Goal: Task Accomplishment & Management: Manage account settings

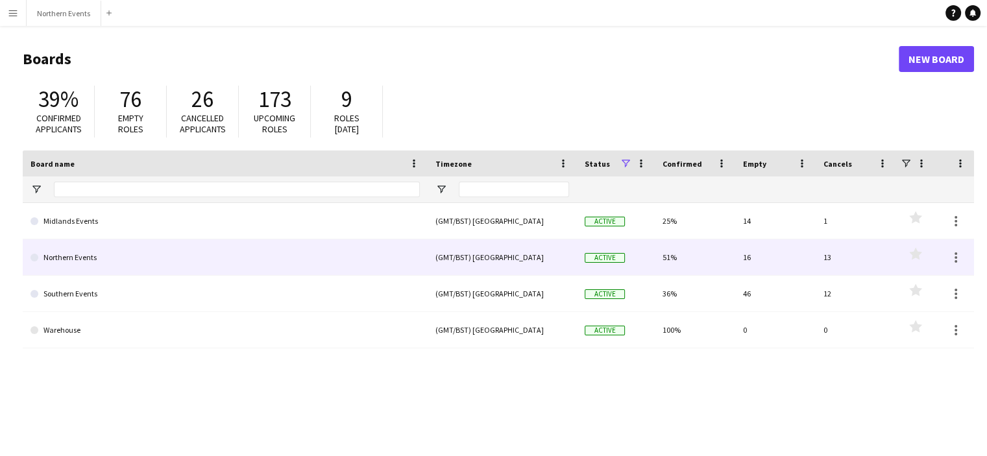
click at [79, 250] on link "Northern Events" at bounding box center [224, 257] width 389 height 36
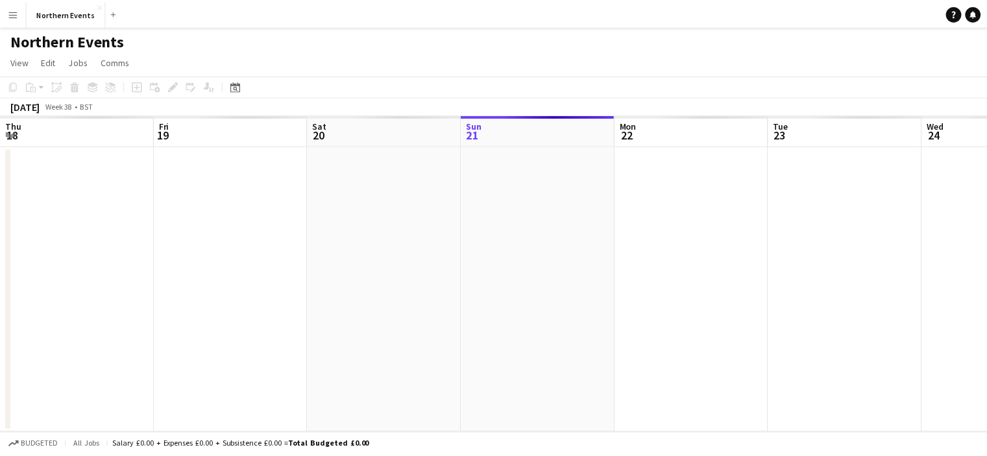
scroll to position [0, 309]
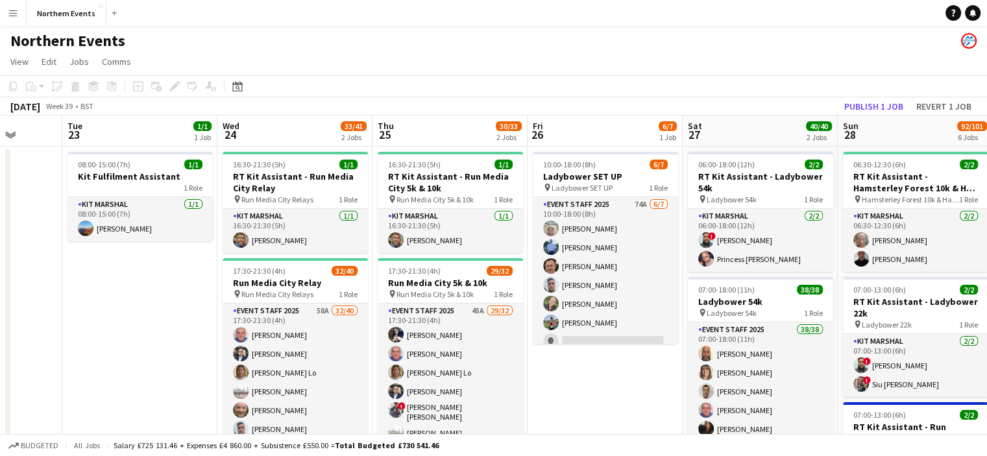
drag, startPoint x: 814, startPoint y: 260, endPoint x: 433, endPoint y: 294, distance: 382.2
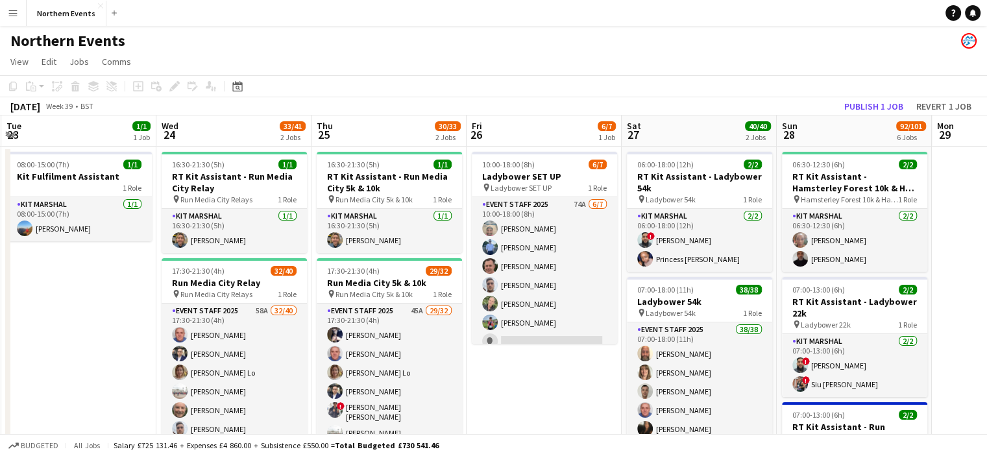
drag, startPoint x: 859, startPoint y: 351, endPoint x: 720, endPoint y: 348, distance: 138.8
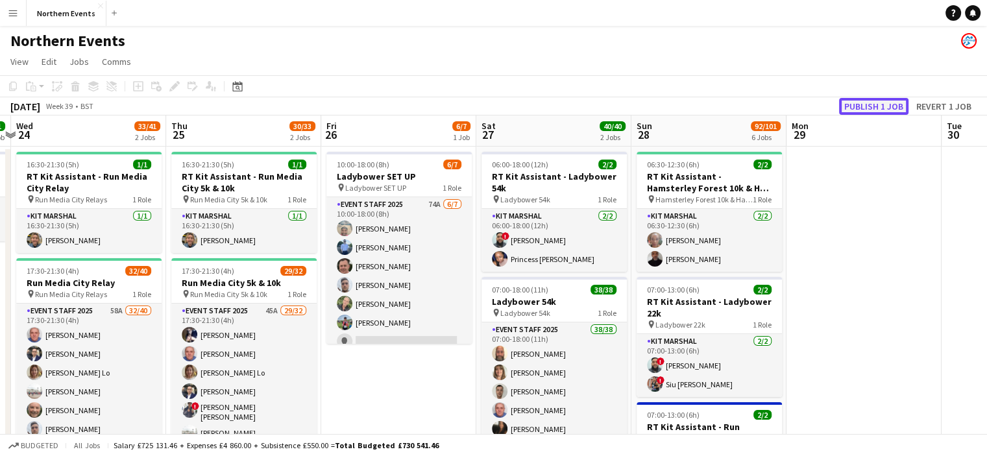
click at [888, 105] on button "Publish 1 job" at bounding box center [873, 106] width 69 height 17
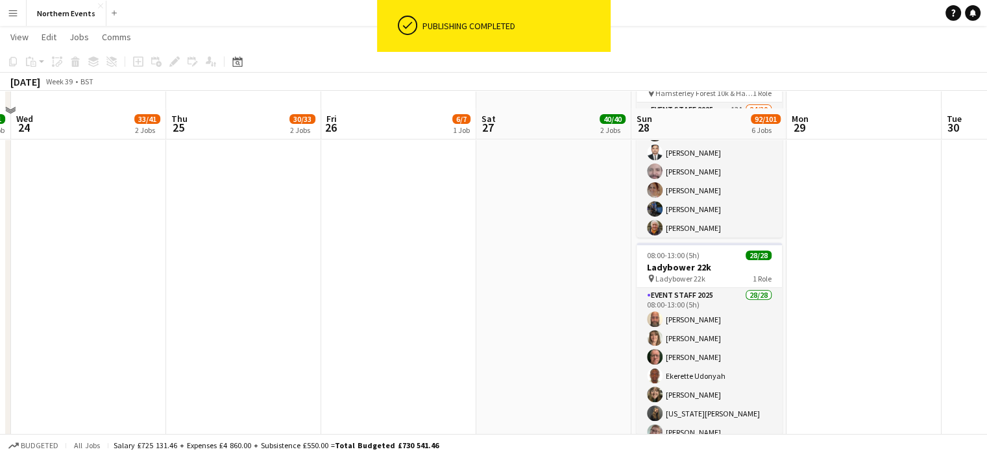
scroll to position [570, 0]
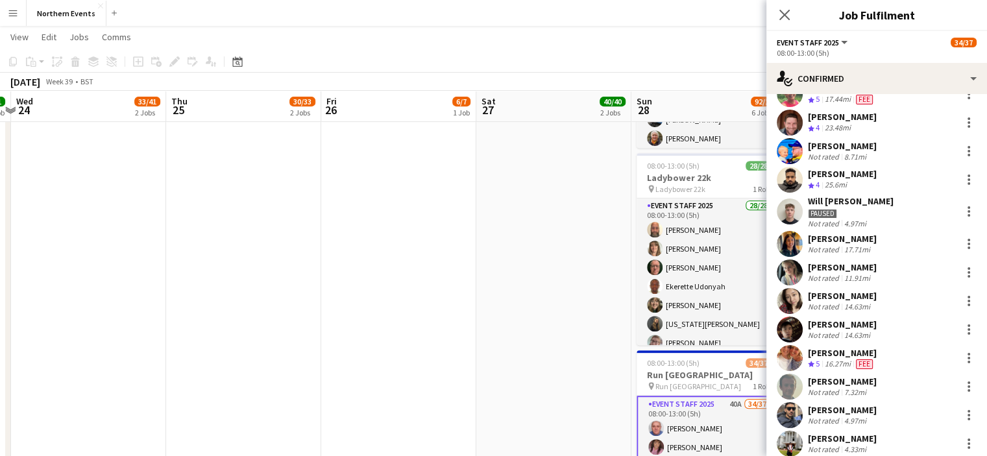
scroll to position [0, 0]
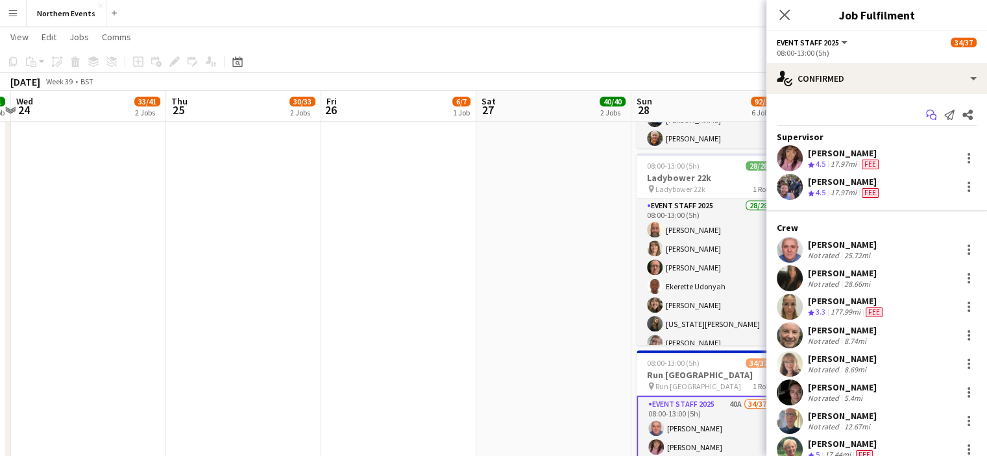
click at [926, 114] on icon "Start chat" at bounding box center [931, 115] width 10 height 10
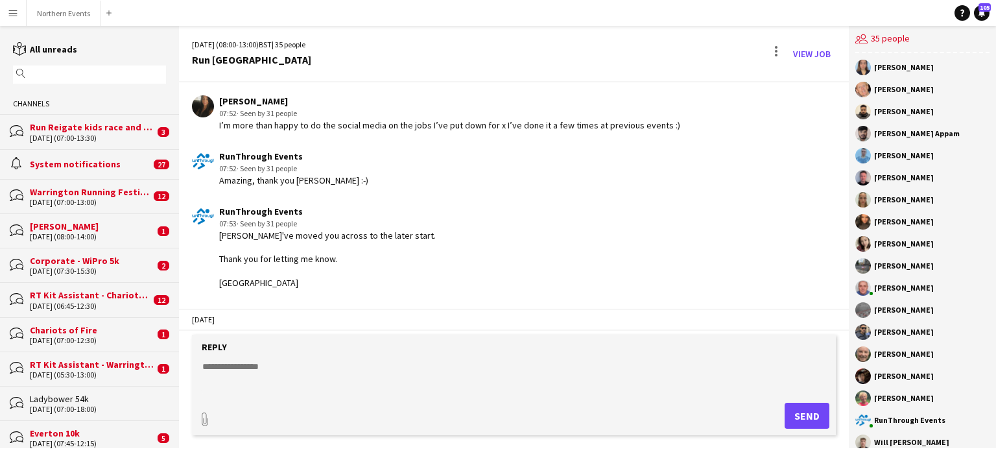
scroll to position [1280, 0]
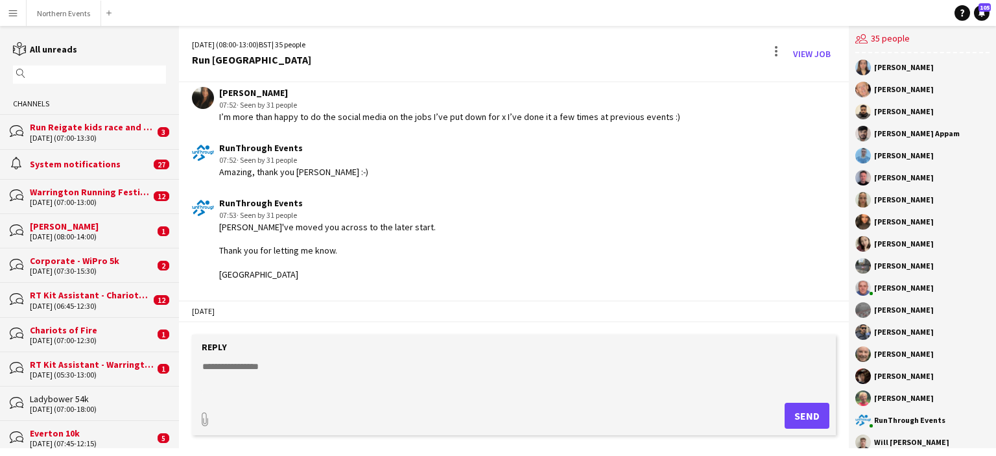
drag, startPoint x: 283, startPoint y: 102, endPoint x: 218, endPoint y: 102, distance: 64.9
click at [218, 102] on div "[PERSON_NAME] 07:52 · Seen by 31 people I’m more than happy to do the social me…" at bounding box center [460, 105] width 536 height 36
copy div "[PERSON_NAME]"
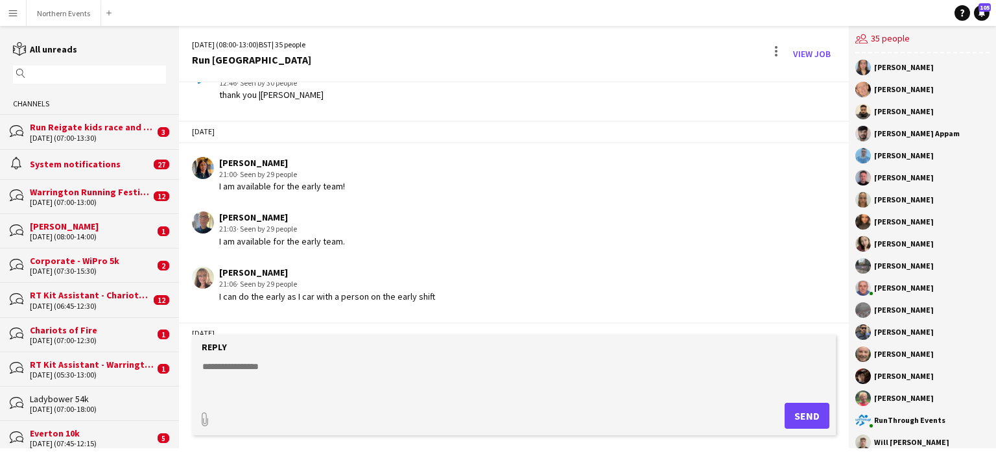
scroll to position [1774, 0]
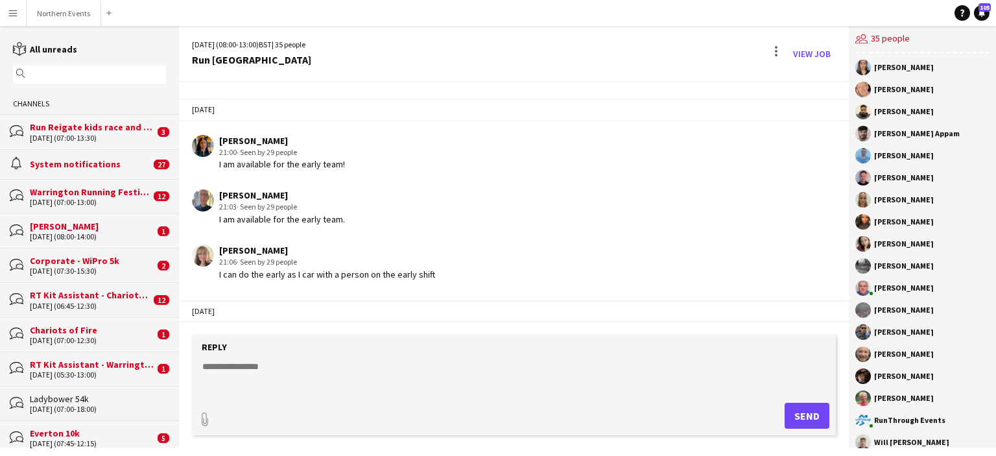
drag, startPoint x: 280, startPoint y: 152, endPoint x: 218, endPoint y: 148, distance: 61.8
click at [218, 148] on div "[PERSON_NAME] 21:00 · Seen by 29 people I am available for the early team!" at bounding box center [460, 153] width 536 height 36
copy div "[PERSON_NAME]"
drag, startPoint x: 311, startPoint y: 206, endPoint x: 208, endPoint y: 207, distance: 103.8
click at [208, 207] on div "[PERSON_NAME] 21:03 · Seen by 29 people I am available for the early team." at bounding box center [460, 207] width 536 height 36
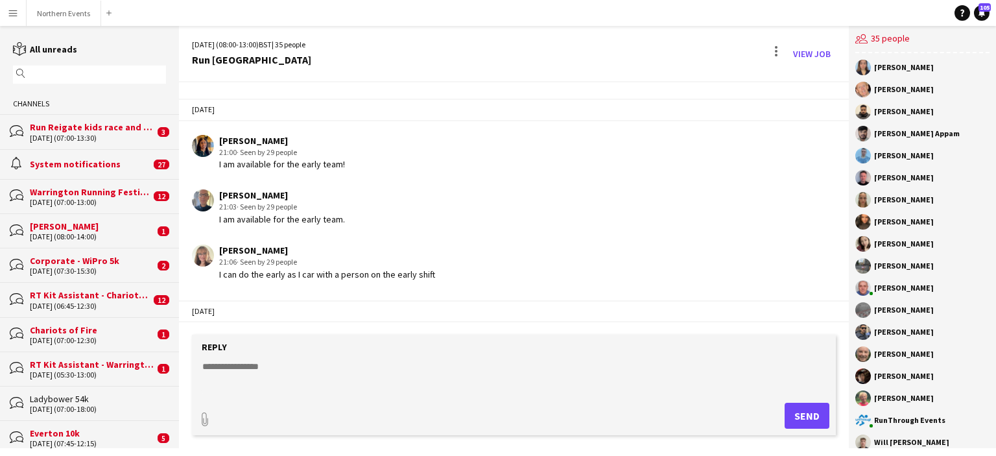
copy div "[PERSON_NAME]"
drag, startPoint x: 280, startPoint y: 257, endPoint x: 217, endPoint y: 251, distance: 63.2
click at [217, 251] on app-chat-message "[PERSON_NAME] 21:06 · Seen by 29 people I can do the early as I car with a pers…" at bounding box center [514, 262] width 670 height 49
copy div "[PERSON_NAME]"
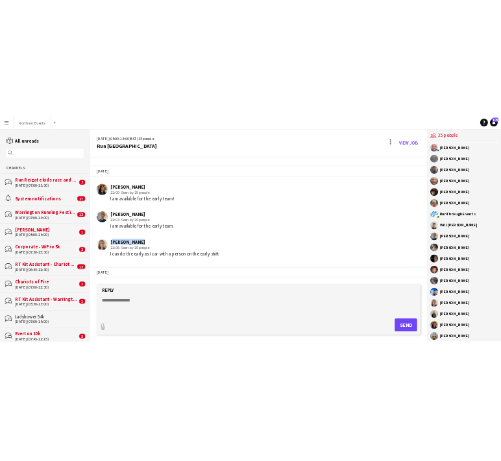
scroll to position [390, 0]
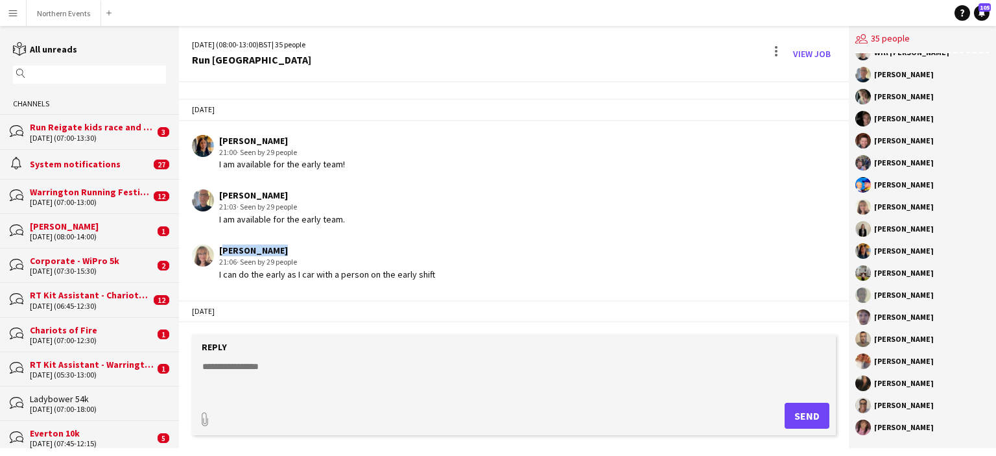
drag, startPoint x: 876, startPoint y: 67, endPoint x: 939, endPoint y: 440, distance: 377.6
click at [939, 440] on div "[PERSON_NAME] [PERSON_NAME] [PERSON_NAME] [PERSON_NAME] Appam [PERSON_NAME] [PE…" at bounding box center [922, 250] width 147 height 395
copy div "[PERSON_NAME] [PERSON_NAME] [PERSON_NAME] [PERSON_NAME] Appam [PERSON_NAME] [PE…"
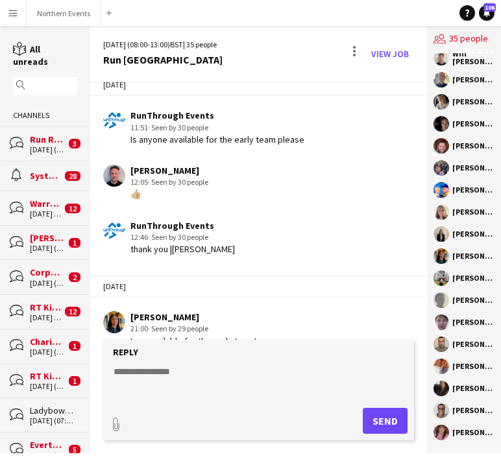
scroll to position [398, 0]
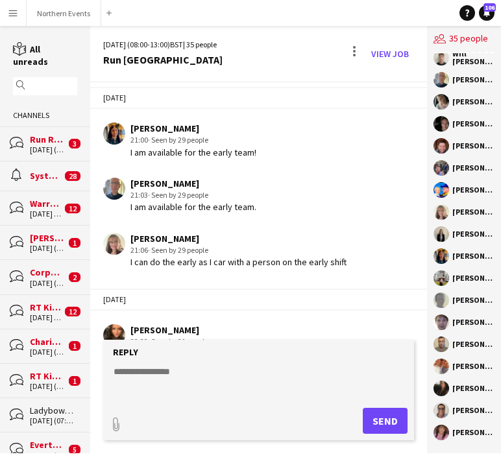
click at [42, 145] on div "Run Reigate kids race and Derig" at bounding box center [48, 140] width 36 height 12
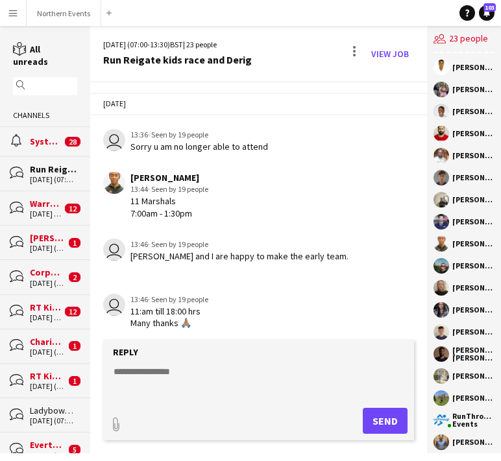
scroll to position [2087, 0]
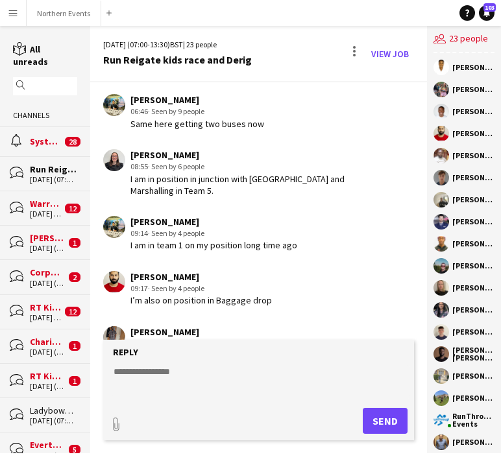
click at [34, 213] on div "[DATE] (07:00-13:00)" at bounding box center [46, 213] width 32 height 9
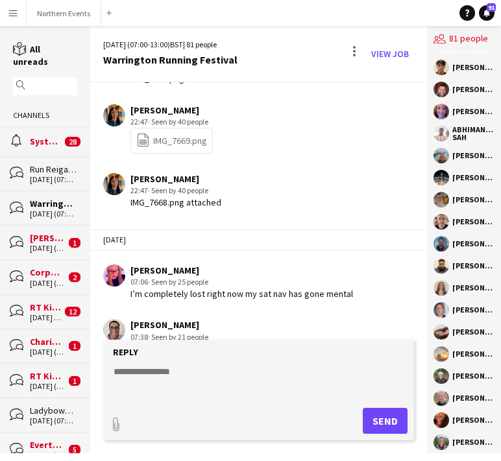
scroll to position [1445, 0]
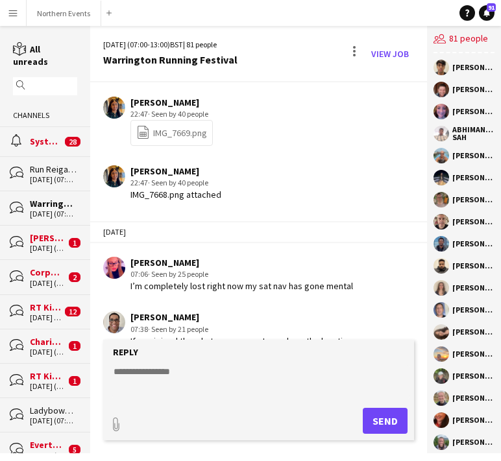
click at [162, 257] on div "[PERSON_NAME]" at bounding box center [241, 263] width 222 height 12
click at [153, 257] on div "[PERSON_NAME]" at bounding box center [241, 263] width 222 height 12
drag, startPoint x: 84, startPoint y: 0, endPoint x: 66, endPoint y: 18, distance: 24.8
click at [66, 18] on button "Northern Events Close" at bounding box center [64, 13] width 75 height 25
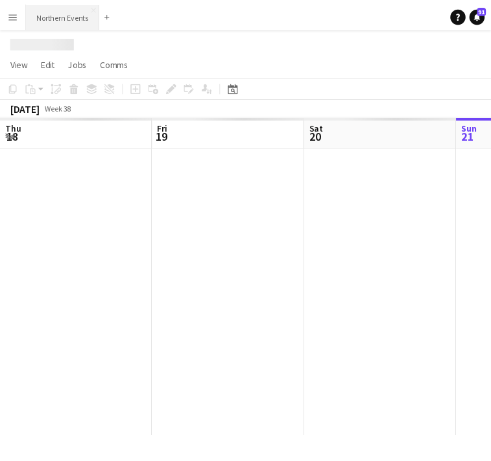
scroll to position [0, 309]
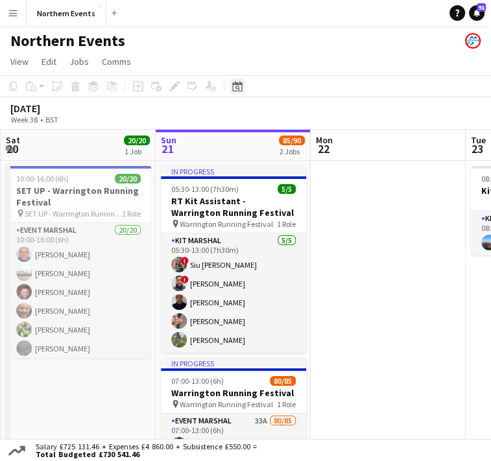
click at [236, 93] on div "Date picker" at bounding box center [238, 86] width 16 height 16
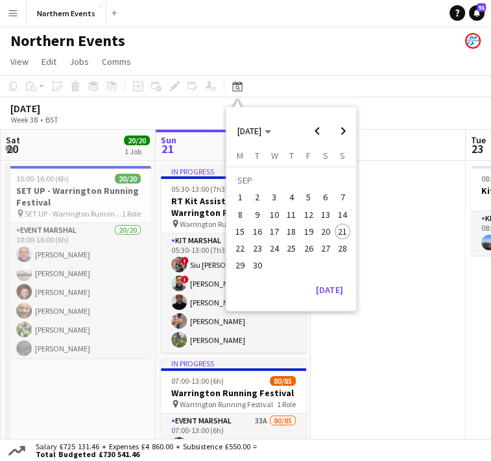
click at [342, 245] on span "28" at bounding box center [343, 249] width 16 height 16
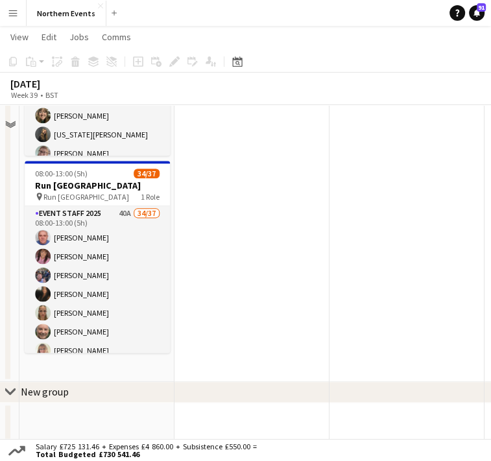
scroll to position [774, 0]
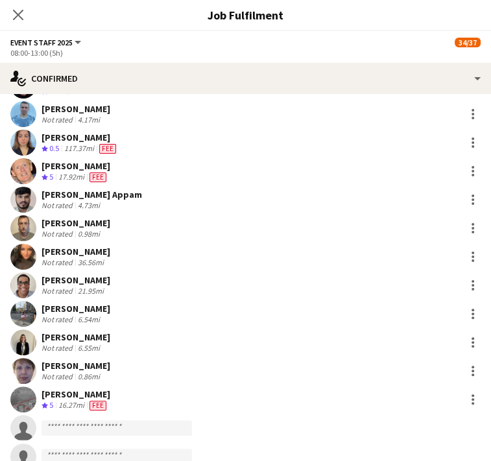
scroll to position [815, 0]
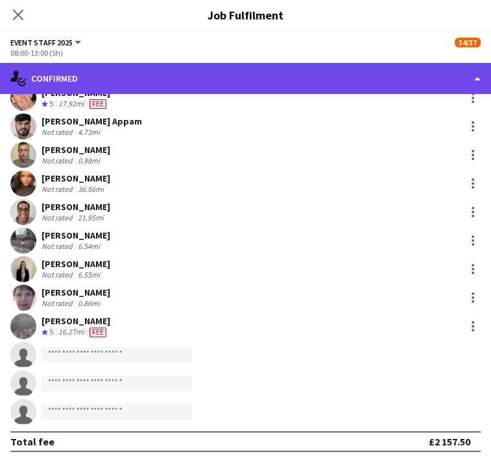
click at [411, 84] on div "single-neutral-actions-check-2 Confirmed" at bounding box center [245, 78] width 491 height 31
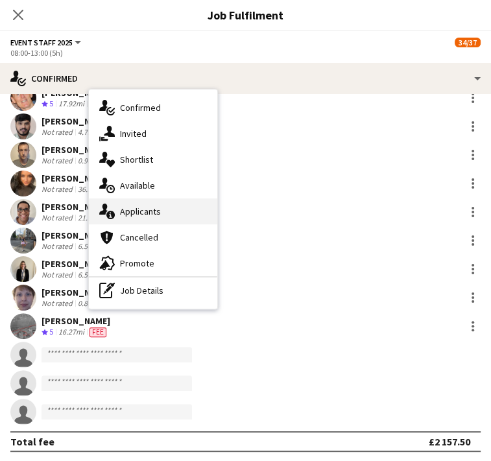
click at [161, 217] on span "Applicants" at bounding box center [140, 212] width 41 height 12
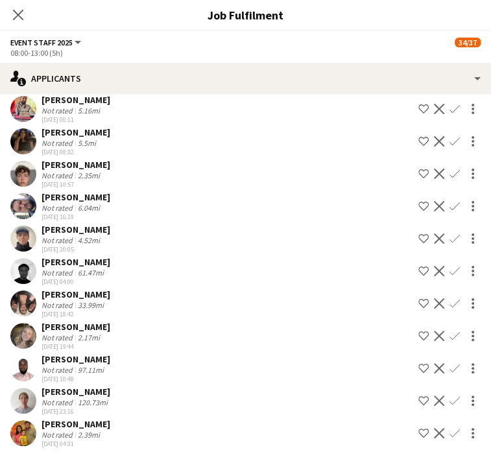
scroll to position [1087, 0]
drag, startPoint x: 374, startPoint y: 326, endPoint x: 309, endPoint y: 328, distance: 64.2
click at [309, 328] on div "[PERSON_NAME] Not rated 2.17mi [DATE] 19:44 Shortlist crew Decline Confirm" at bounding box center [245, 336] width 491 height 30
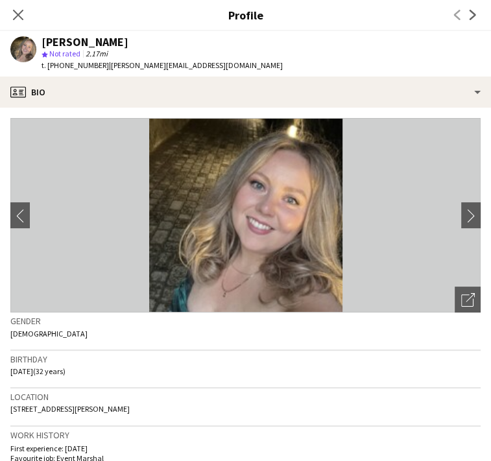
copy div "[PERSON_NAME]"
click at [449, 338] on app-icon "Confirm" at bounding box center [454, 336] width 10 height 10
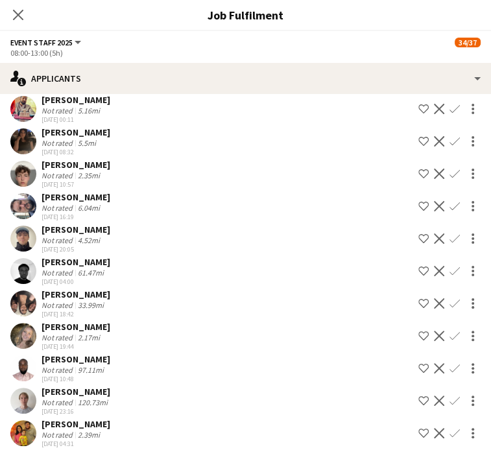
click at [449, 337] on app-icon "Confirm" at bounding box center [454, 336] width 10 height 10
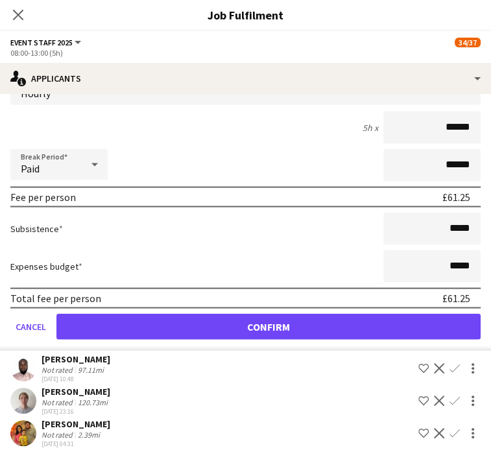
scroll to position [1380, 0]
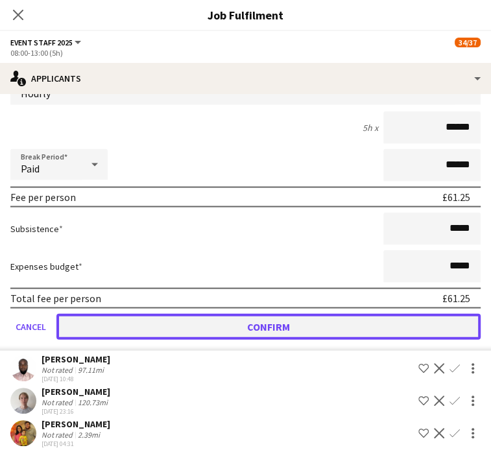
click at [414, 330] on button "Confirm" at bounding box center [268, 327] width 424 height 26
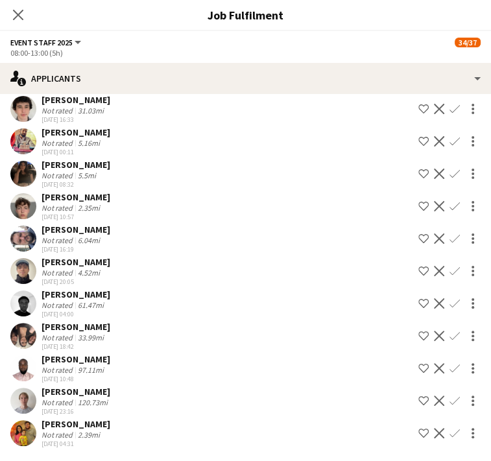
scroll to position [1055, 0]
drag, startPoint x: 387, startPoint y: 264, endPoint x: 303, endPoint y: 271, distance: 84.6
click at [303, 271] on div "[PERSON_NAME] Not rated 4.52mi [DATE] 20:05 Shortlist crew Decline Confirm" at bounding box center [245, 271] width 491 height 30
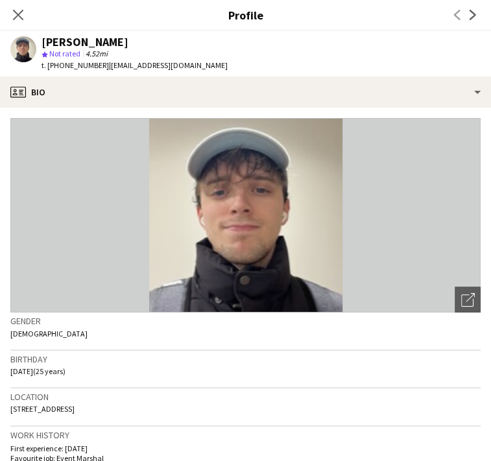
copy div "[PERSON_NAME]"
click at [449, 269] on app-icon "Confirm" at bounding box center [454, 271] width 10 height 10
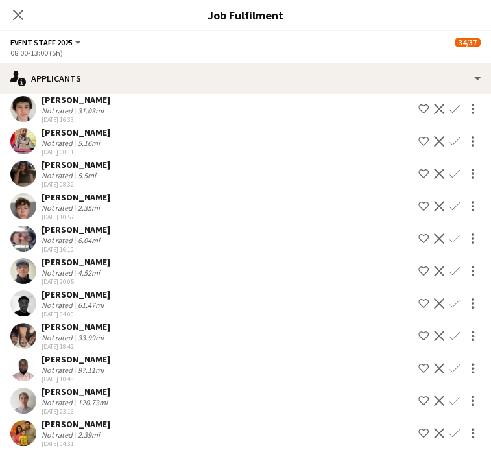
drag, startPoint x: 449, startPoint y: 267, endPoint x: 441, endPoint y: 269, distance: 8.2
click at [449, 269] on app-icon "Confirm" at bounding box center [454, 271] width 10 height 10
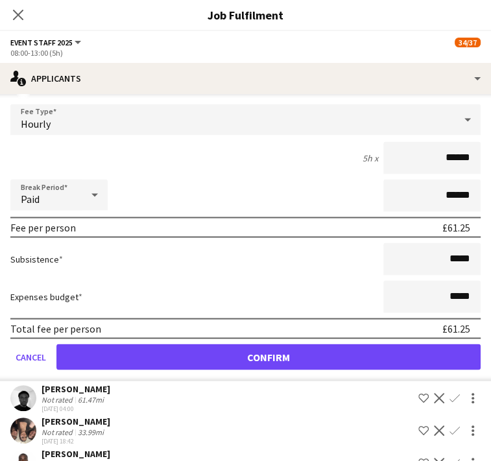
scroll to position [1347, 0]
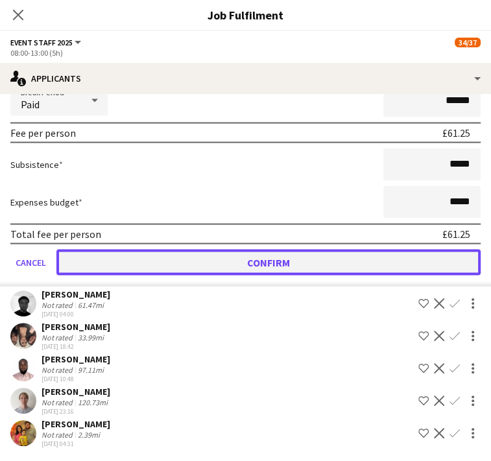
click at [431, 265] on button "Confirm" at bounding box center [268, 262] width 424 height 26
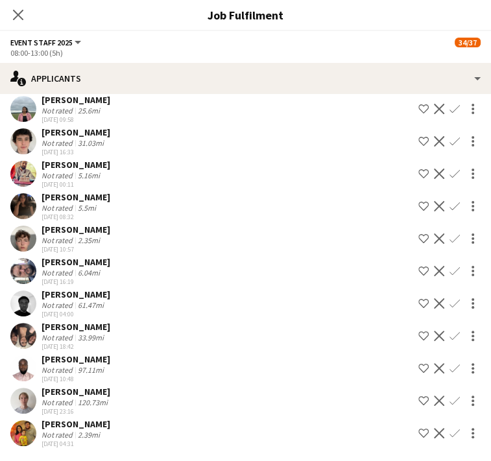
scroll to position [1022, 0]
click at [449, 237] on app-icon "Confirm" at bounding box center [454, 238] width 10 height 10
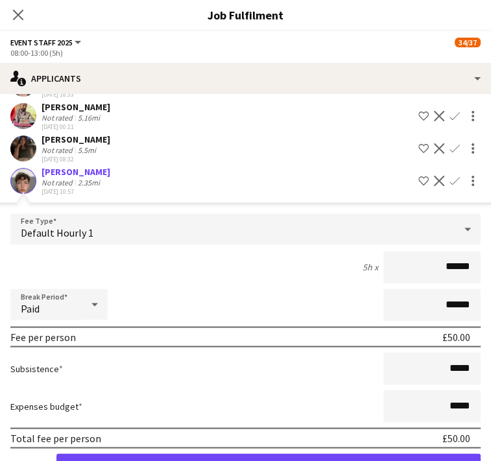
drag, startPoint x: 378, startPoint y: 228, endPoint x: 311, endPoint y: 230, distance: 66.8
click at [311, 196] on div "[PERSON_NAME] Not rated 2.35mi [DATE] 10:57 Shortlist crew Decline Confirm" at bounding box center [245, 181] width 491 height 30
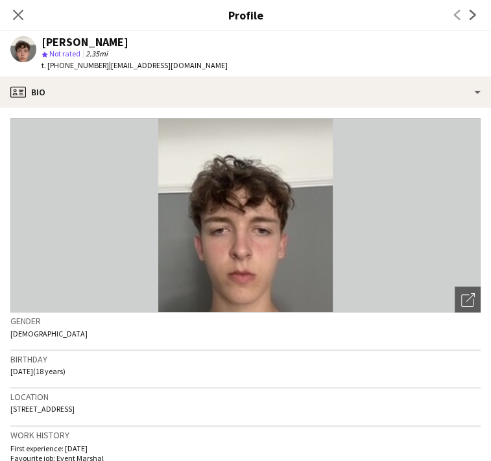
copy div "[PERSON_NAME]"
click at [392, 243] on button "Confirm" at bounding box center [268, 230] width 424 height 26
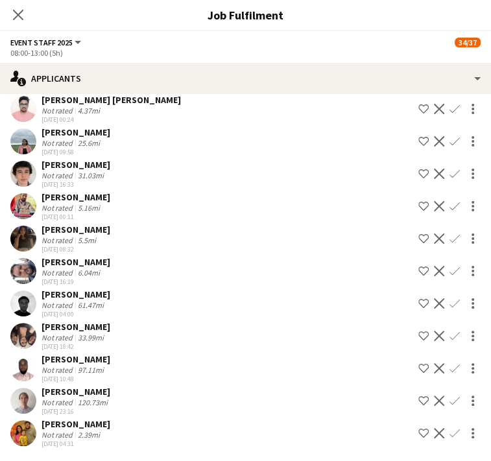
scroll to position [990, 0]
click at [28, 23] on app-icon "Close pop-in" at bounding box center [18, 15] width 19 height 19
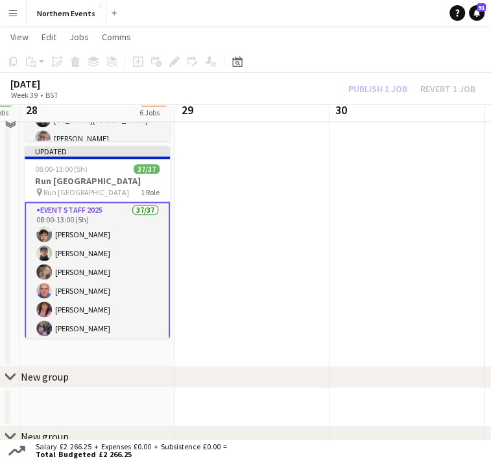
click at [366, 84] on div "Publish 1 job Revert 1 job" at bounding box center [412, 89] width 158 height 14
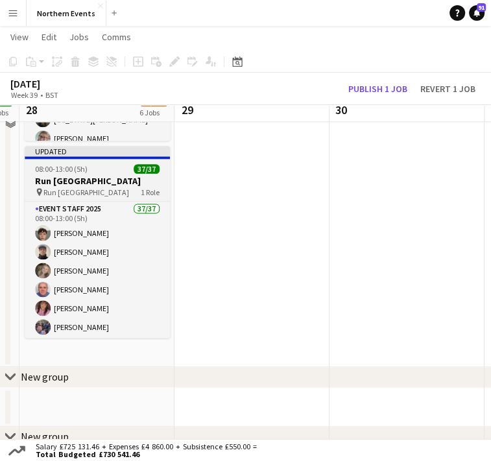
click at [113, 182] on h3 "Run [GEOGRAPHIC_DATA]" at bounding box center [97, 181] width 145 height 12
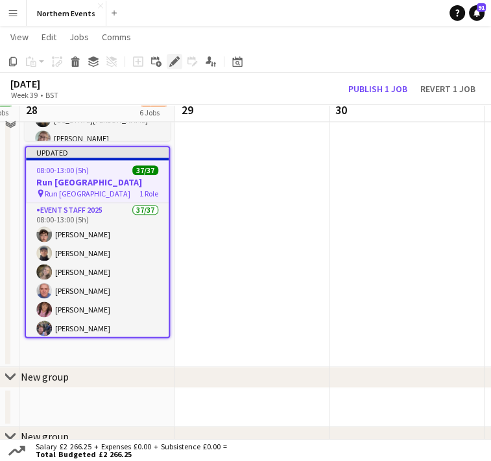
click at [173, 61] on icon at bounding box center [174, 61] width 7 height 7
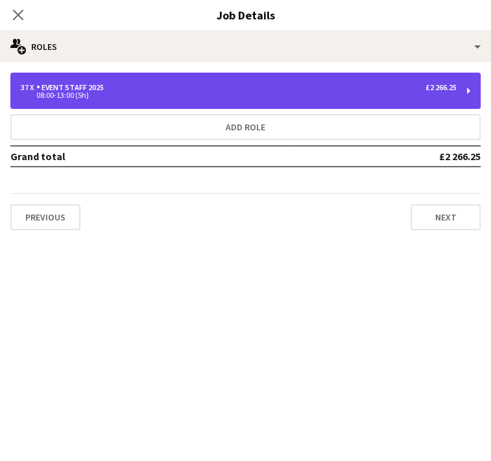
click at [470, 86] on div "37 x Event Staff 2025 £2 266.25 08:00-13:00 (5h)" at bounding box center [245, 91] width 470 height 36
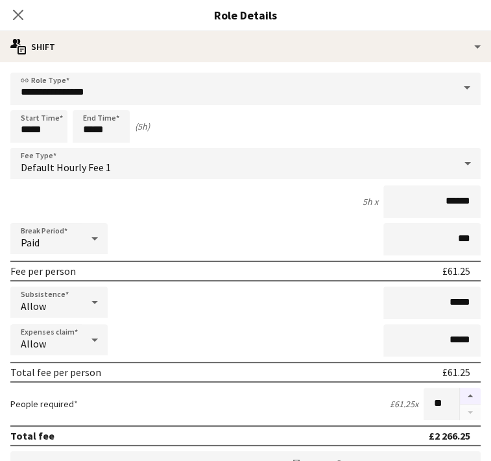
click at [460, 398] on button "button" at bounding box center [470, 396] width 21 height 17
type input "**"
click at [24, 12] on icon "Close pop-in" at bounding box center [18, 14] width 12 height 12
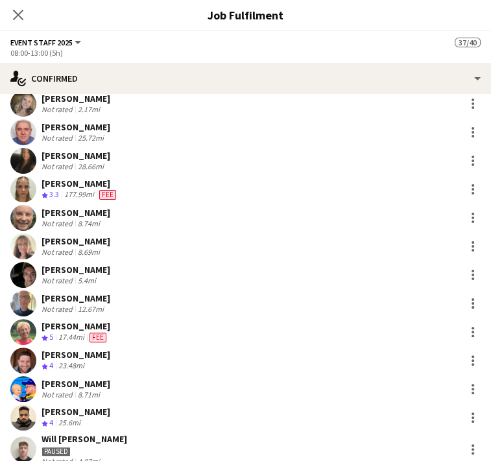
scroll to position [0, 0]
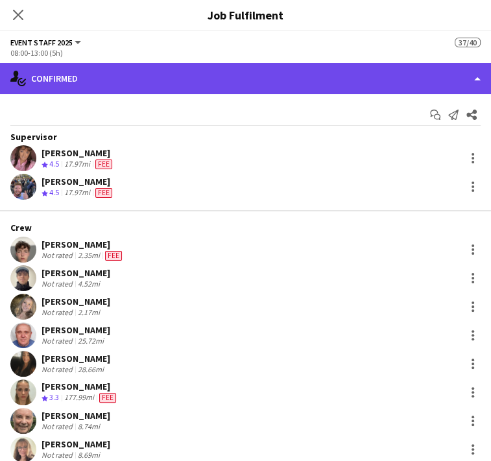
click at [442, 91] on div "single-neutral-actions-check-2 Confirmed" at bounding box center [245, 78] width 491 height 31
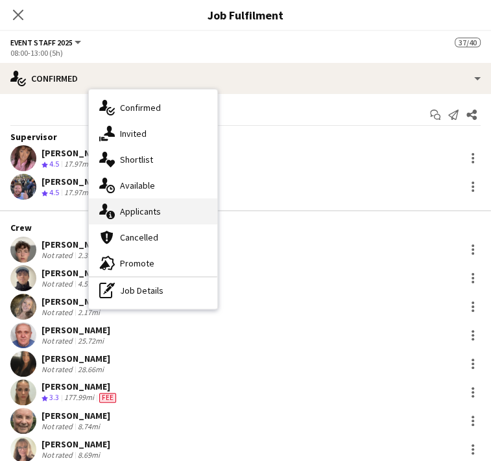
click at [161, 207] on span "Applicants" at bounding box center [140, 212] width 41 height 12
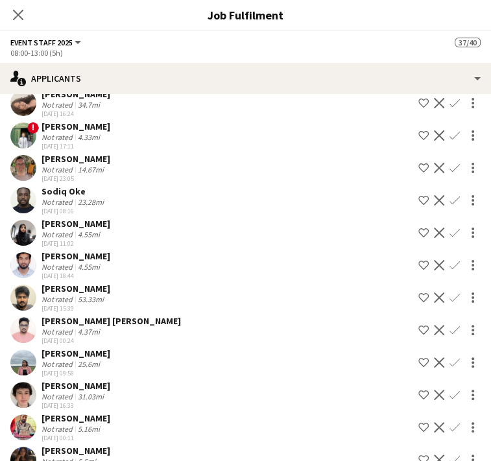
scroll to position [715, 0]
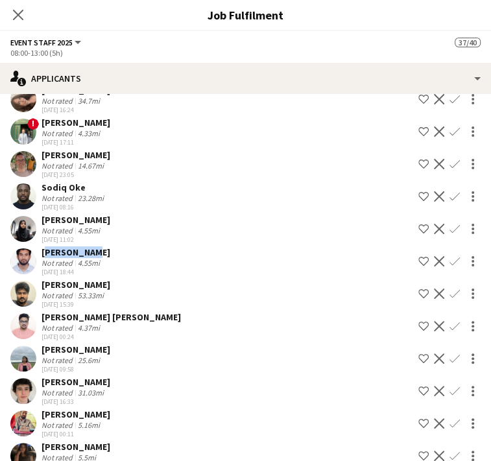
drag, startPoint x: 355, startPoint y: 274, endPoint x: 311, endPoint y: 276, distance: 44.1
click at [110, 258] on div "[PERSON_NAME]" at bounding box center [76, 252] width 69 height 12
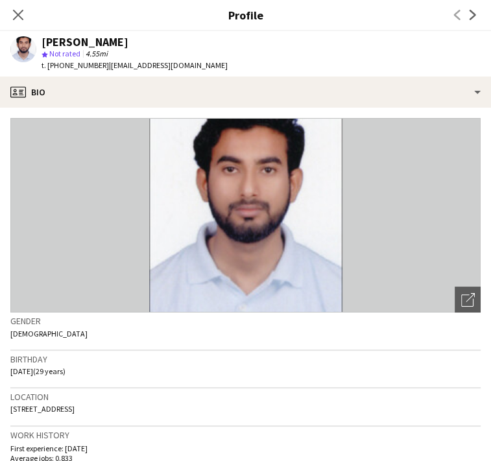
copy div "[PERSON_NAME]"
click at [449, 269] on button "Confirm" at bounding box center [455, 262] width 16 height 16
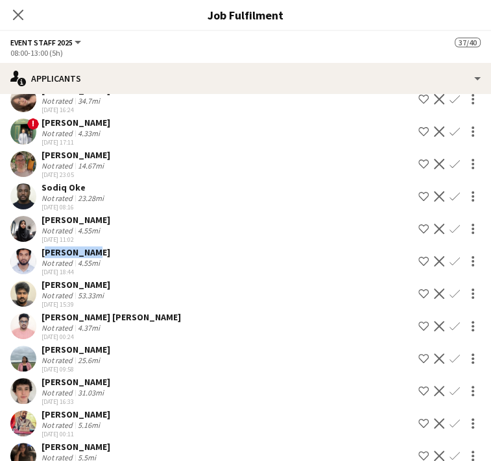
click at [449, 267] on app-icon "Confirm" at bounding box center [454, 261] width 10 height 10
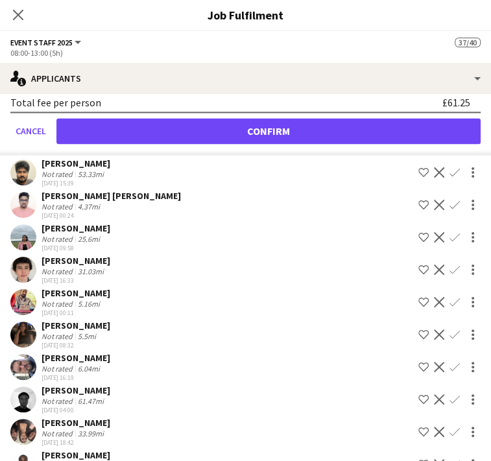
scroll to position [1125, 0]
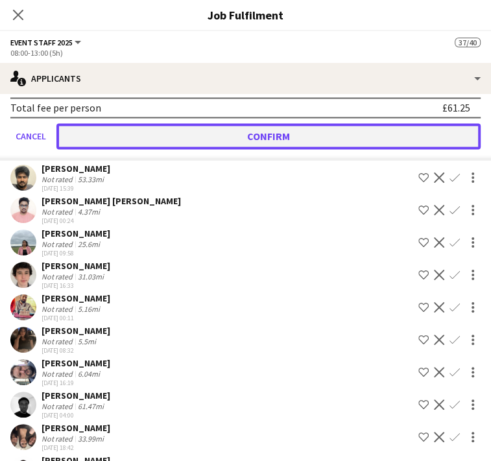
click at [412, 149] on button "Confirm" at bounding box center [268, 136] width 424 height 26
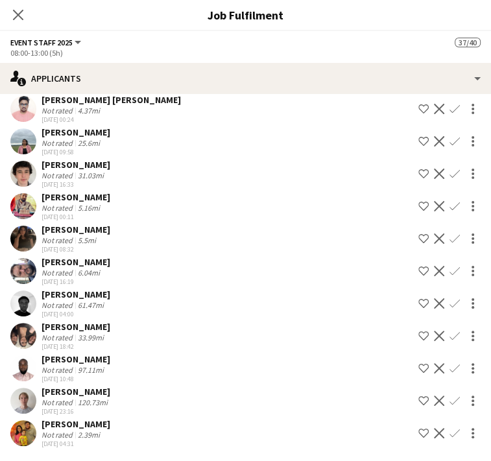
scroll to position [800, 0]
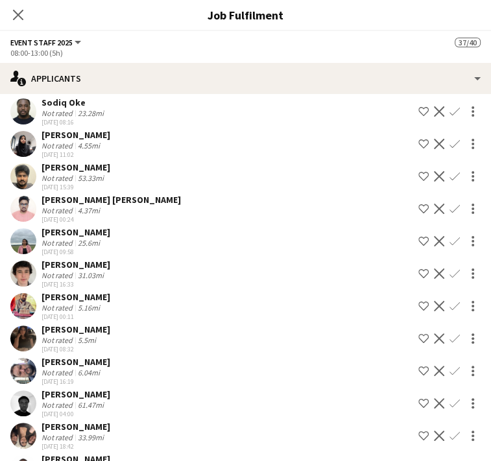
drag, startPoint x: 366, startPoint y: 324, endPoint x: 304, endPoint y: 321, distance: 63.0
click at [304, 289] on div "[PERSON_NAME] Not rated 31.03mi [DATE] 16:33 Shortlist crew Decline Confirm" at bounding box center [245, 274] width 491 height 30
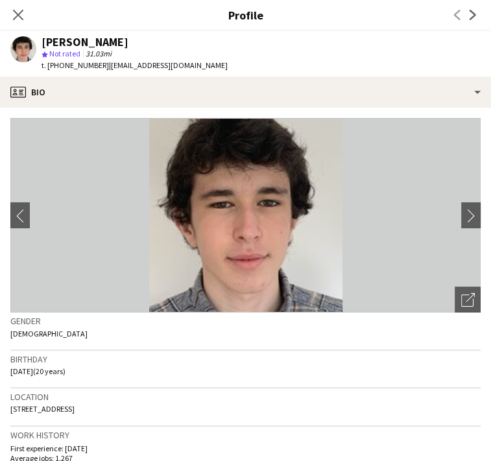
scroll to position [826, 0]
click at [449, 253] on app-icon "Confirm" at bounding box center [454, 248] width 10 height 10
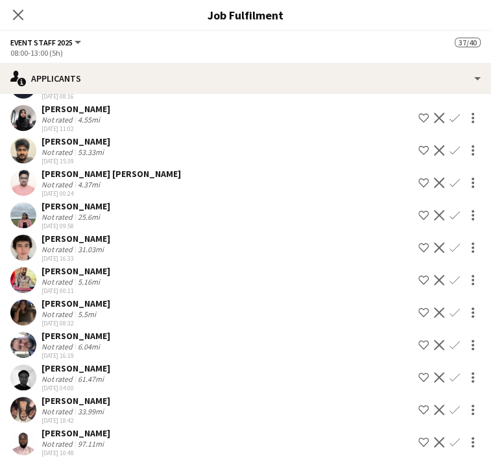
click at [449, 253] on app-icon "Confirm" at bounding box center [454, 248] width 10 height 10
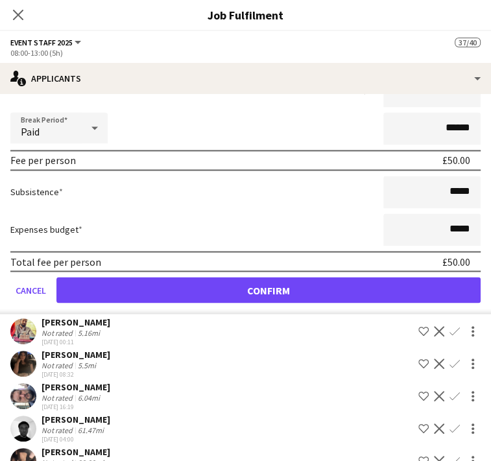
scroll to position [1077, 0]
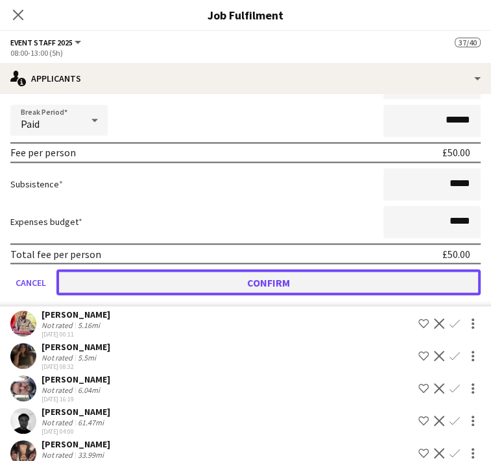
click at [438, 295] on button "Confirm" at bounding box center [268, 282] width 424 height 26
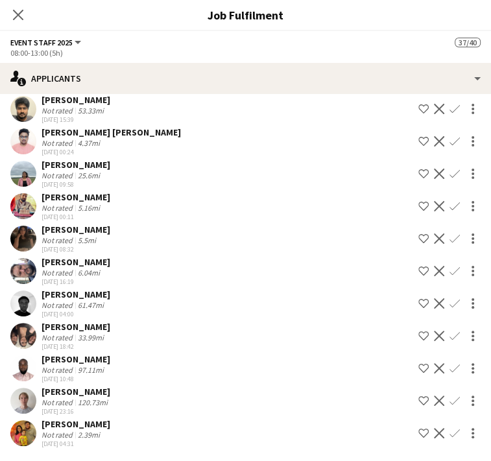
scroll to position [751, 0]
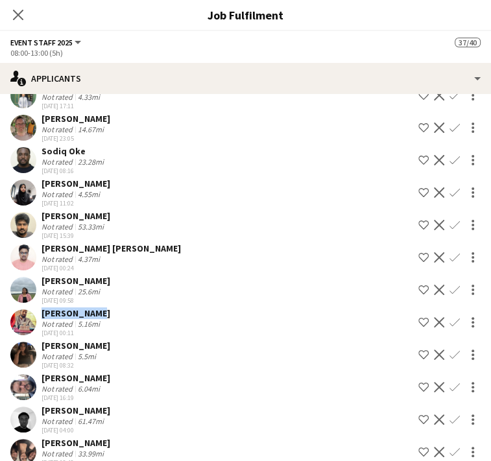
drag, startPoint x: 367, startPoint y: 371, endPoint x: 307, endPoint y: 372, distance: 59.7
click at [307, 337] on div "[PERSON_NAME] Not rated 5.16mi [DATE] 00:11 Shortlist crew Decline Confirm" at bounding box center [245, 322] width 491 height 30
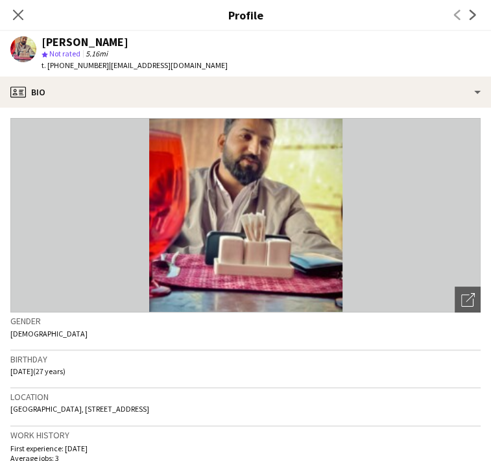
click at [449, 328] on app-icon "Confirm" at bounding box center [454, 322] width 10 height 10
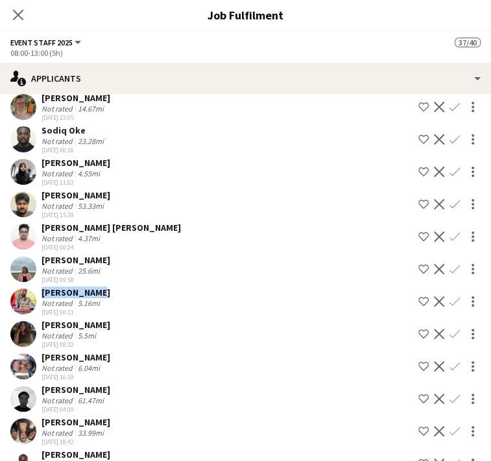
drag, startPoint x: 444, startPoint y: 359, endPoint x: 441, endPoint y: 365, distance: 6.7
click at [447, 309] on button "Confirm" at bounding box center [455, 302] width 16 height 16
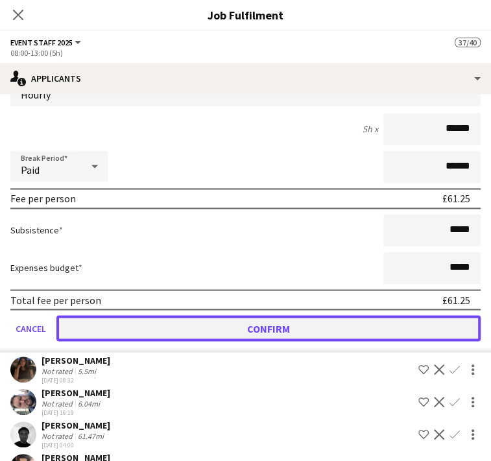
click at [407, 341] on button "Confirm" at bounding box center [268, 328] width 424 height 26
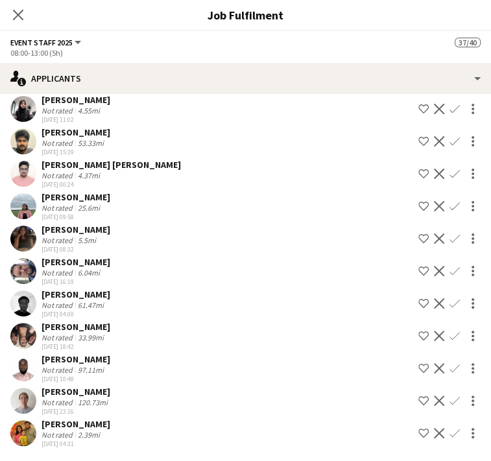
scroll to position [706, 0]
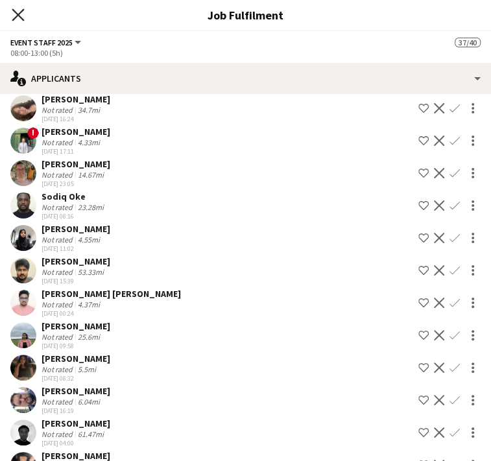
click at [24, 12] on icon "Close pop-in" at bounding box center [18, 14] width 12 height 12
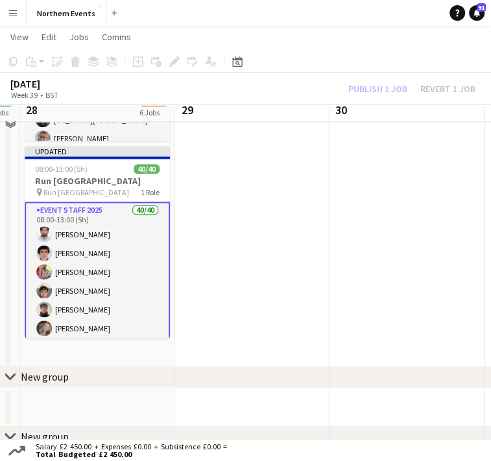
click at [374, 86] on div "Publish 1 job Revert 1 job" at bounding box center [412, 89] width 158 height 14
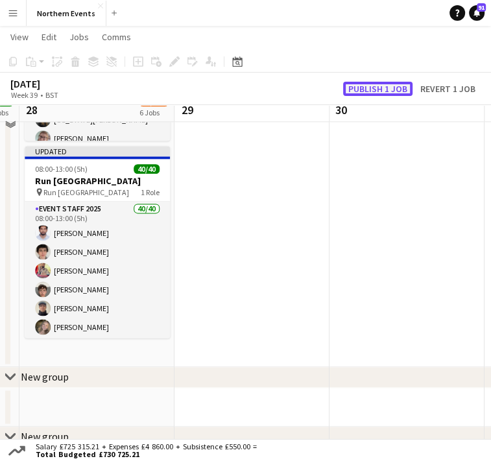
click at [372, 82] on button "Publish 1 job" at bounding box center [377, 89] width 69 height 14
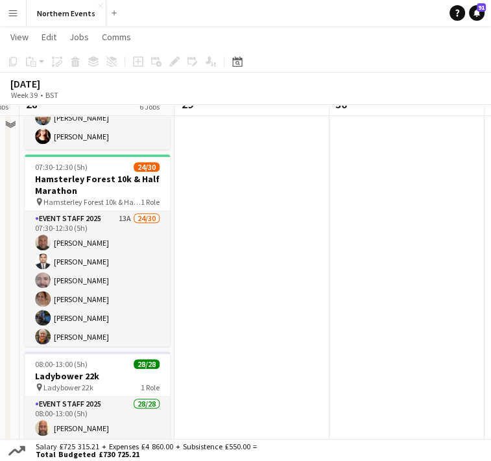
scroll to position [364, 0]
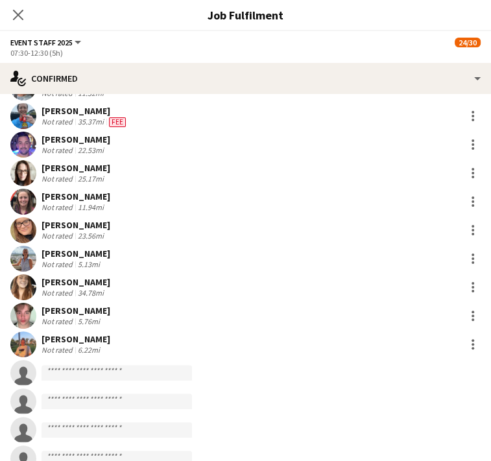
scroll to position [503, 0]
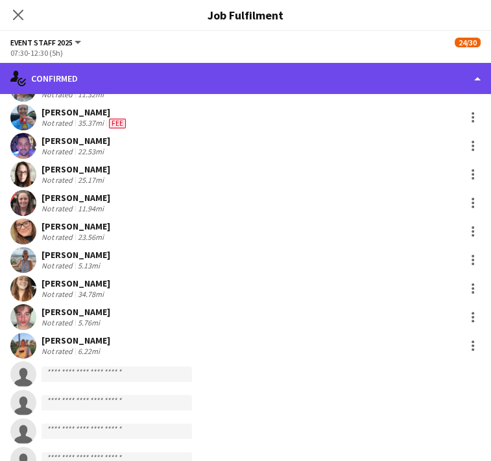
click at [446, 82] on div "single-neutral-actions-check-2 Confirmed" at bounding box center [245, 78] width 491 height 31
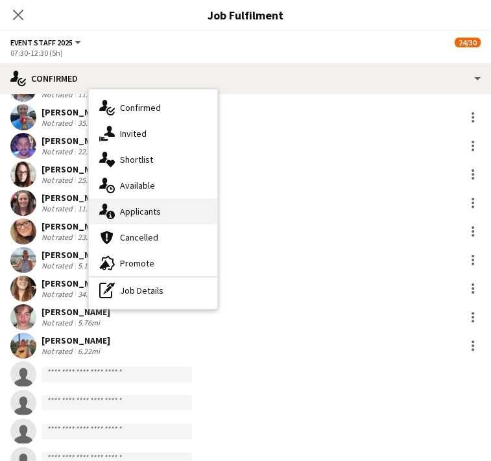
click at [217, 212] on div "single-neutral-actions-information Applicants" at bounding box center [153, 211] width 128 height 26
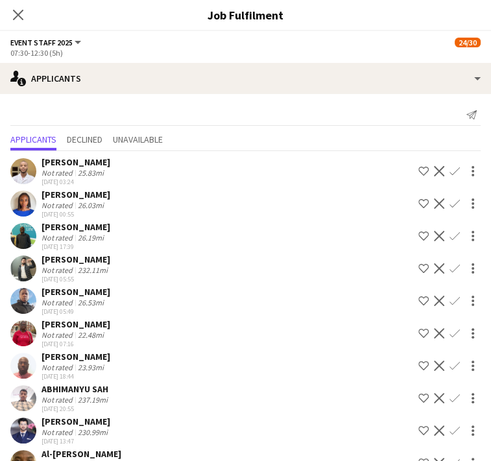
scroll to position [0, 0]
click at [449, 170] on app-icon "Confirm" at bounding box center [454, 171] width 10 height 10
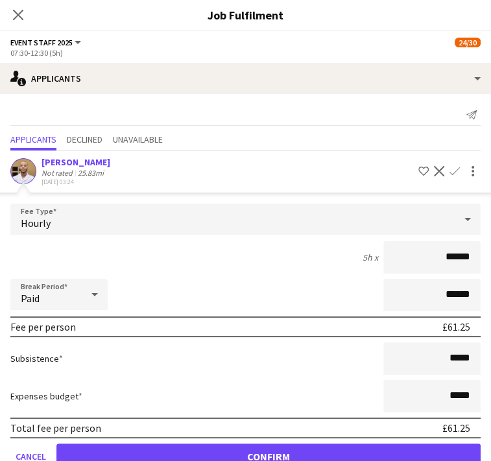
scroll to position [80, 0]
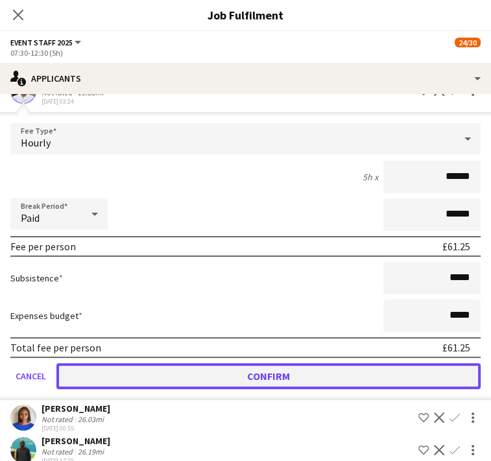
click at [383, 365] on button "Confirm" at bounding box center [268, 376] width 424 height 26
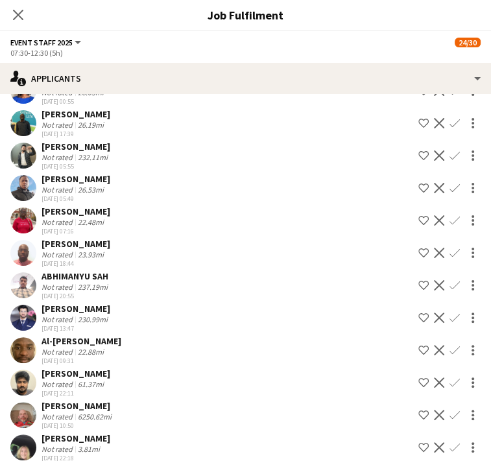
scroll to position [0, 0]
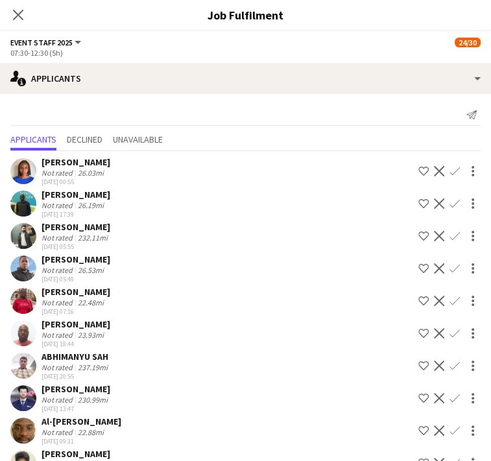
click at [449, 268] on app-icon "Confirm" at bounding box center [454, 268] width 10 height 10
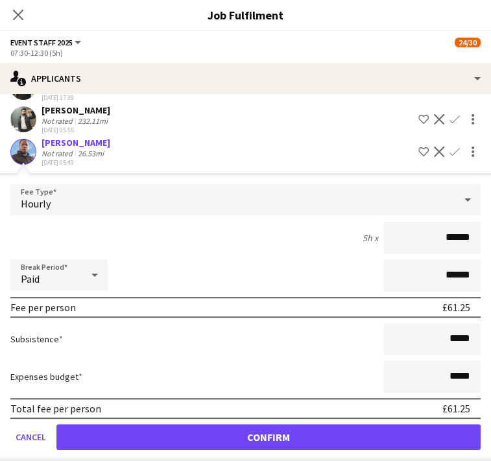
scroll to position [197, 0]
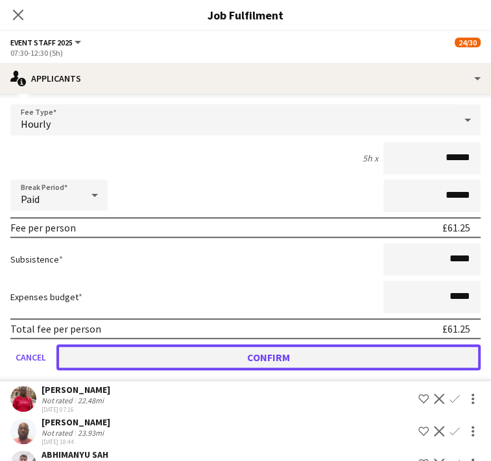
click at [436, 354] on button "Confirm" at bounding box center [268, 357] width 424 height 26
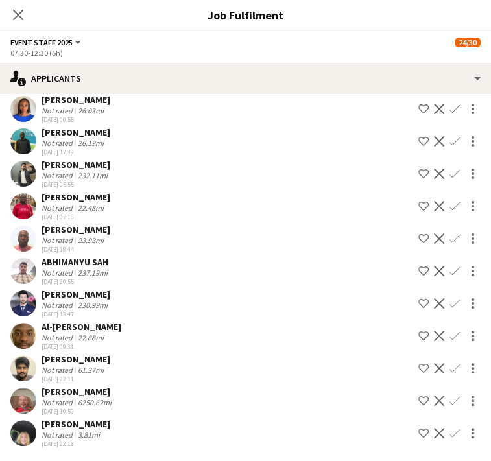
scroll to position [85, 0]
click at [449, 430] on app-icon "Confirm" at bounding box center [454, 433] width 10 height 10
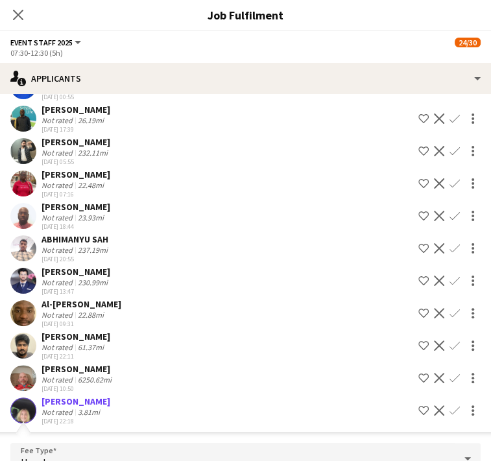
scroll to position [327, 0]
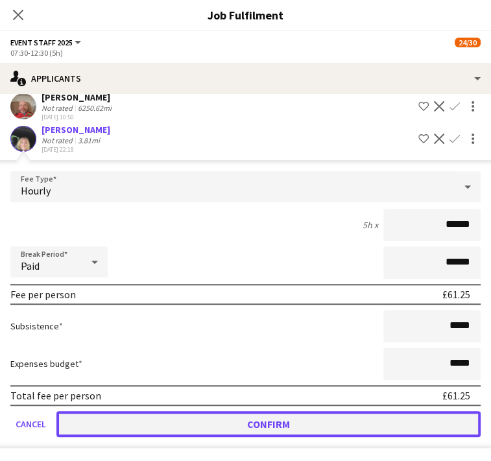
click at [448, 413] on button "Confirm" at bounding box center [268, 424] width 424 height 26
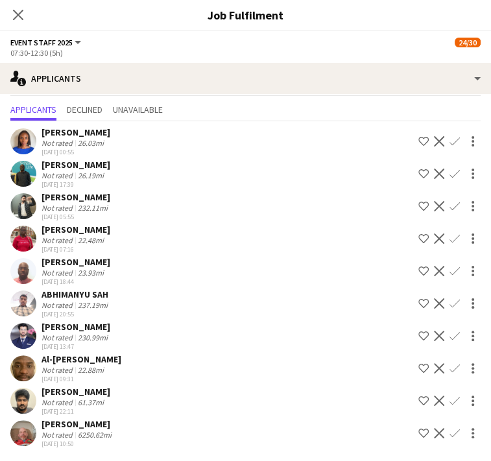
scroll to position [320, 0]
click at [114, 424] on div "[PERSON_NAME]" at bounding box center [78, 424] width 73 height 12
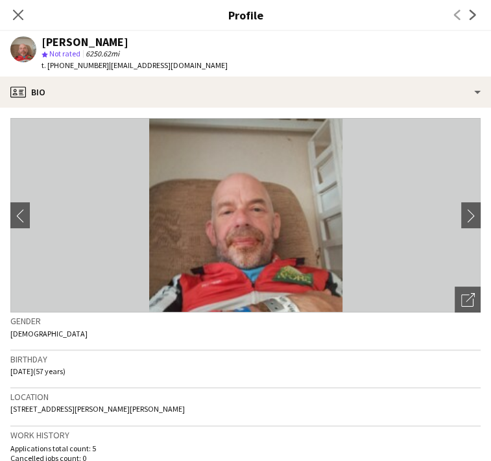
click at [449, 433] on app-icon "Confirm" at bounding box center [454, 433] width 10 height 10
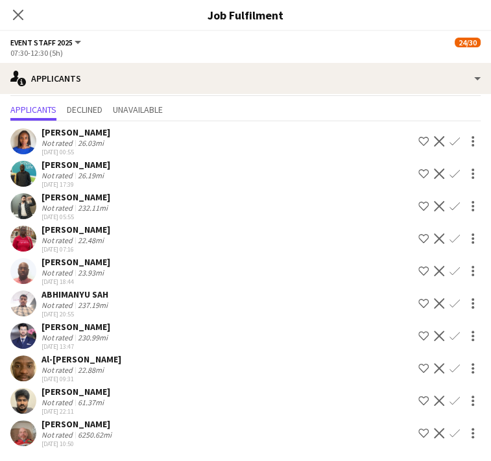
click at [449, 433] on app-icon "Confirm" at bounding box center [454, 433] width 10 height 10
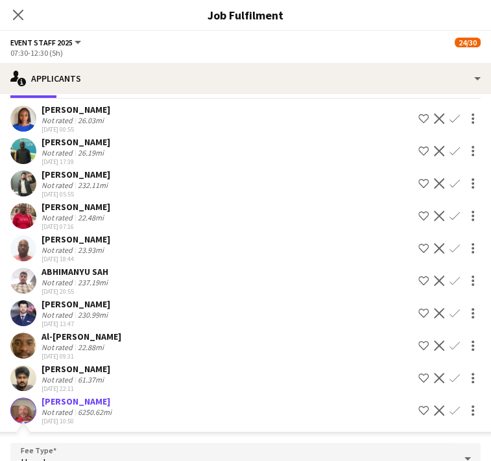
scroll to position [294, 0]
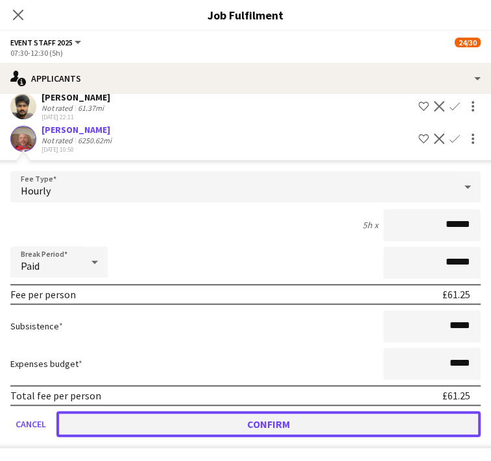
click at [448, 417] on button "Confirm" at bounding box center [268, 424] width 424 height 26
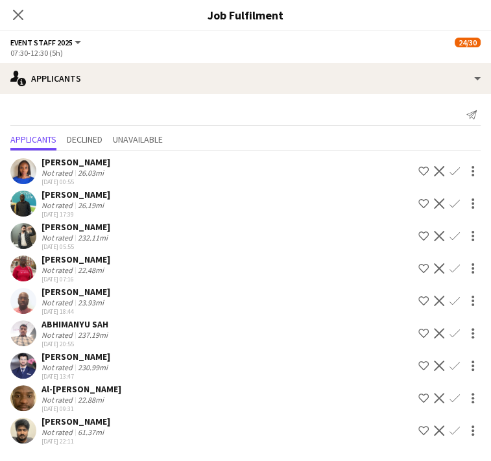
scroll to position [20, 0]
click at [449, 393] on app-icon "Confirm" at bounding box center [454, 398] width 10 height 10
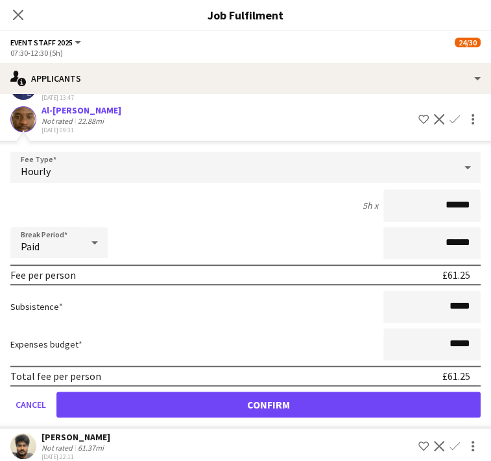
scroll to position [313, 0]
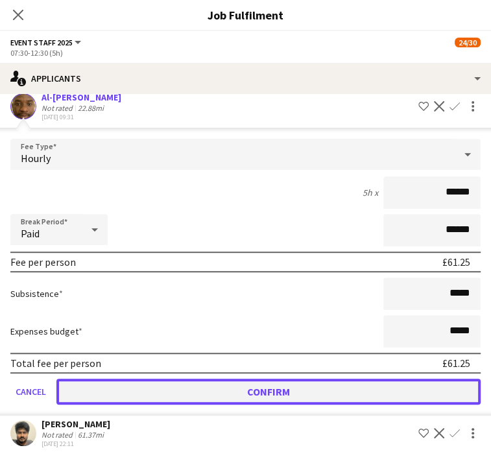
click at [435, 381] on button "Confirm" at bounding box center [268, 392] width 424 height 26
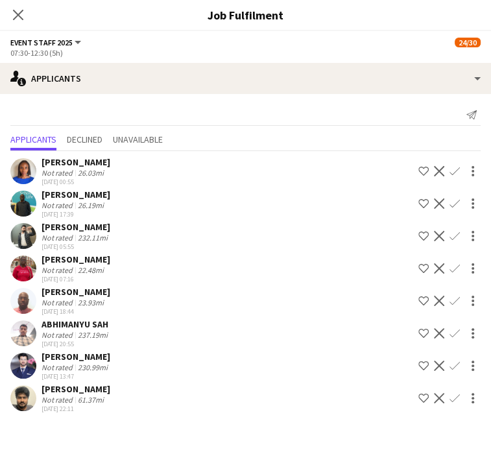
scroll to position [0, 0]
click at [453, 306] on app-icon "Confirm" at bounding box center [454, 301] width 10 height 10
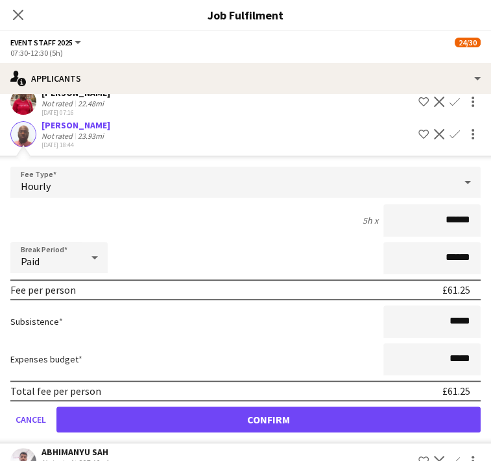
scroll to position [180, 0]
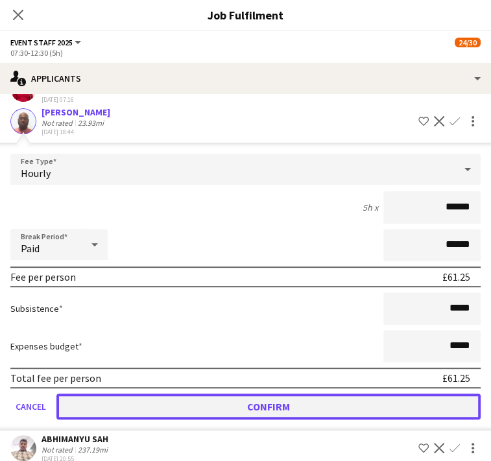
click at [455, 420] on button "Confirm" at bounding box center [268, 407] width 424 height 26
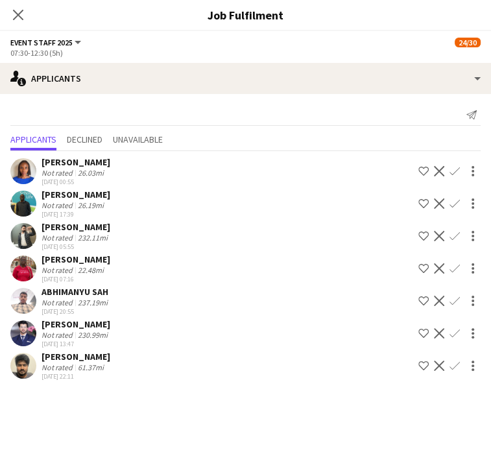
scroll to position [0, 0]
click at [24, 14] on icon "Close pop-in" at bounding box center [18, 14] width 12 height 12
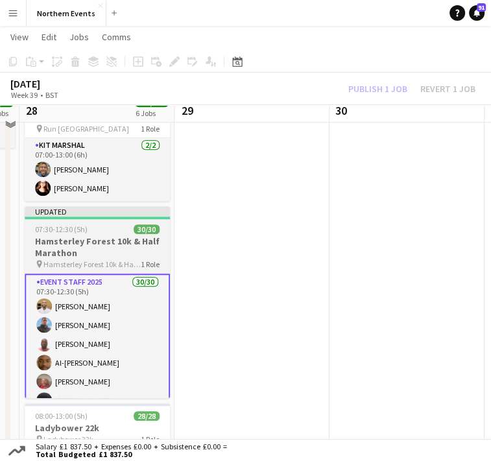
click at [87, 239] on h3 "Hamsterley Forest 10k & Half Marathon" at bounding box center [97, 246] width 145 height 23
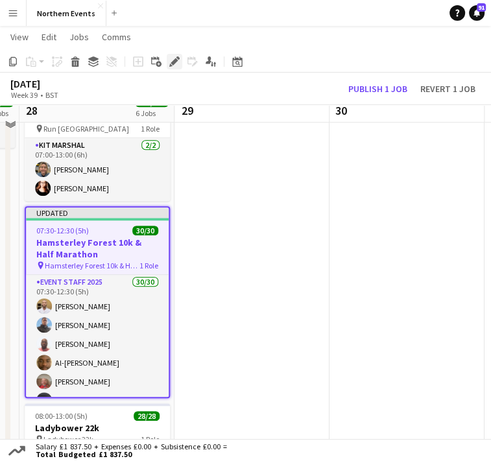
click at [172, 66] on icon at bounding box center [170, 65] width 3 height 3
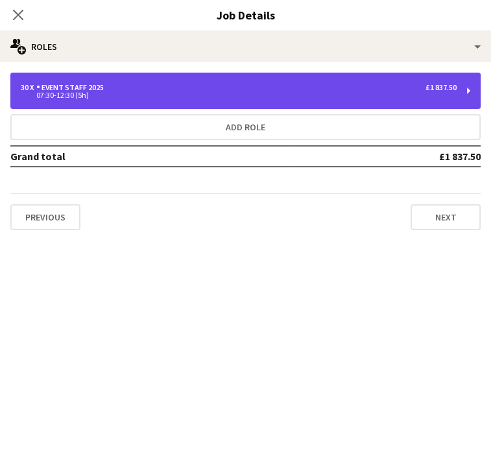
click at [457, 95] on div "30 x Event Staff 2025 £1 837.50 07:30-12:30 (5h)" at bounding box center [245, 91] width 470 height 36
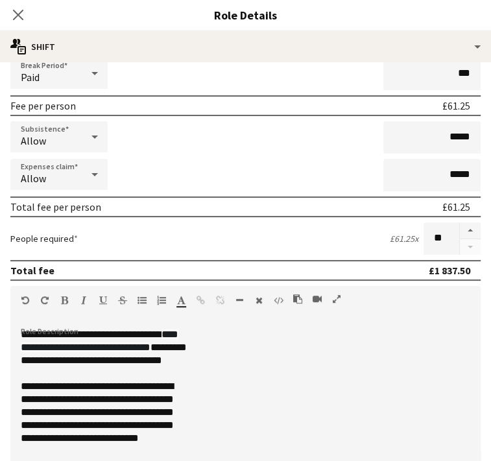
scroll to position [200, 0]
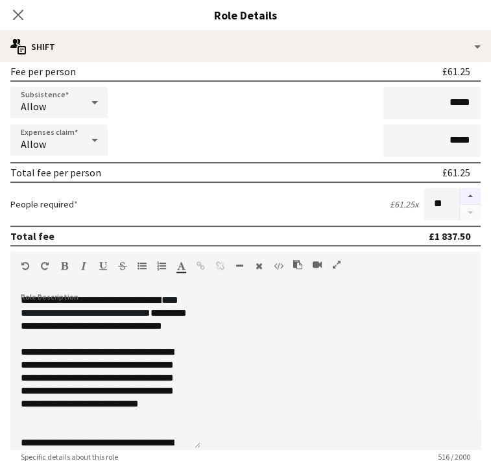
click at [460, 191] on button "button" at bounding box center [470, 196] width 21 height 17
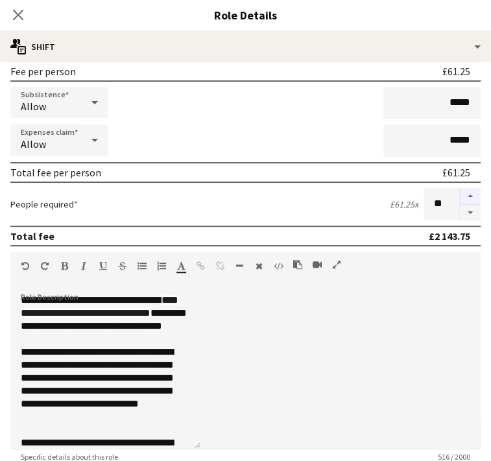
click at [460, 191] on button "button" at bounding box center [470, 196] width 21 height 17
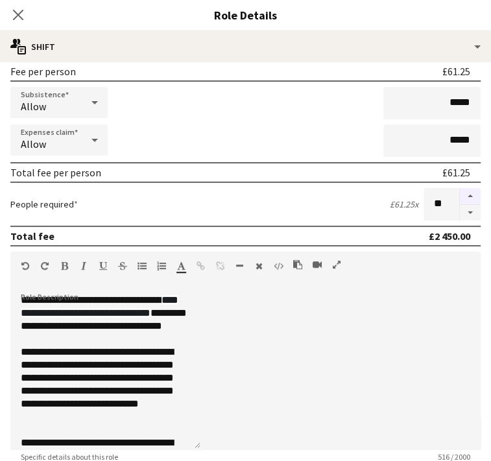
click at [460, 191] on button "button" at bounding box center [470, 196] width 21 height 17
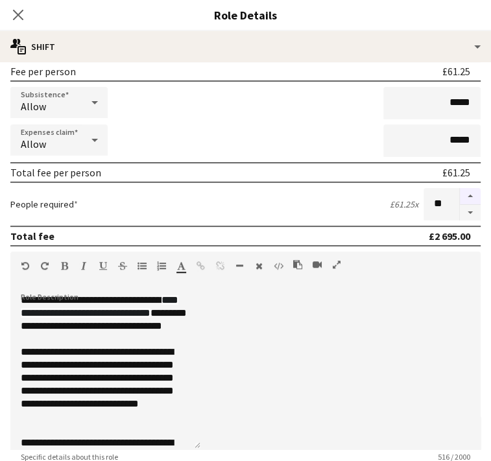
type input "**"
click at [24, 16] on icon "Close pop-in" at bounding box center [18, 14] width 12 height 12
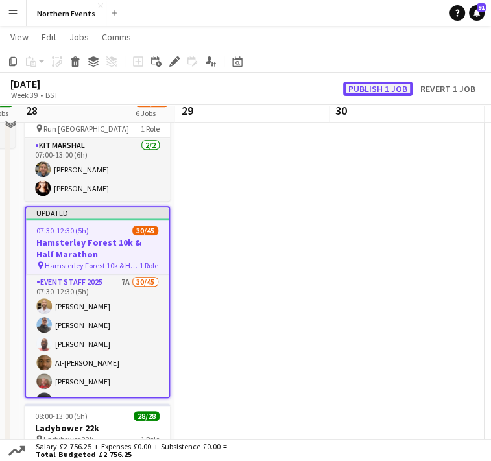
click at [390, 82] on button "Publish 1 job" at bounding box center [377, 89] width 69 height 14
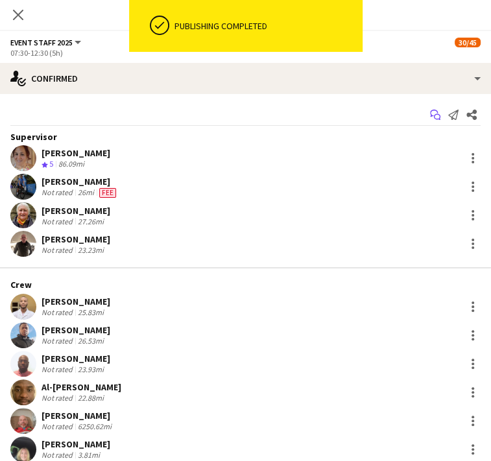
click at [430, 118] on icon "Start chat" at bounding box center [435, 115] width 10 height 10
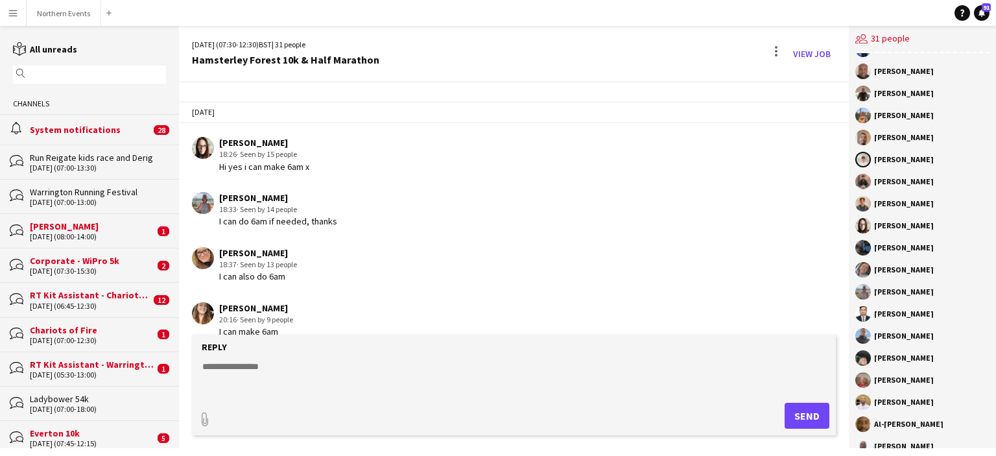
scroll to position [302, 0]
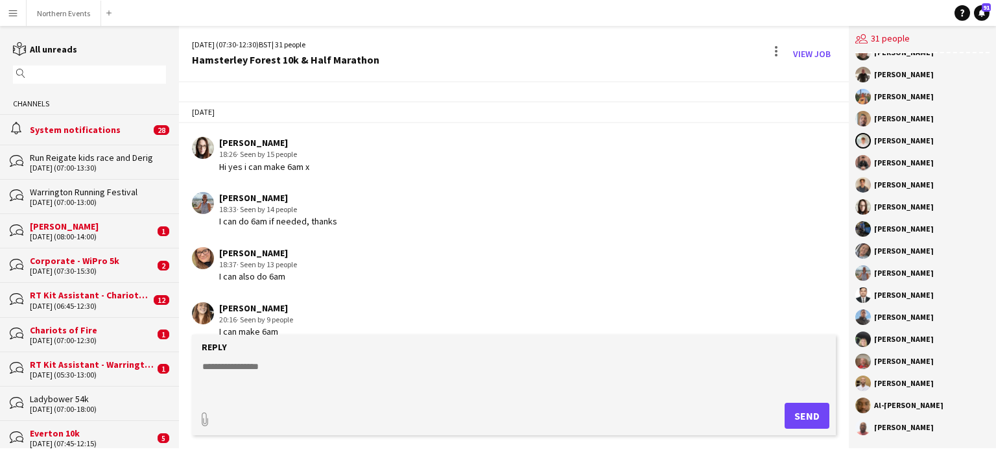
drag, startPoint x: 876, startPoint y: 67, endPoint x: 969, endPoint y: 433, distance: 377.4
click at [969, 433] on div "[PERSON_NAME] [PERSON_NAME] [PERSON_NAME] [PERSON_NAME] [PERSON_NAME] [PERSON_N…" at bounding box center [922, 250] width 147 height 395
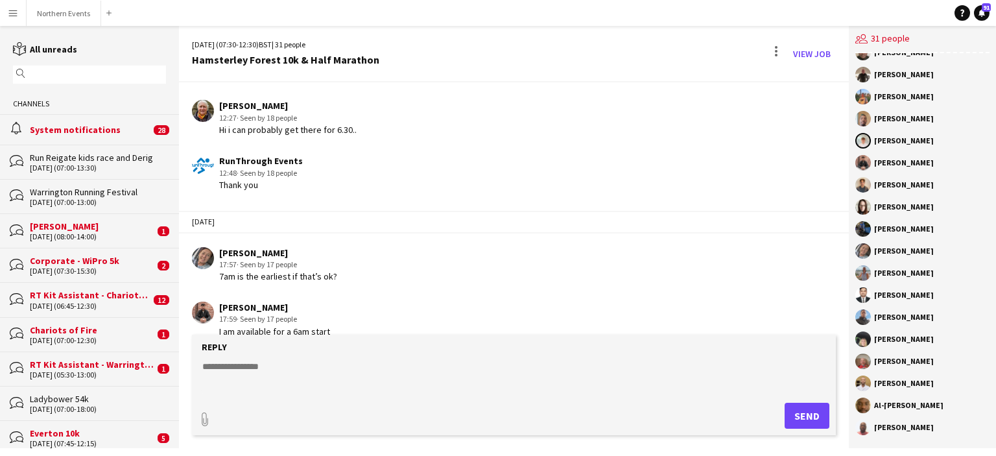
scroll to position [676, 0]
drag, startPoint x: 223, startPoint y: 239, endPoint x: 278, endPoint y: 239, distance: 54.5
click at [278, 245] on div "[PERSON_NAME]" at bounding box center [278, 251] width 118 height 12
click at [232, 245] on div "[PERSON_NAME]" at bounding box center [278, 251] width 118 height 12
drag, startPoint x: 221, startPoint y: 235, endPoint x: 291, endPoint y: 230, distance: 70.2
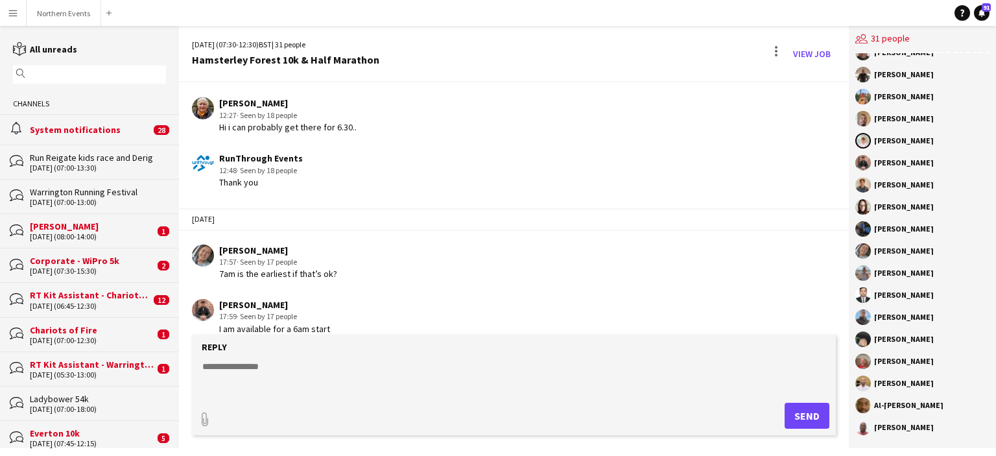
click at [291, 238] on app-chat-message "[PERSON_NAME] 17:57 · Seen by 17 people 7am is the earliest if that’s ok?" at bounding box center [514, 262] width 670 height 49
drag, startPoint x: 219, startPoint y: 290, endPoint x: 283, endPoint y: 293, distance: 64.3
click at [283, 299] on div "[PERSON_NAME]" at bounding box center [274, 305] width 111 height 12
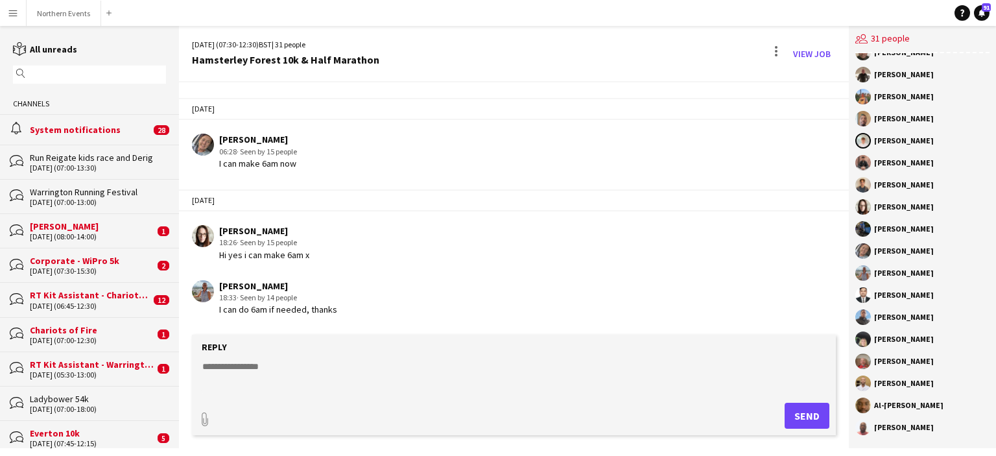
scroll to position [936, 0]
drag, startPoint x: 219, startPoint y: 209, endPoint x: 270, endPoint y: 212, distance: 51.3
click at [270, 222] on div "[PERSON_NAME] 18:26 · Seen by 15 people Hi yes i can make 6am x" at bounding box center [460, 240] width 536 height 36
drag, startPoint x: 219, startPoint y: 266, endPoint x: 319, endPoint y: 267, distance: 99.9
click at [319, 278] on div "[PERSON_NAME]" at bounding box center [278, 284] width 118 height 12
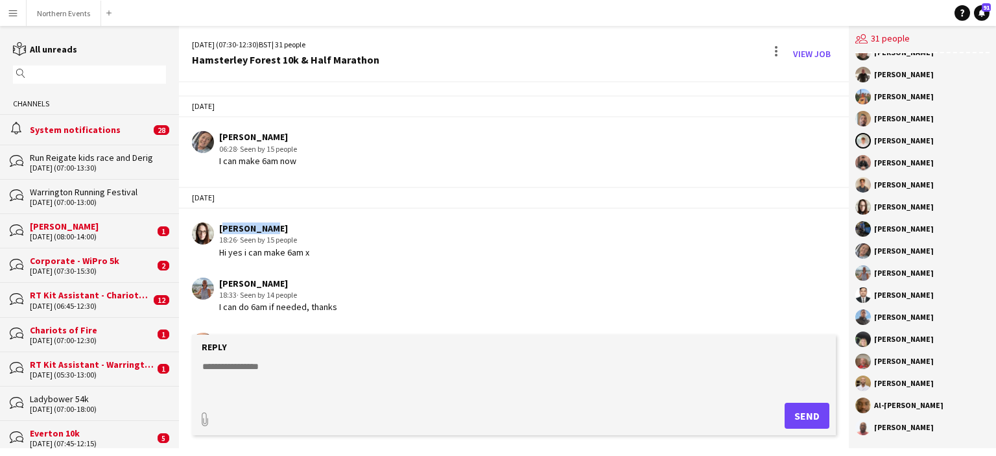
drag, startPoint x: 220, startPoint y: 320, endPoint x: 285, endPoint y: 322, distance: 65.5
click at [285, 333] on div "[PERSON_NAME]" at bounding box center [258, 339] width 78 height 12
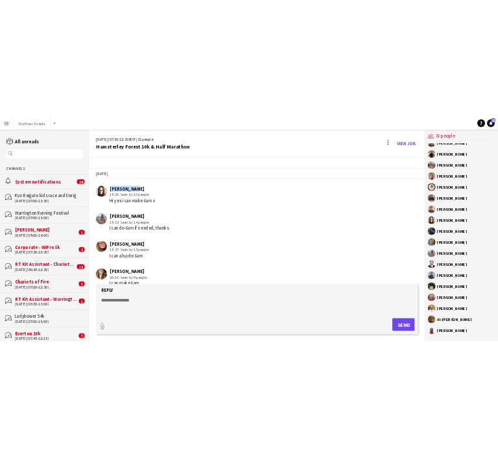
scroll to position [1027, 0]
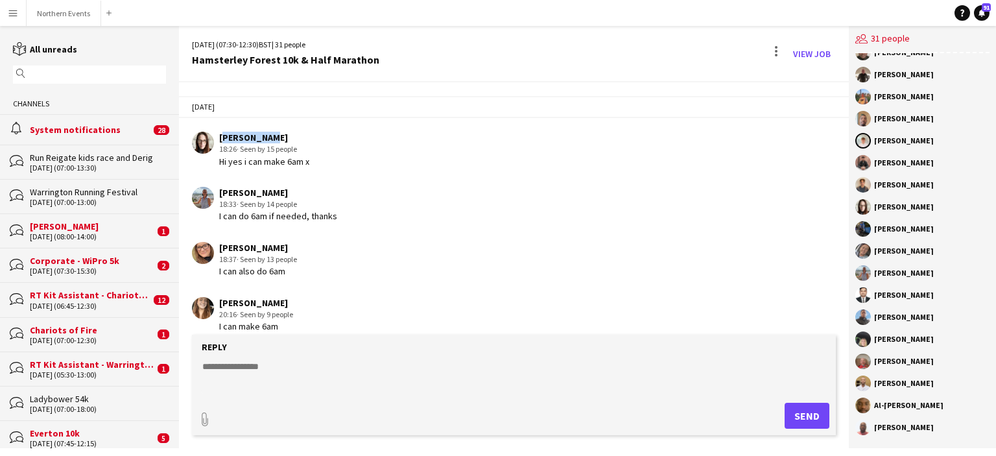
drag, startPoint x: 217, startPoint y: 286, endPoint x: 331, endPoint y: 289, distance: 114.2
click at [331, 297] on div "[PERSON_NAME] 20:16 · Seen by 9 people I can make 6am" at bounding box center [460, 315] width 536 height 36
click at [66, 14] on button "Northern Events Close" at bounding box center [64, 13] width 75 height 25
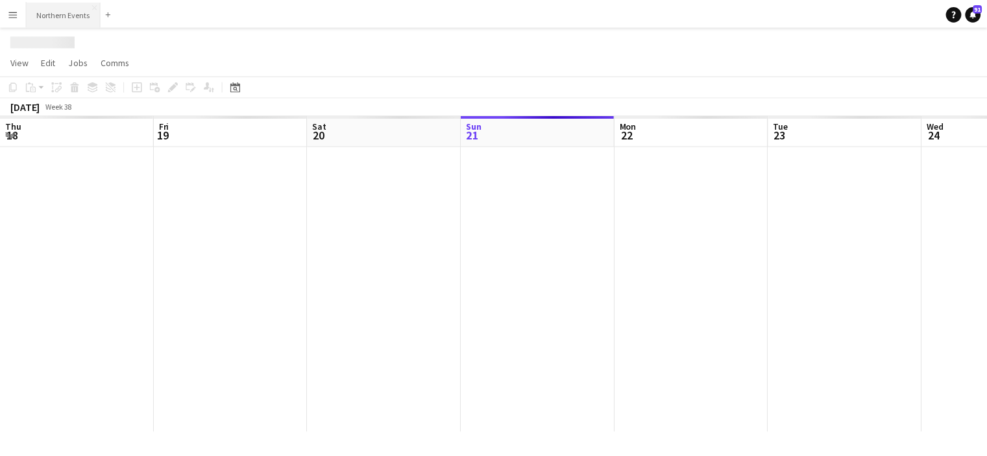
scroll to position [0, 309]
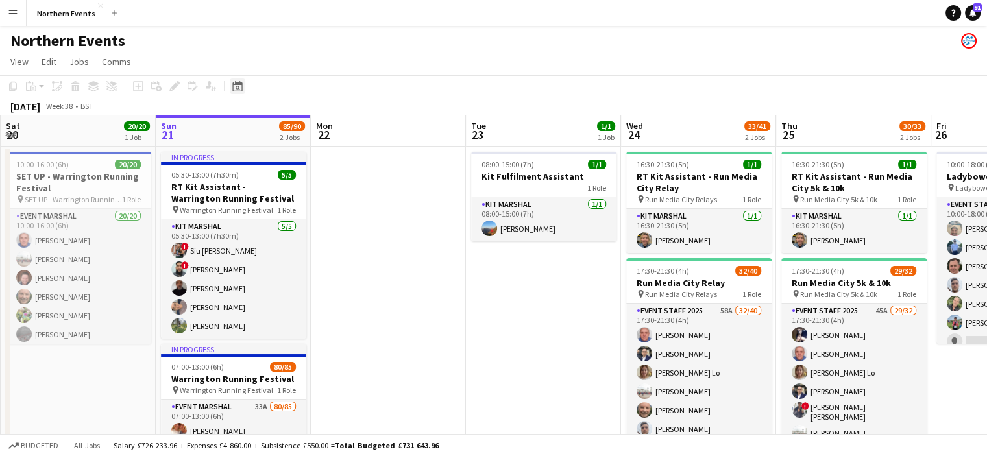
click at [239, 84] on icon at bounding box center [237, 86] width 10 height 10
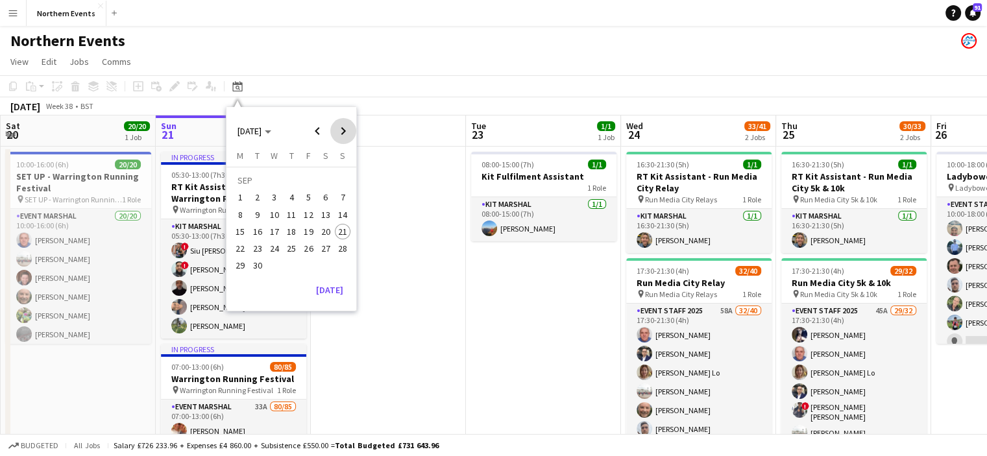
click at [345, 130] on span "Next month" at bounding box center [343, 131] width 26 height 26
click at [342, 246] on span "26" at bounding box center [343, 249] width 16 height 16
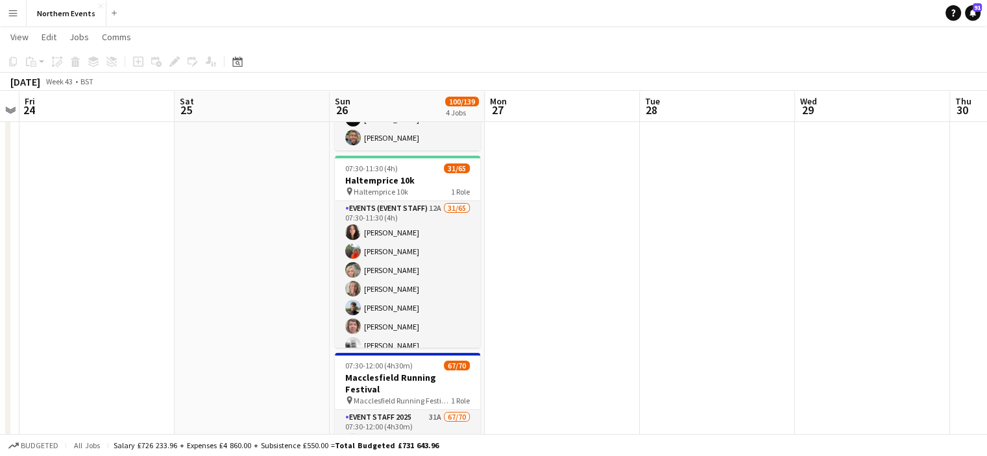
scroll to position [250, 0]
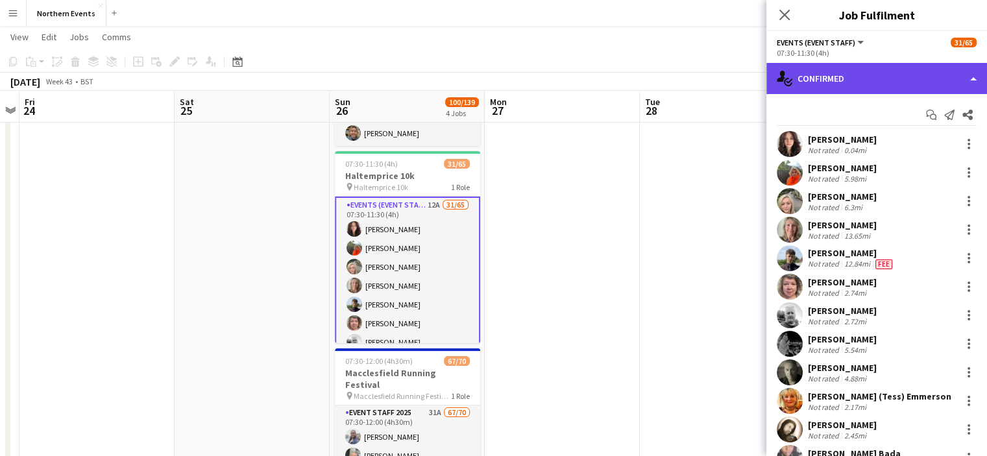
click at [796, 80] on div "single-neutral-actions-check-2 Confirmed" at bounding box center [876, 78] width 221 height 31
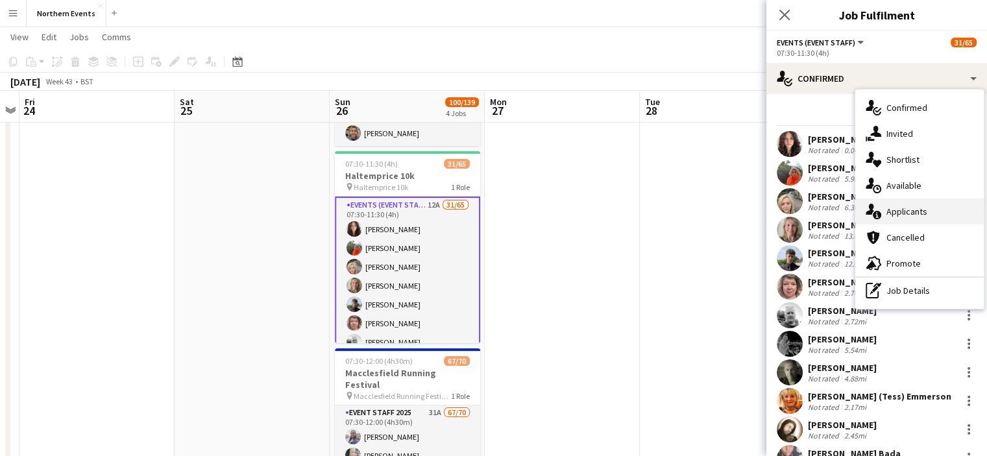
click at [886, 213] on span "Applicants" at bounding box center [906, 212] width 41 height 12
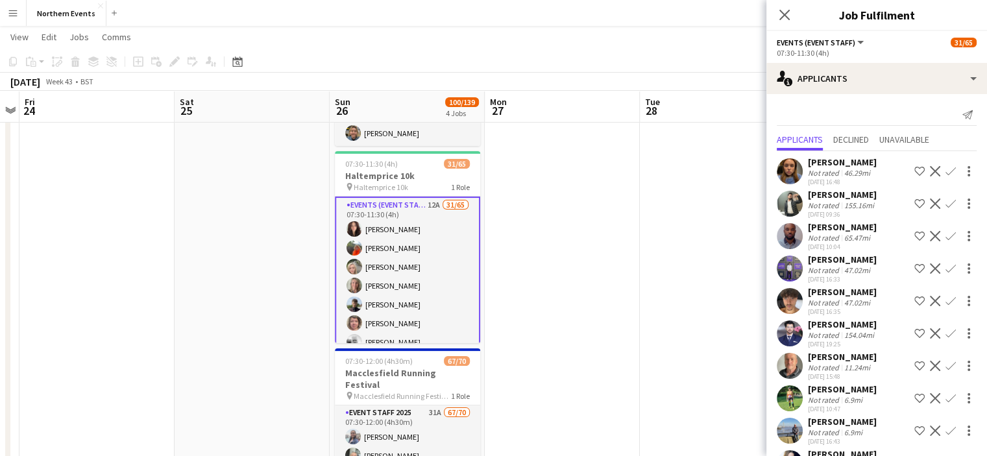
click at [945, 169] on app-icon "Confirm" at bounding box center [950, 171] width 10 height 10
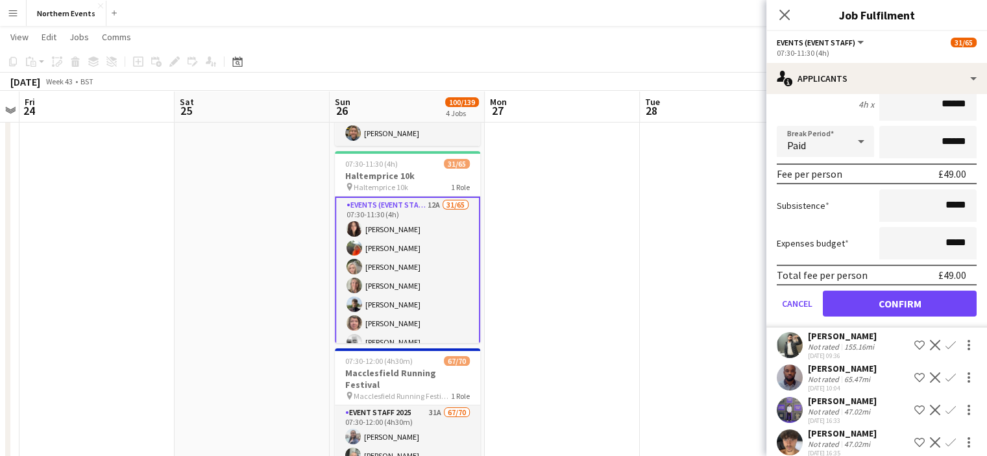
scroll to position [155, 0]
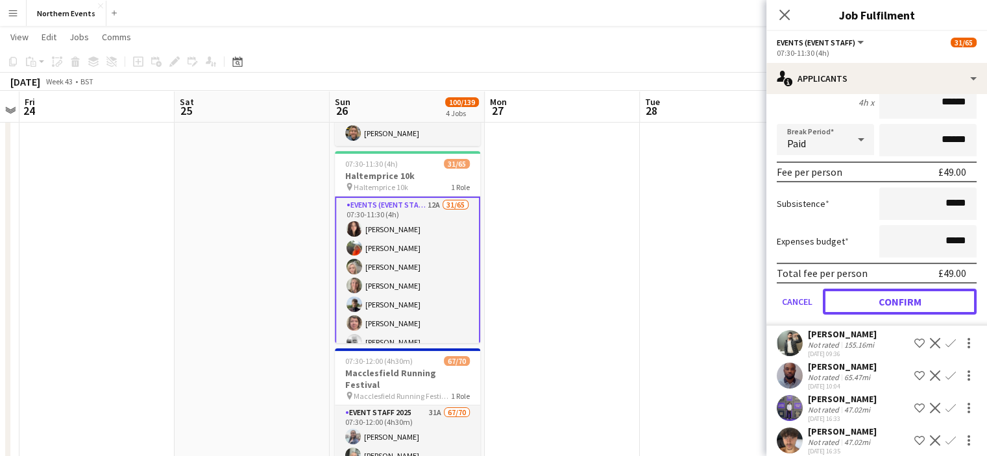
drag, startPoint x: 934, startPoint y: 306, endPoint x: 950, endPoint y: 297, distance: 18.6
click at [950, 297] on button "Confirm" at bounding box center [899, 302] width 154 height 26
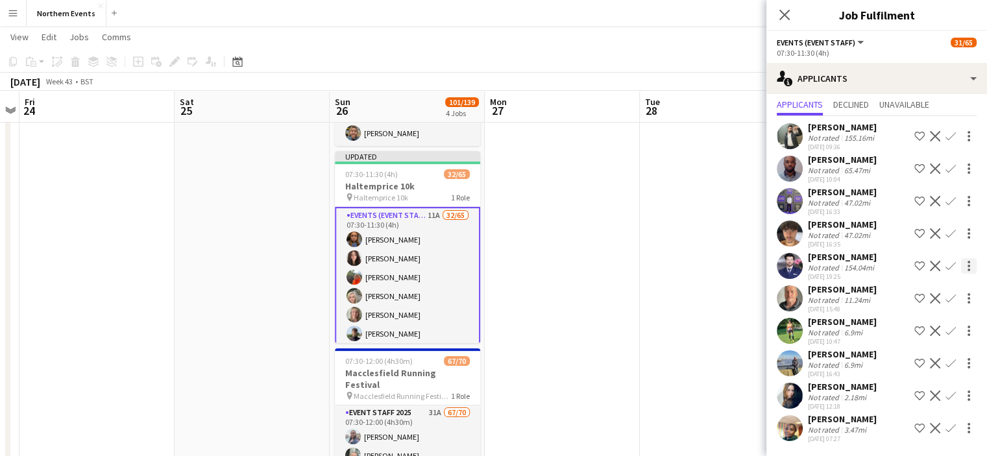
scroll to position [0, 0]
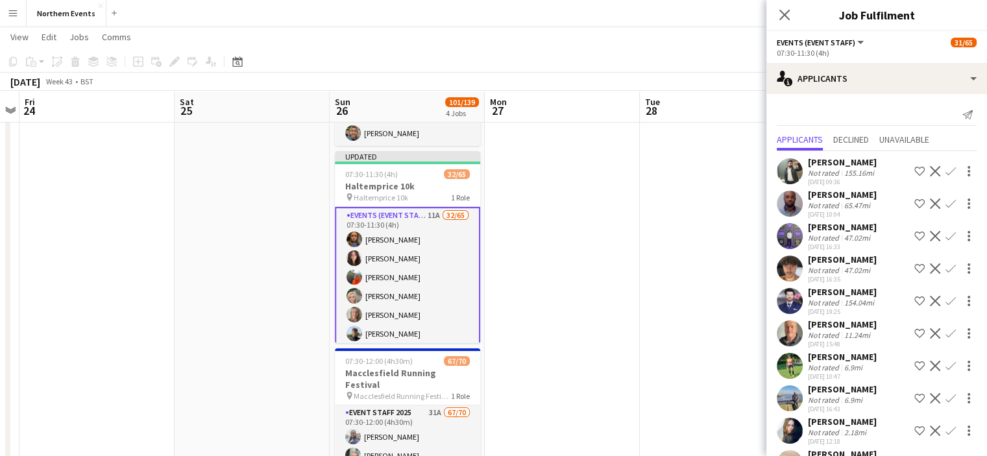
click at [945, 363] on app-icon "Confirm" at bounding box center [950, 366] width 10 height 10
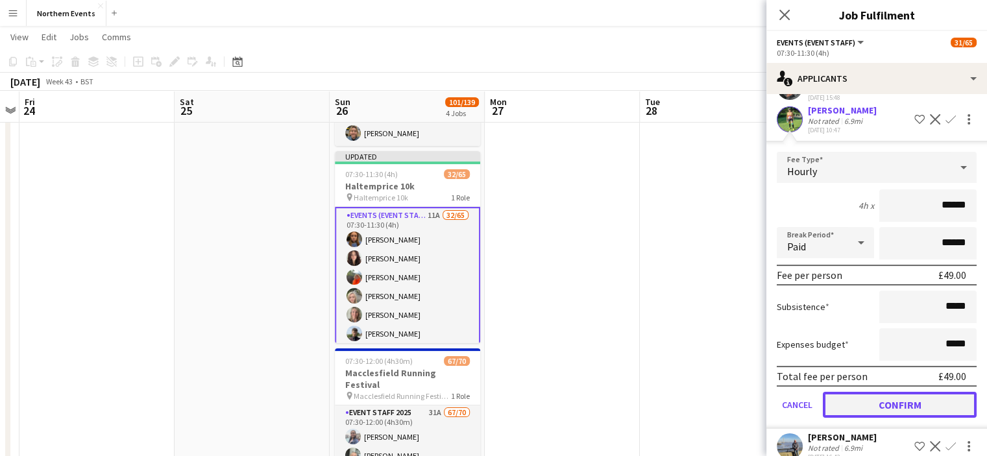
click at [951, 396] on button "Confirm" at bounding box center [899, 405] width 154 height 26
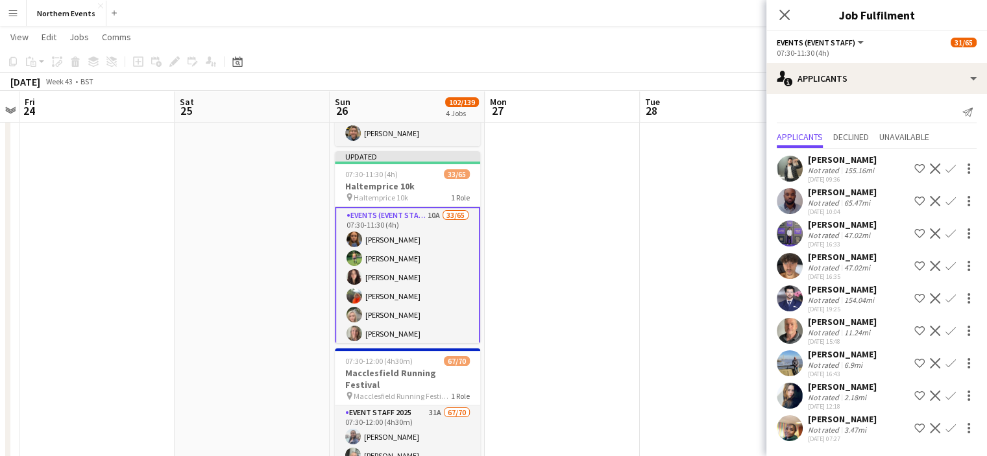
scroll to position [2, 0]
click at [945, 360] on app-icon "Confirm" at bounding box center [950, 364] width 10 height 10
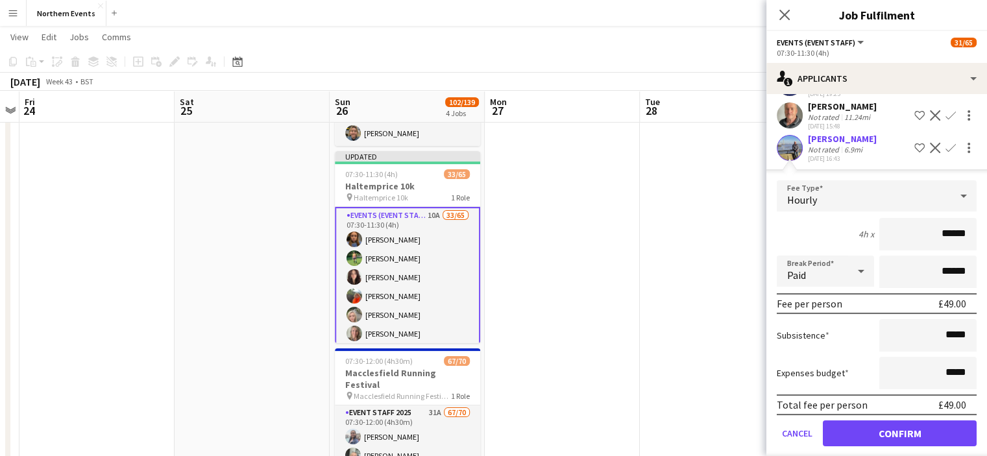
scroll to position [236, 0]
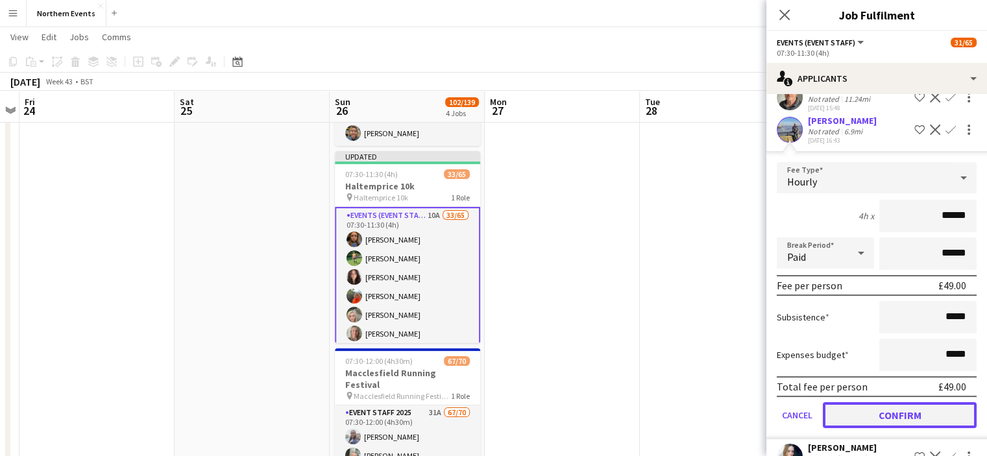
click at [935, 406] on button "Confirm" at bounding box center [899, 415] width 154 height 26
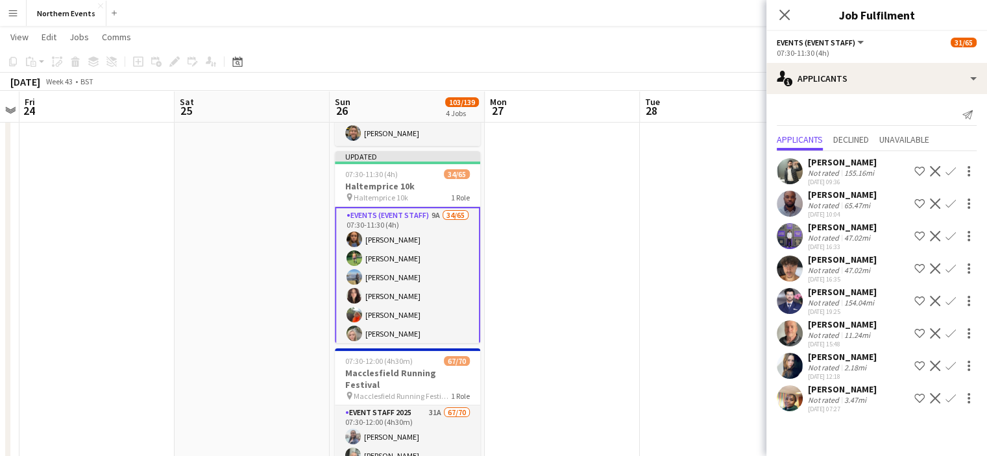
scroll to position [0, 0]
click at [952, 360] on button "Confirm" at bounding box center [950, 366] width 16 height 16
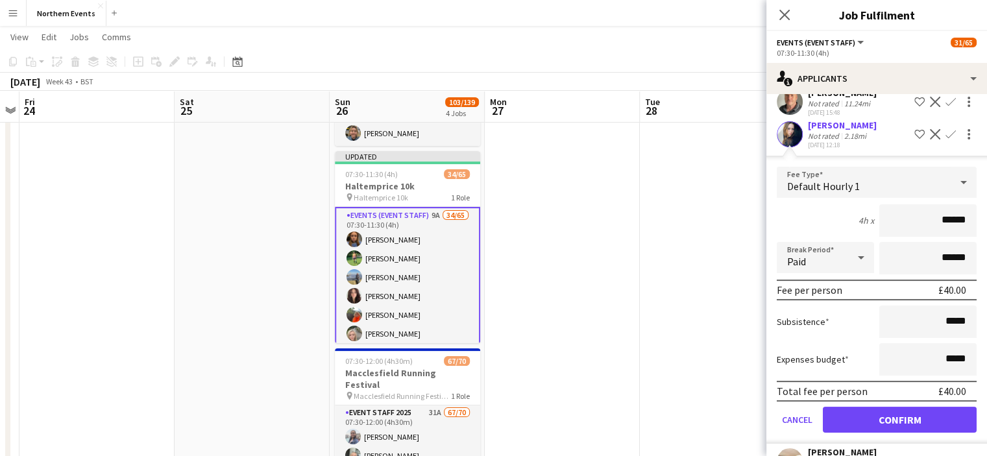
scroll to position [237, 0]
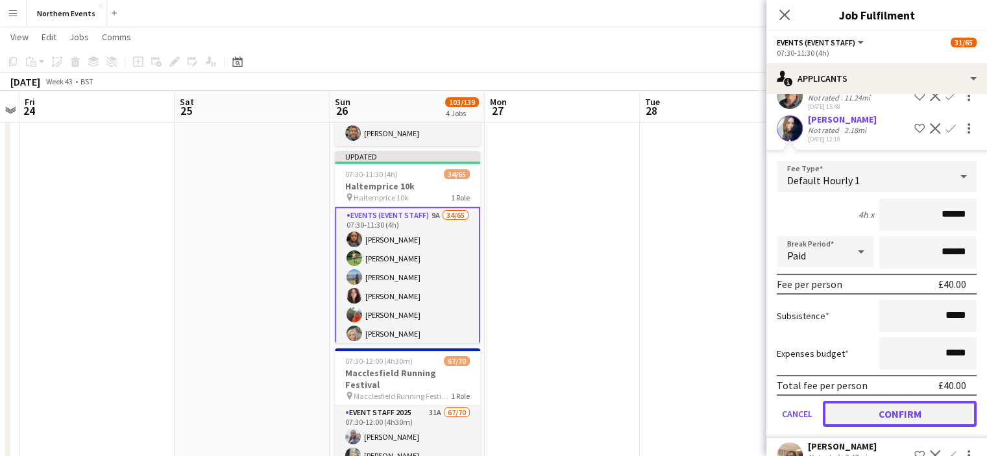
click at [938, 424] on button "Confirm" at bounding box center [899, 414] width 154 height 26
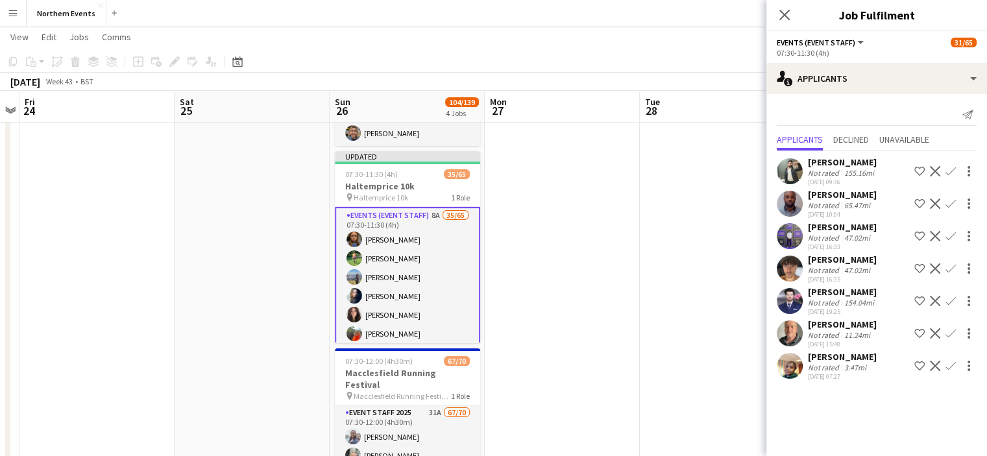
scroll to position [0, 0]
click at [948, 363] on app-icon "Confirm" at bounding box center [950, 366] width 10 height 10
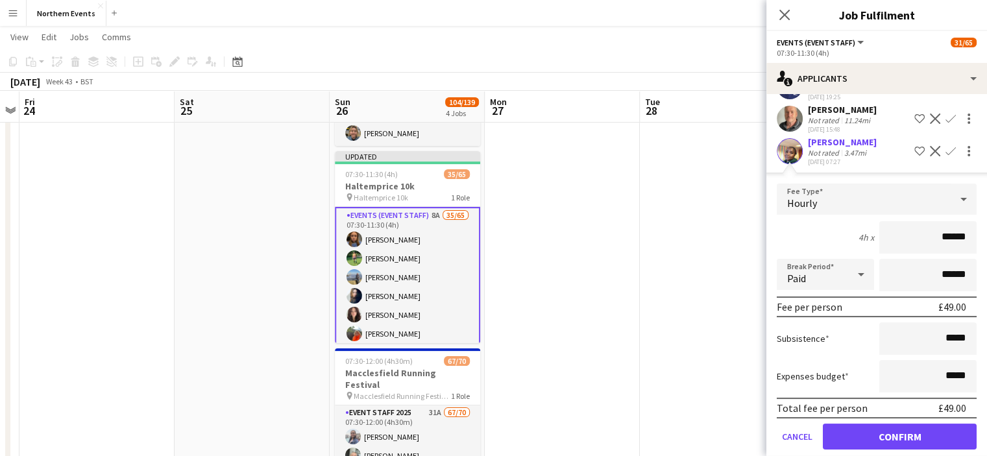
scroll to position [230, 0]
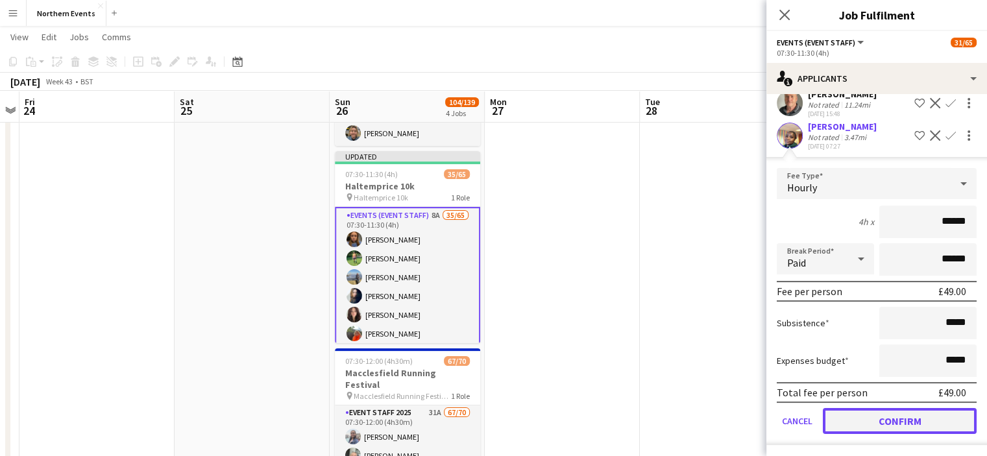
click at [942, 424] on button "Confirm" at bounding box center [899, 421] width 154 height 26
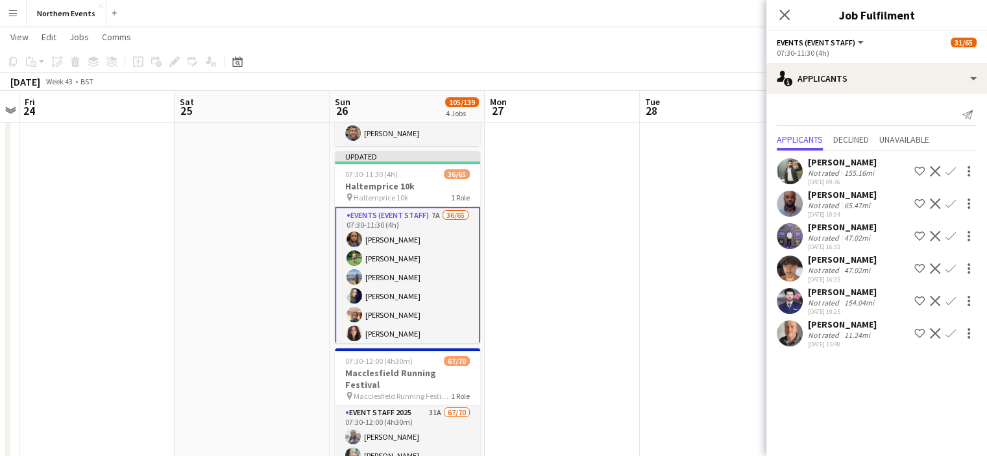
scroll to position [0, 0]
click at [782, 9] on icon "Close pop-in" at bounding box center [784, 14] width 12 height 12
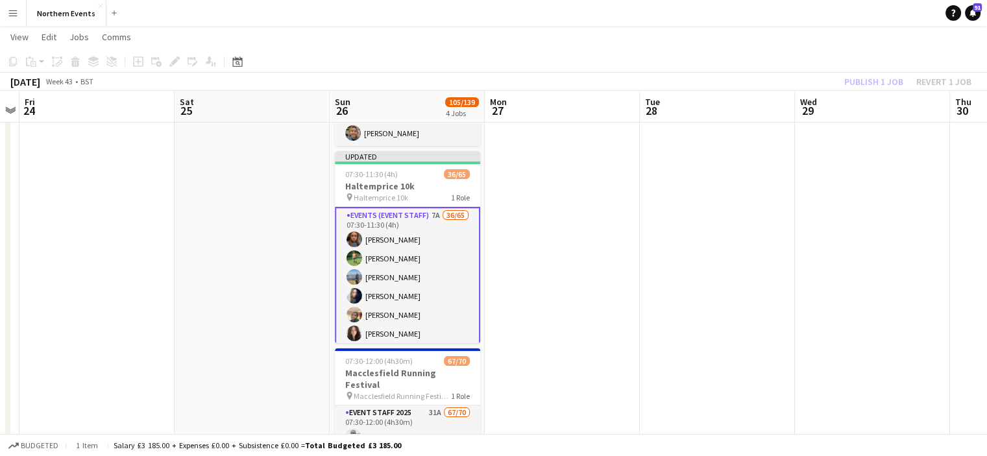
click at [856, 80] on div "Publish 1 job Revert 1 job" at bounding box center [907, 81] width 158 height 17
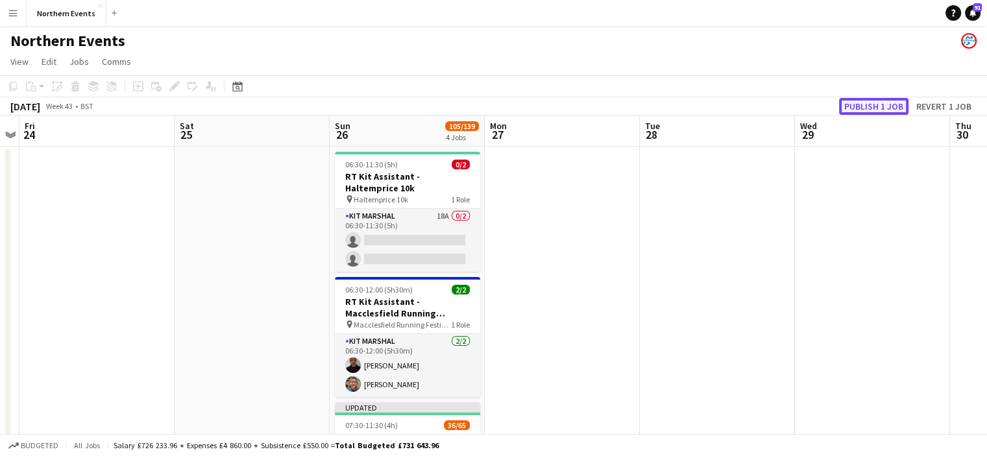
click at [872, 106] on button "Publish 1 job" at bounding box center [873, 106] width 69 height 17
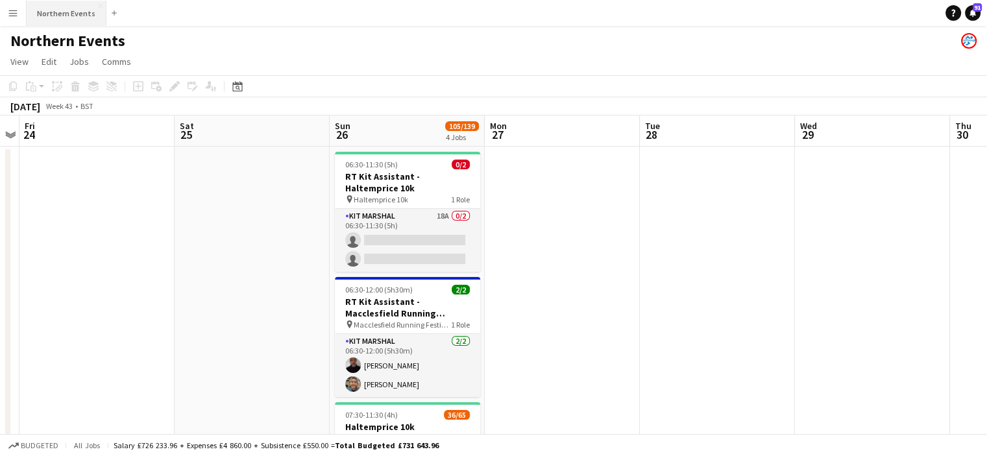
click at [70, 10] on button "Northern Events Close" at bounding box center [67, 13] width 80 height 25
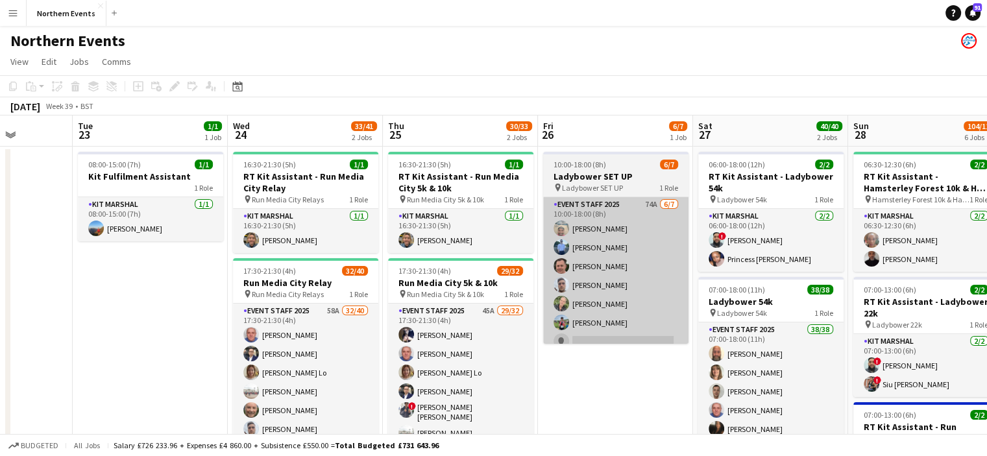
scroll to position [0, 414]
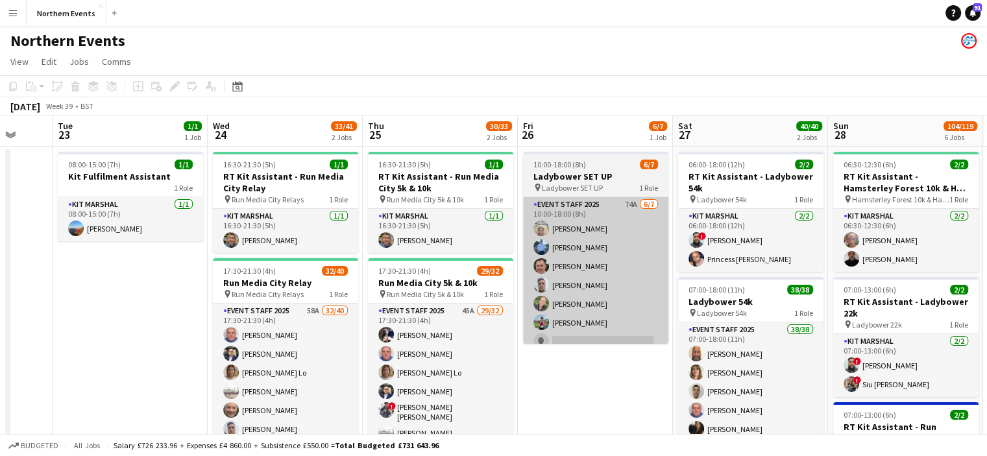
drag, startPoint x: 939, startPoint y: 353, endPoint x: 524, endPoint y: 331, distance: 415.7
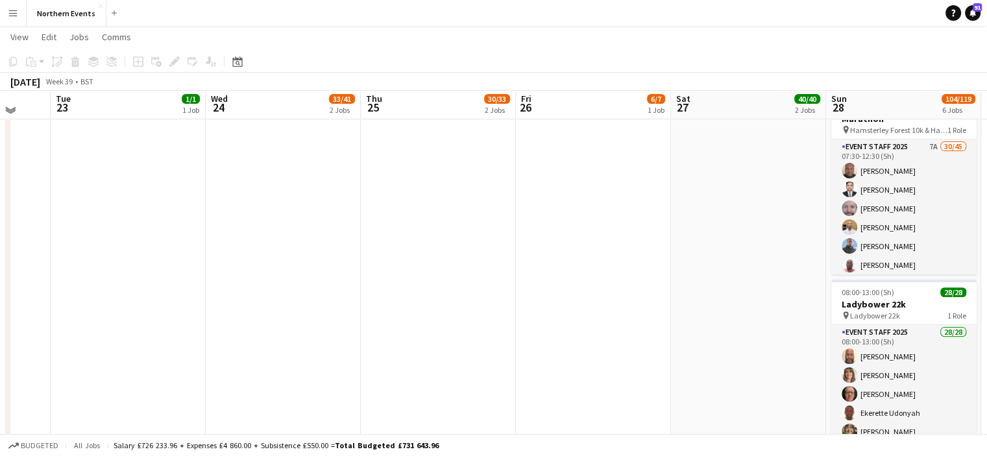
scroll to position [446, 0]
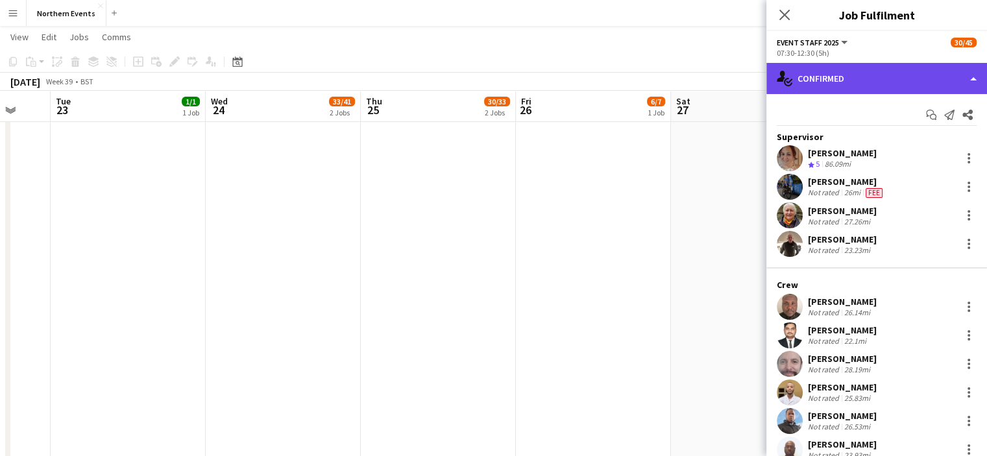
click at [922, 82] on div "single-neutral-actions-check-2 Confirmed" at bounding box center [876, 78] width 221 height 31
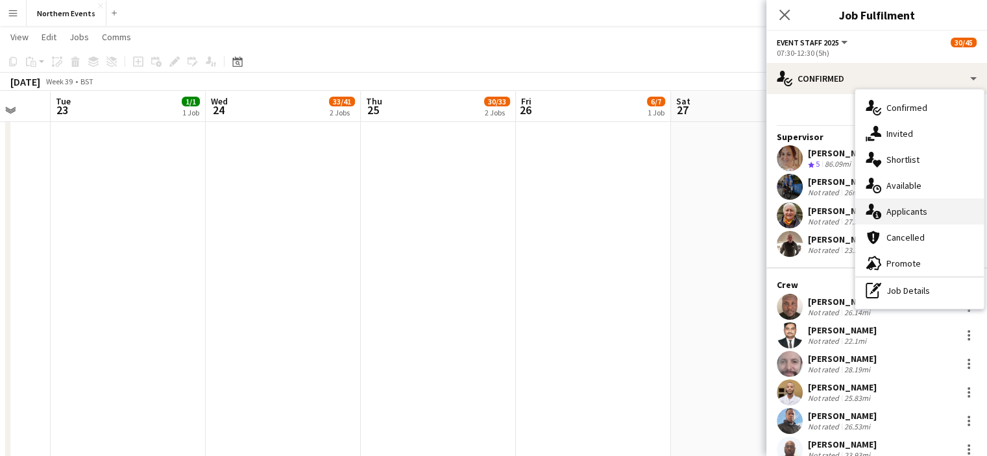
click at [909, 215] on span "Applicants" at bounding box center [906, 212] width 41 height 12
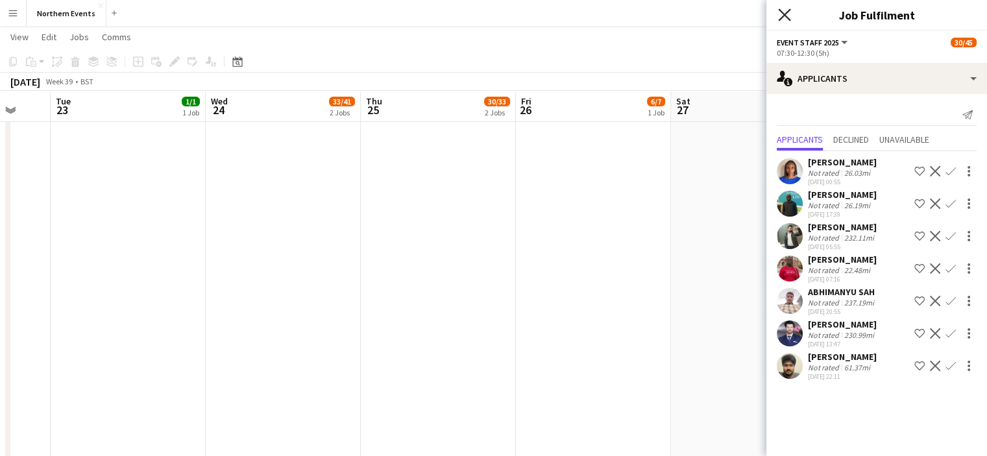
click at [782, 21] on icon "Close pop-in" at bounding box center [784, 14] width 12 height 12
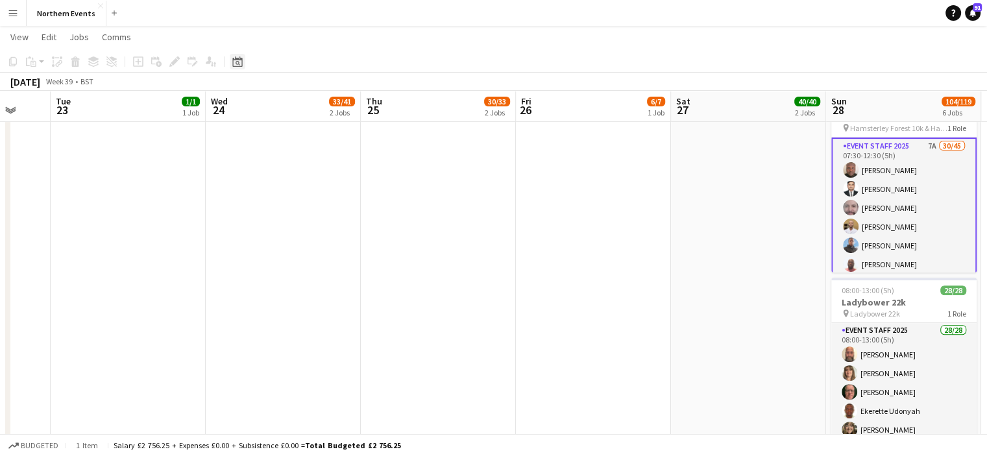
click at [232, 64] on icon "Date picker" at bounding box center [237, 61] width 10 height 10
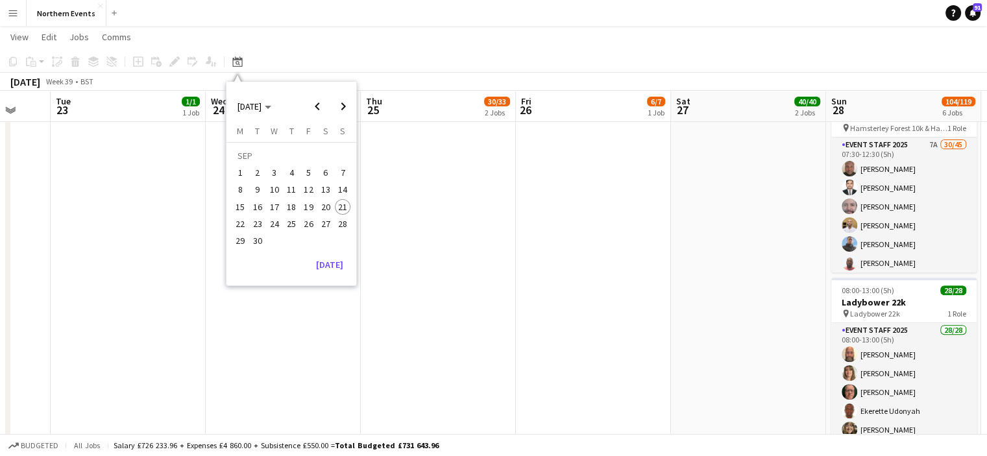
click at [343, 202] on span "21" at bounding box center [343, 207] width 16 height 16
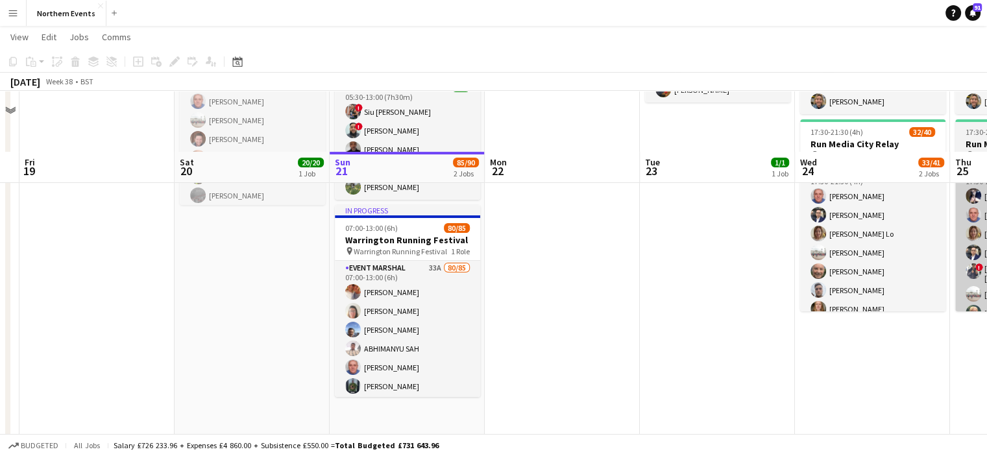
scroll to position [135, 0]
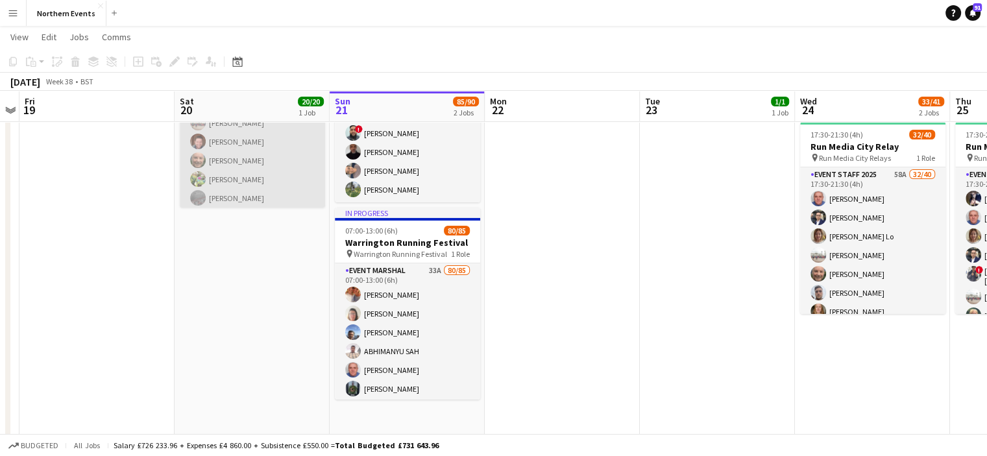
click at [232, 181] on app-card-role "Event Marshal 20/20 10:00-16:00 (6h) [PERSON_NAME] [PERSON_NAME] [PERSON_NAME] …" at bounding box center [252, 273] width 145 height 401
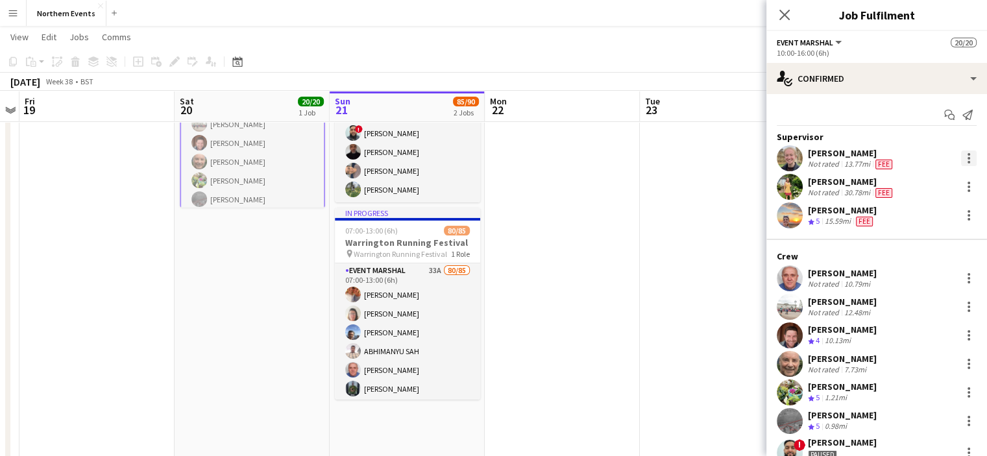
click at [967, 158] on div at bounding box center [968, 158] width 3 height 3
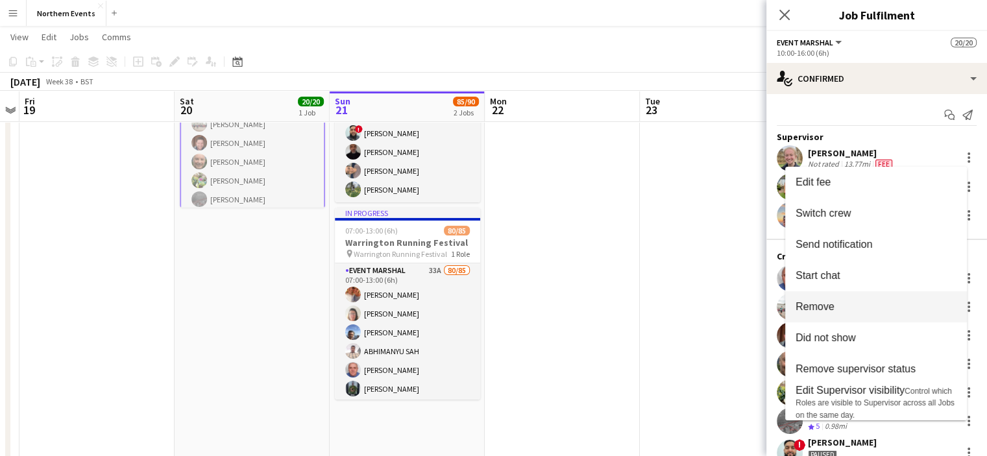
click at [820, 311] on span "Remove" at bounding box center [814, 306] width 39 height 11
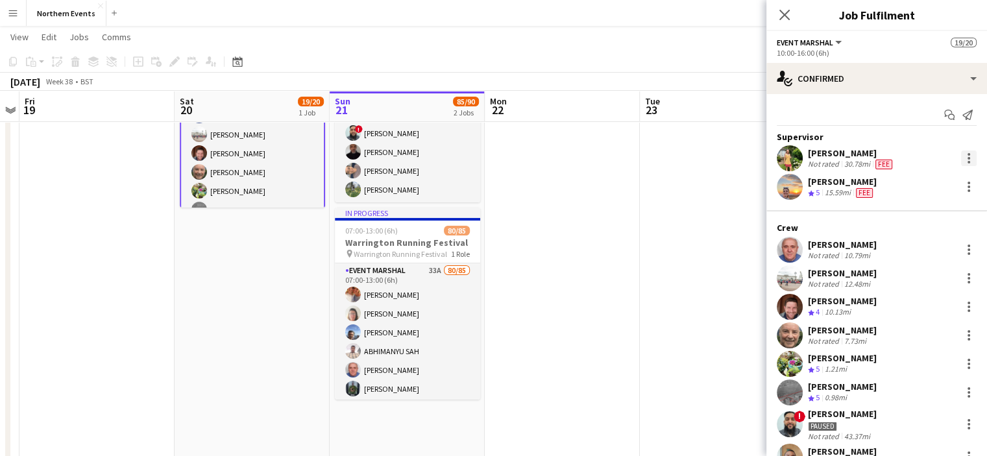
click at [967, 153] on div at bounding box center [968, 154] width 3 height 3
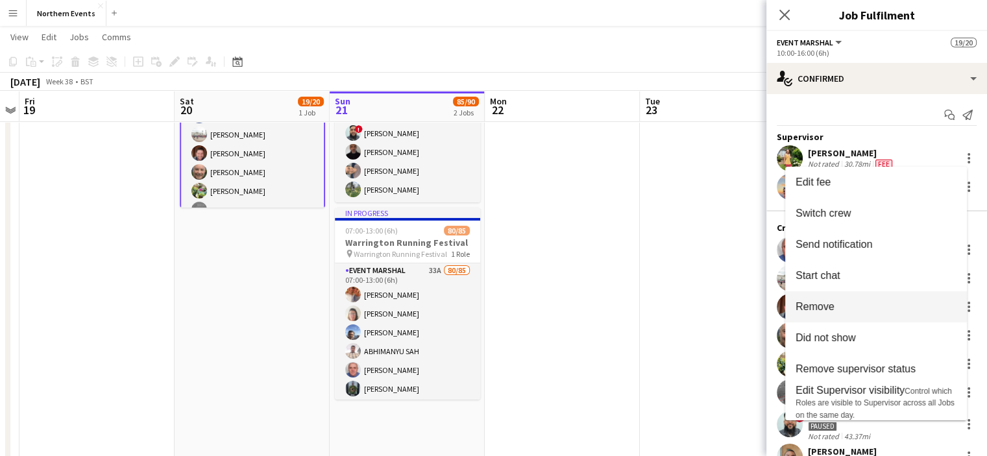
click at [819, 308] on span "Remove" at bounding box center [814, 306] width 39 height 11
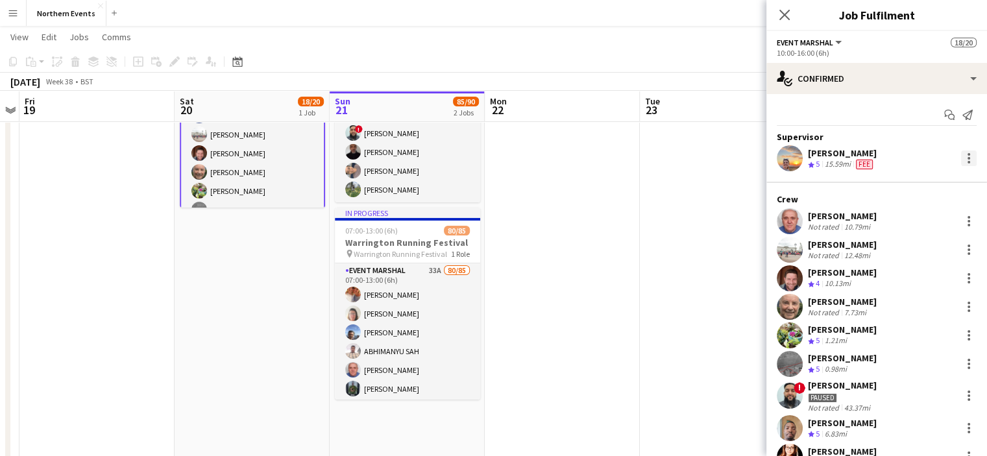
click at [961, 155] on div at bounding box center [969, 158] width 16 height 16
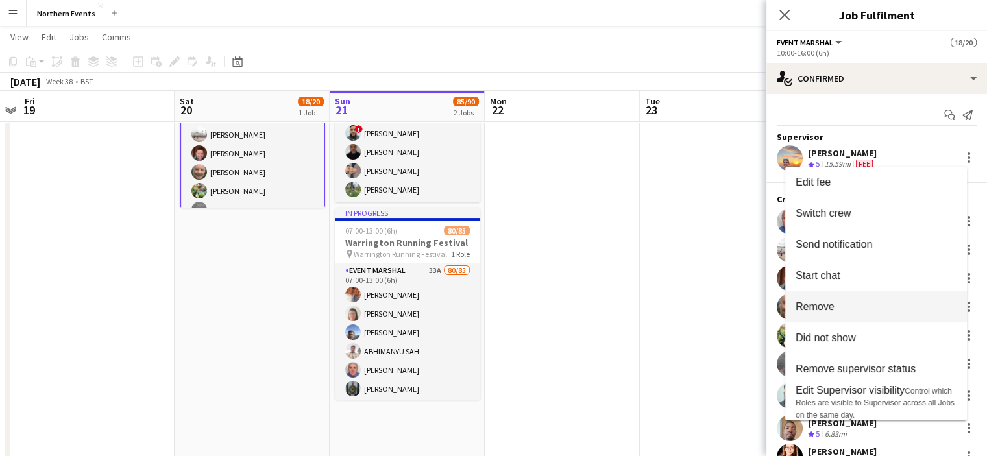
click at [811, 307] on span "Remove" at bounding box center [814, 306] width 39 height 11
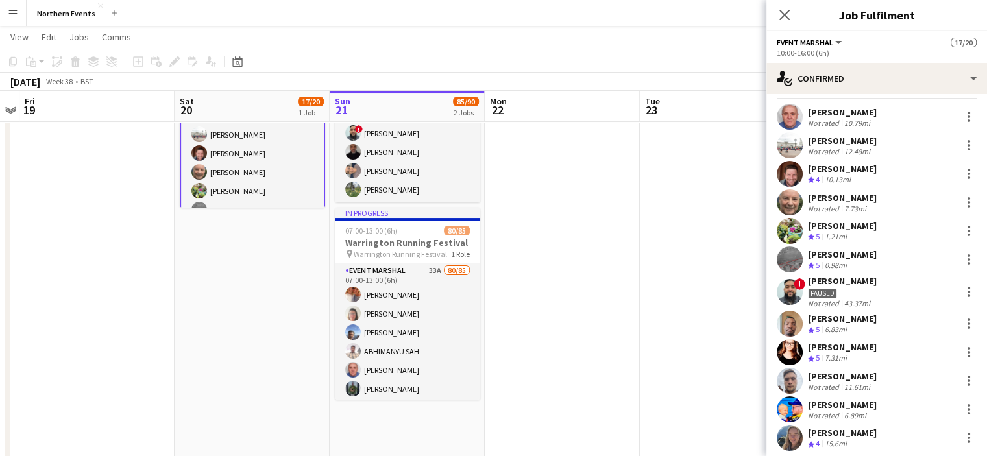
scroll to position [0, 0]
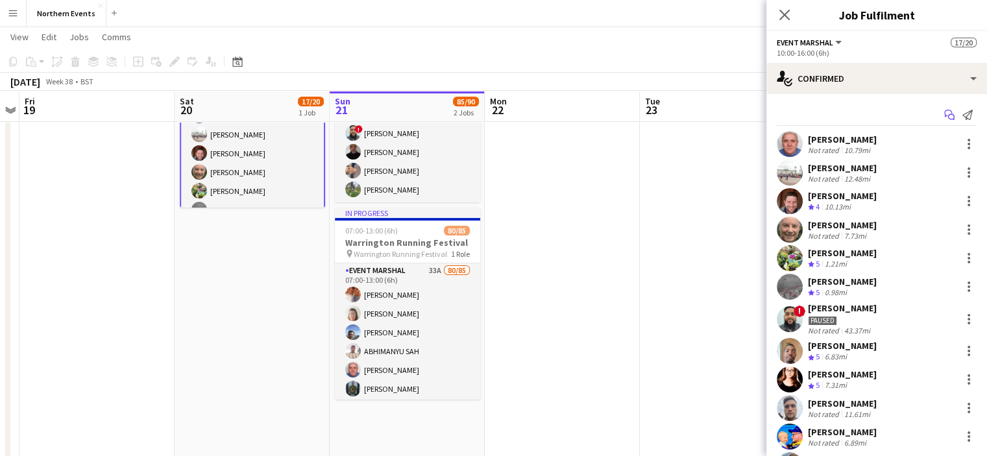
click at [944, 110] on icon at bounding box center [948, 113] width 8 height 7
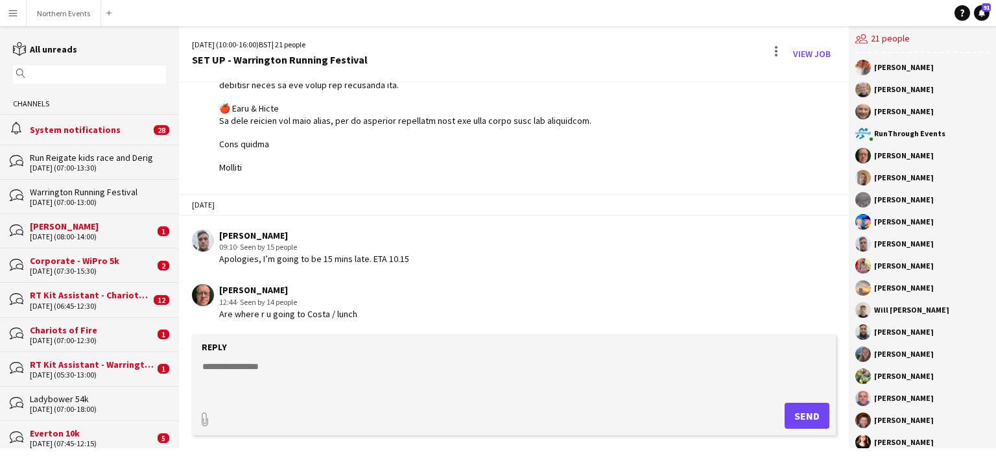
scroll to position [924, 0]
click at [275, 366] on textarea at bounding box center [516, 377] width 631 height 34
paste textarea "**********"
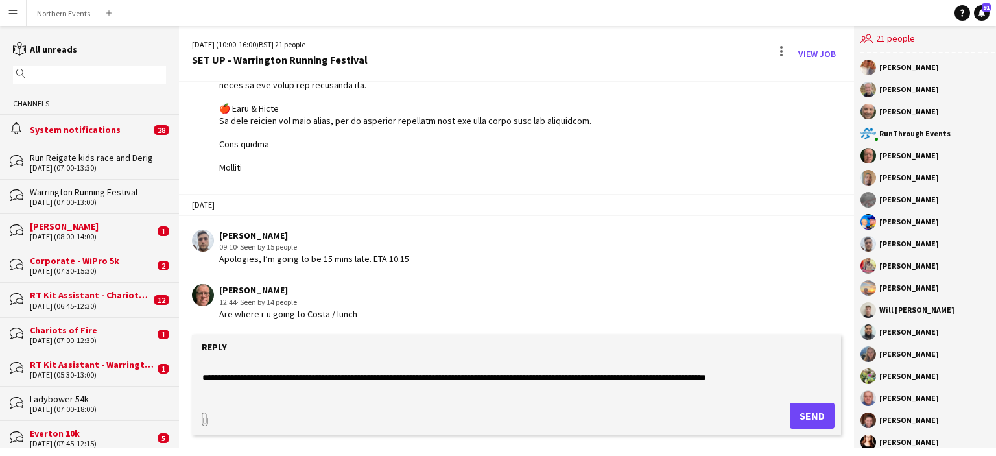
scroll to position [114, 0]
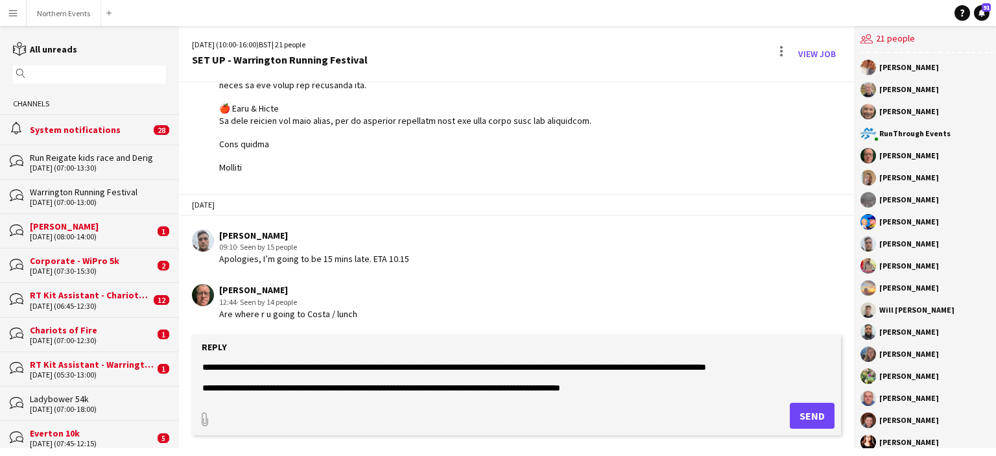
drag, startPoint x: 490, startPoint y: 393, endPoint x: 431, endPoint y: 381, distance: 60.2
drag, startPoint x: 431, startPoint y: 382, endPoint x: 486, endPoint y: 387, distance: 54.7
click at [486, 387] on textarea at bounding box center [516, 377] width 631 height 34
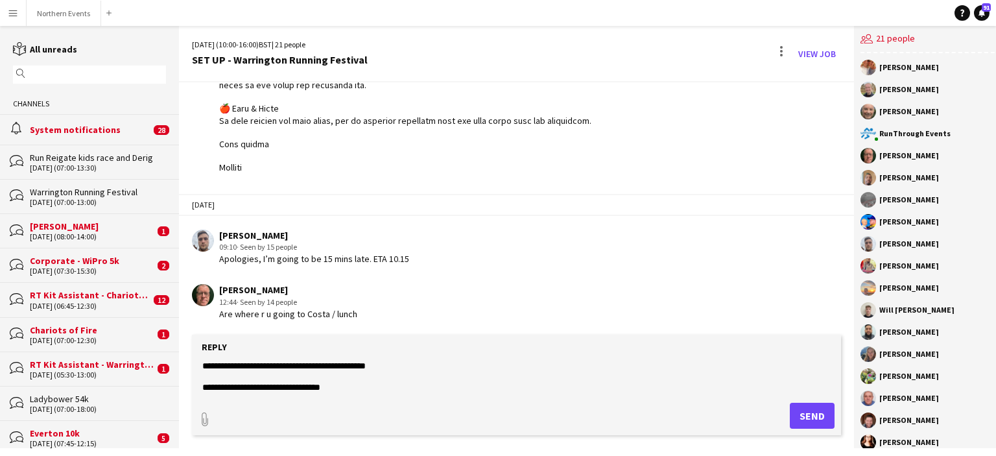
scroll to position [230, 0]
click at [595, 370] on textarea at bounding box center [516, 377] width 631 height 34
type textarea "**********"
click at [796, 419] on button "Send" at bounding box center [812, 416] width 45 height 26
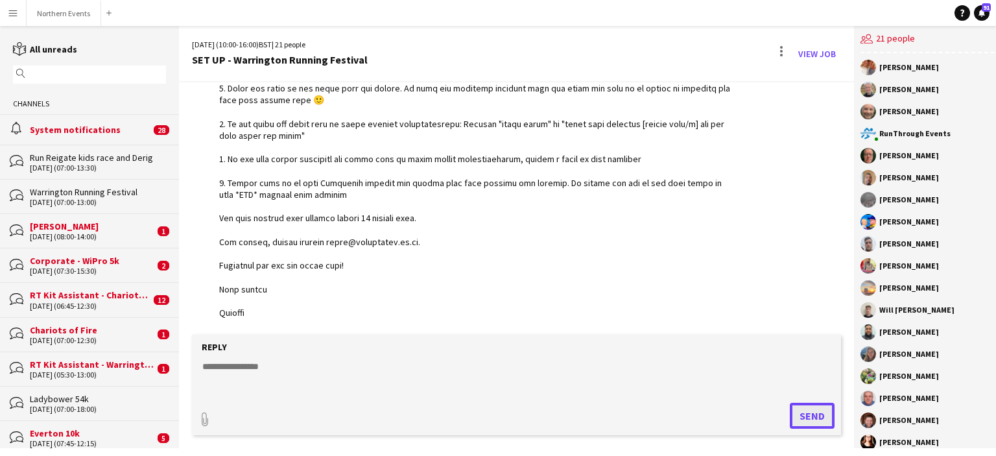
scroll to position [1380, 0]
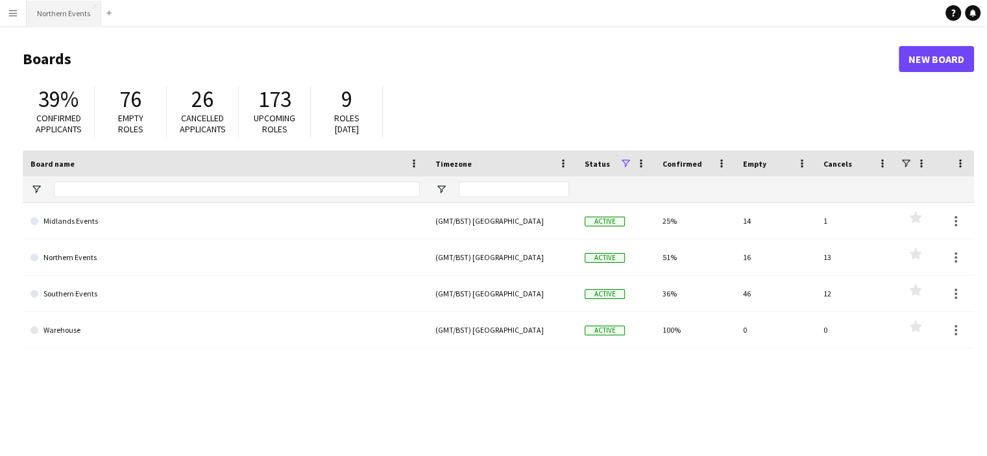
click at [31, 21] on button "Northern Events Close" at bounding box center [64, 13] width 75 height 25
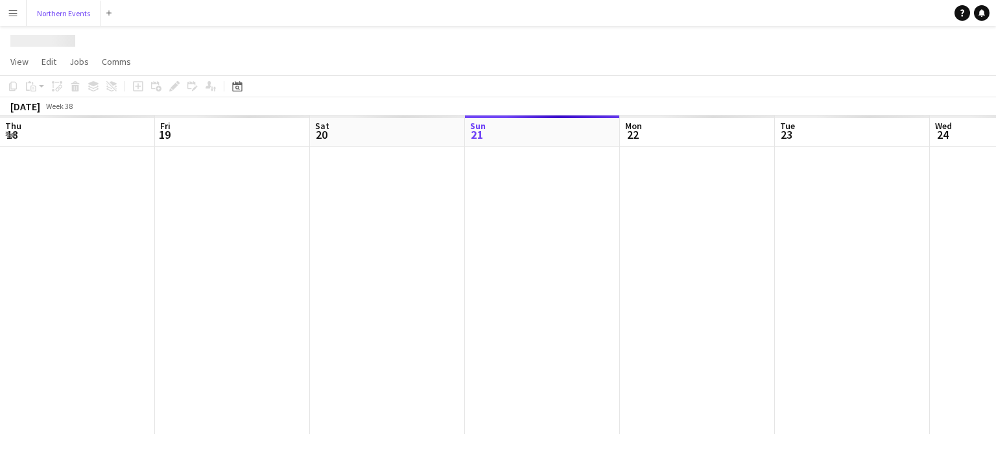
scroll to position [0, 309]
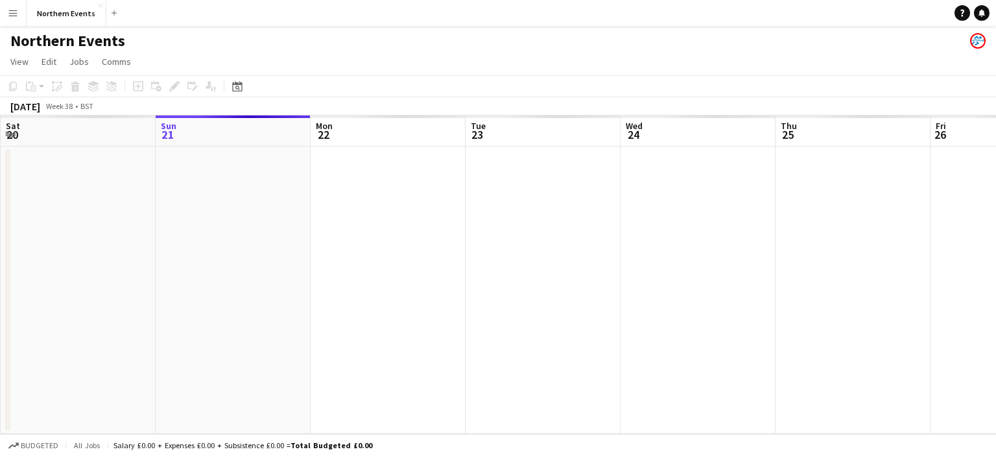
click at [12, 18] on button "Menu" at bounding box center [13, 13] width 26 height 26
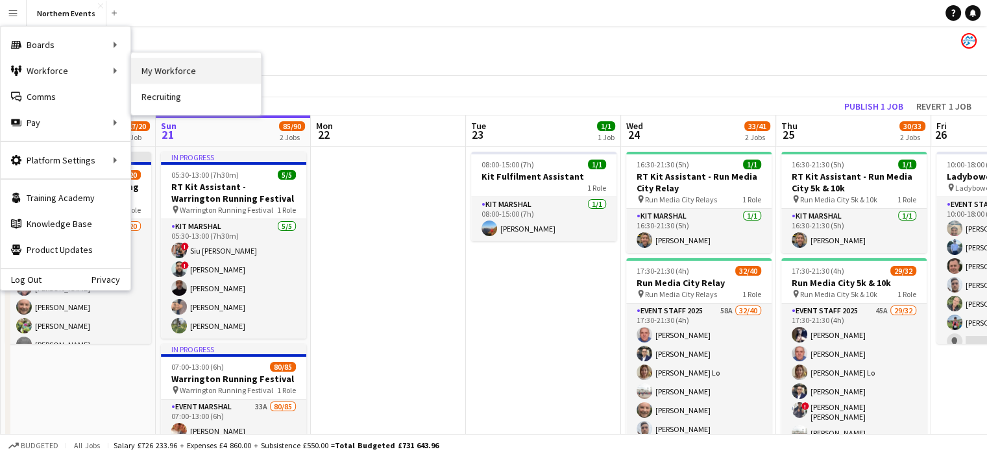
click at [167, 62] on link "My Workforce" at bounding box center [196, 71] width 130 height 26
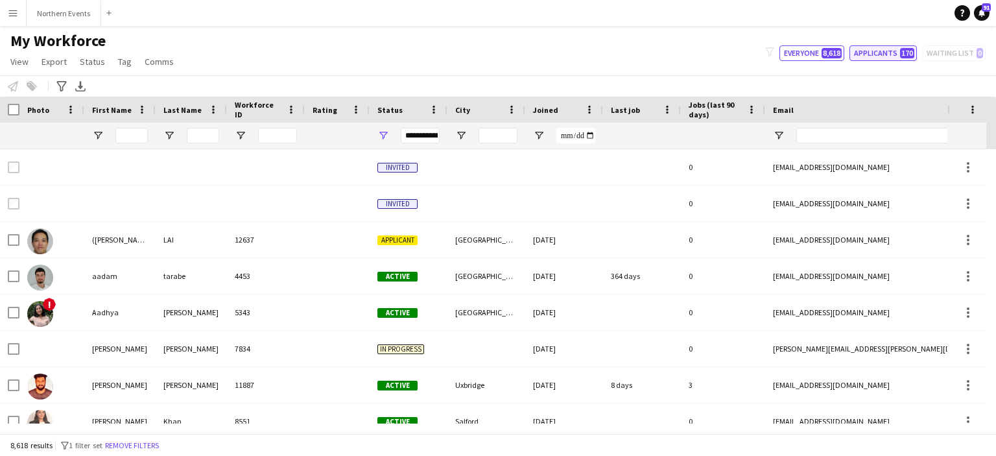
click at [863, 53] on button "Applicants 170" at bounding box center [883, 53] width 67 height 16
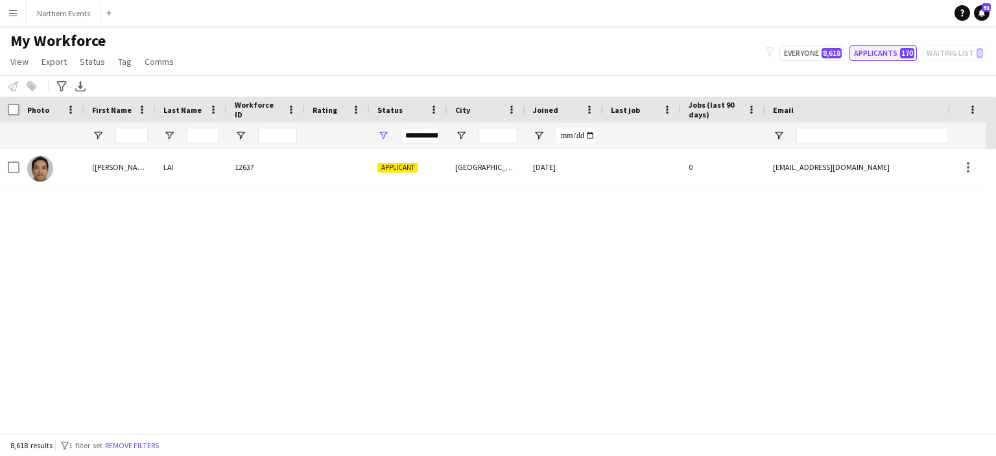
type input "**********"
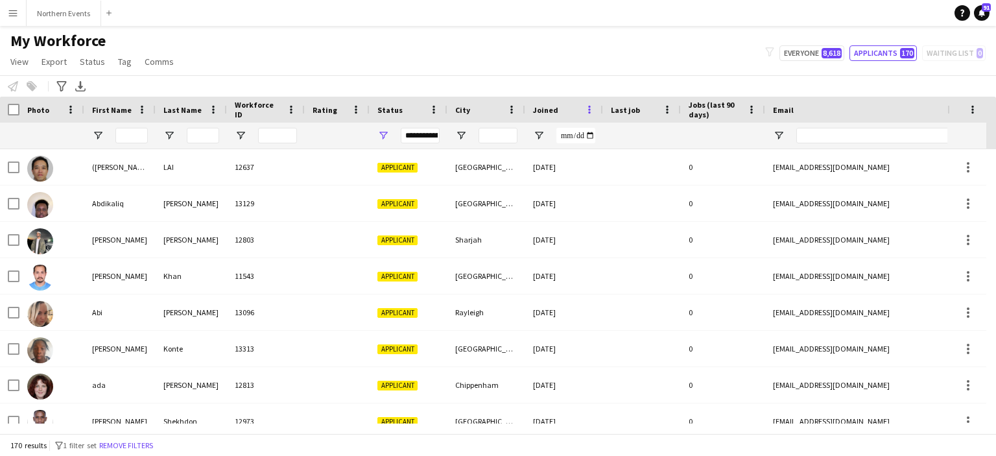
click at [590, 108] on span at bounding box center [590, 110] width 12 height 12
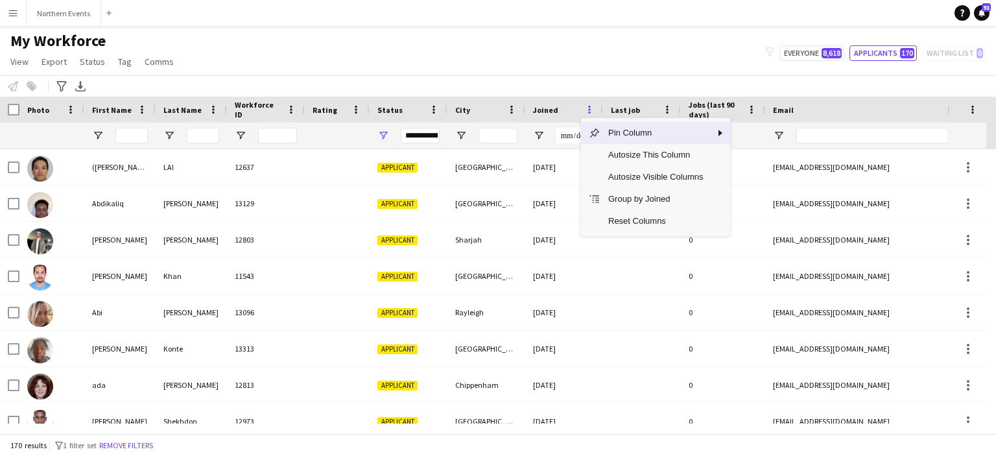
click at [590, 108] on span at bounding box center [590, 110] width 12 height 12
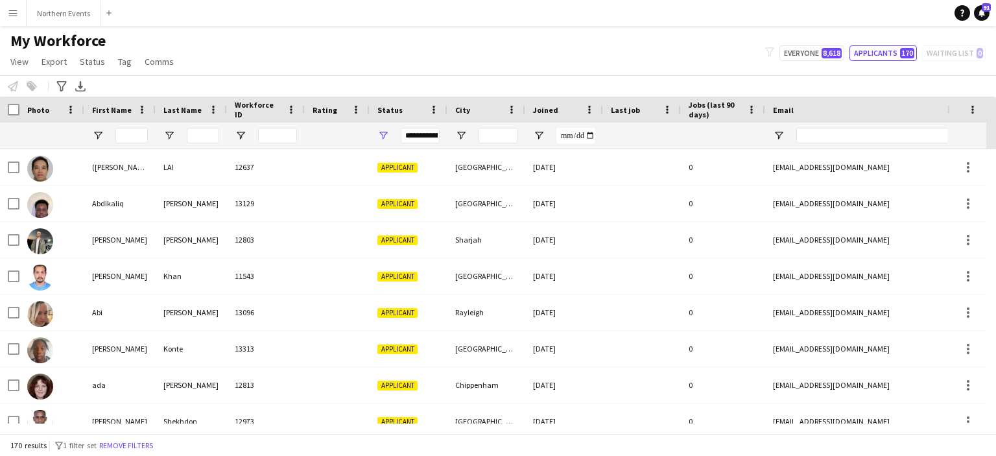
click at [573, 108] on div "Joined" at bounding box center [556, 109] width 47 height 19
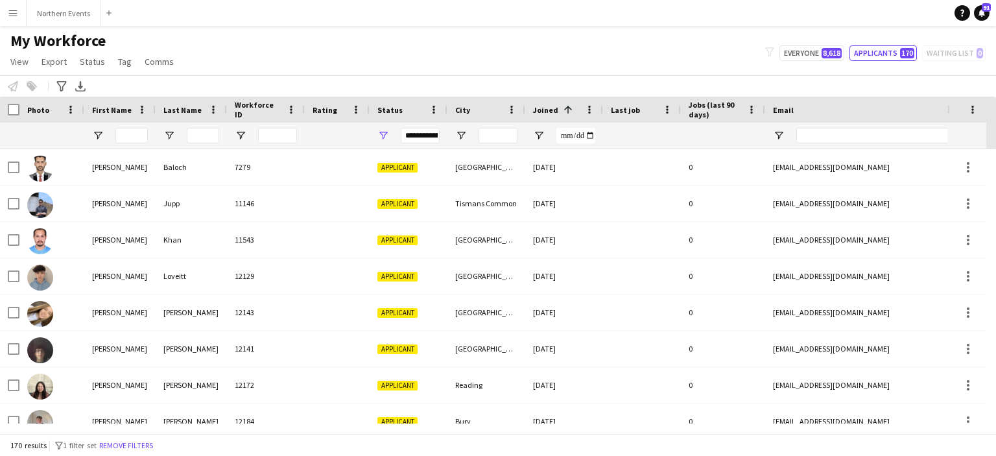
click at [569, 108] on span at bounding box center [568, 110] width 12 height 12
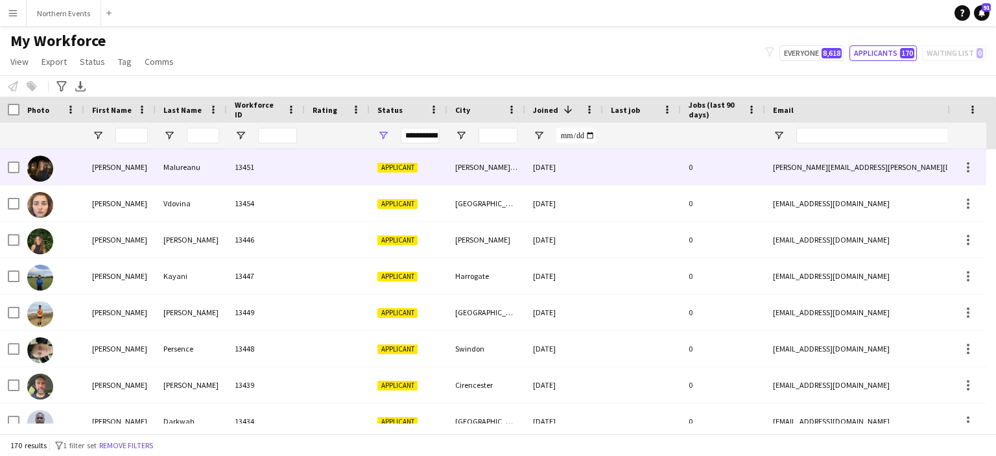
click at [548, 167] on div "21-09-2025" at bounding box center [564, 167] width 78 height 36
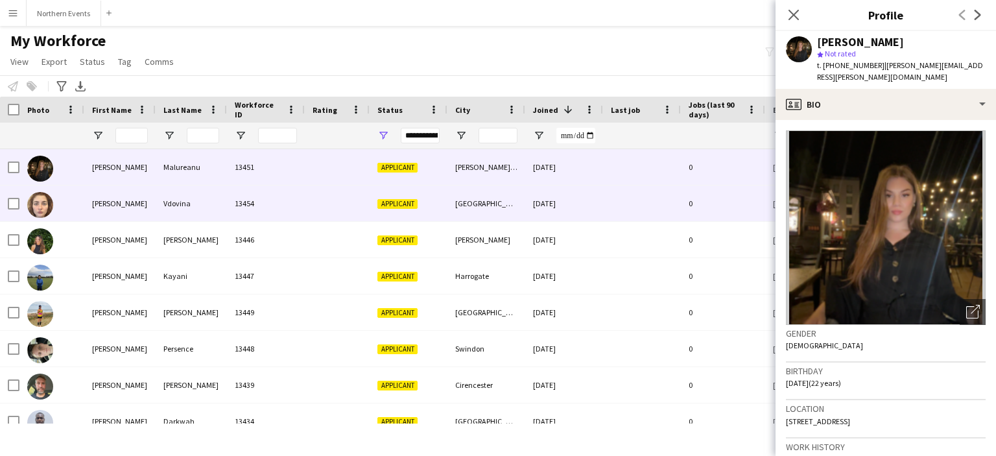
click at [464, 199] on div "Durham" at bounding box center [487, 203] width 78 height 36
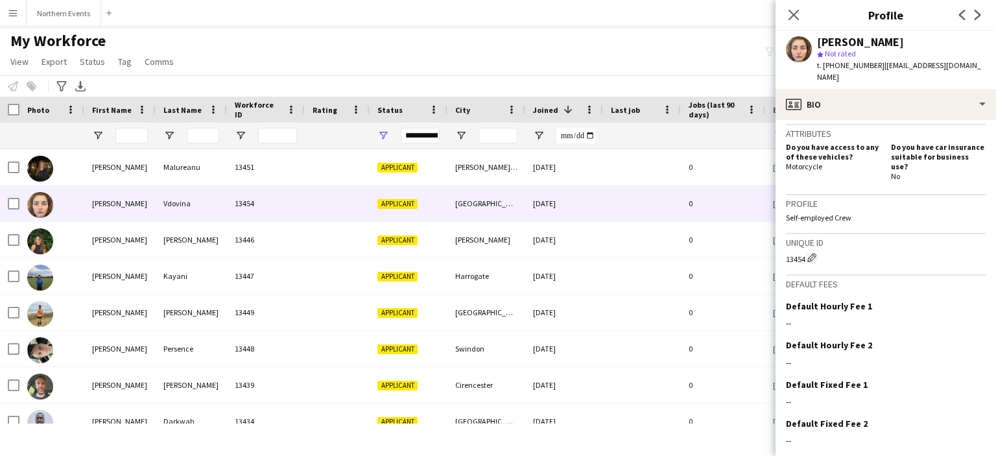
scroll to position [455, 0]
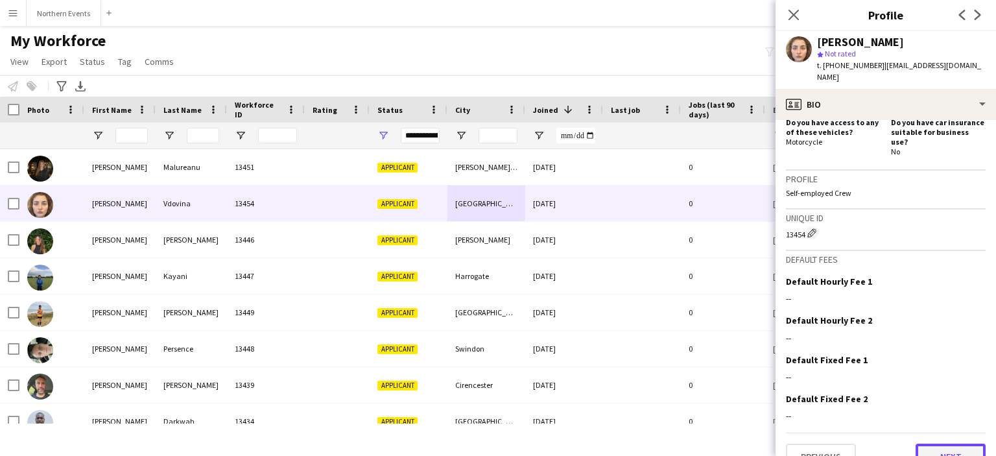
click at [940, 444] on button "Next" at bounding box center [951, 457] width 70 height 26
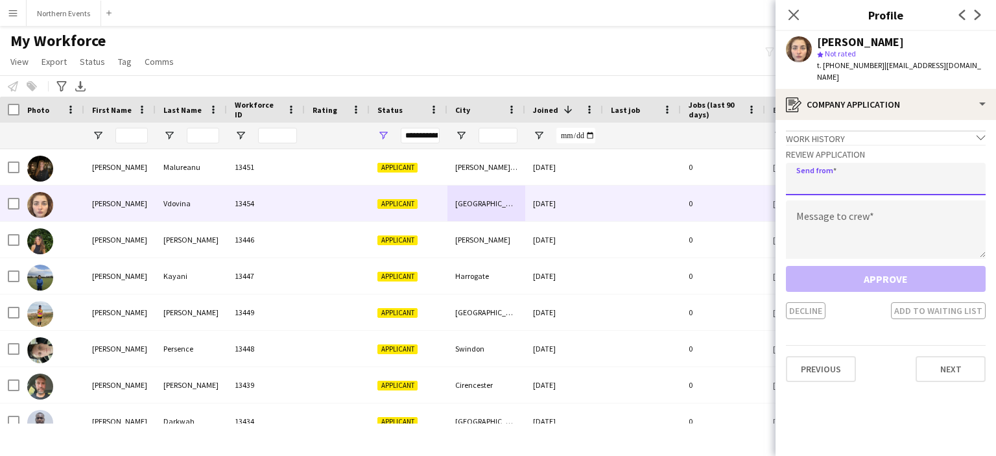
click at [850, 173] on input "email" at bounding box center [886, 179] width 200 height 32
type input "**********"
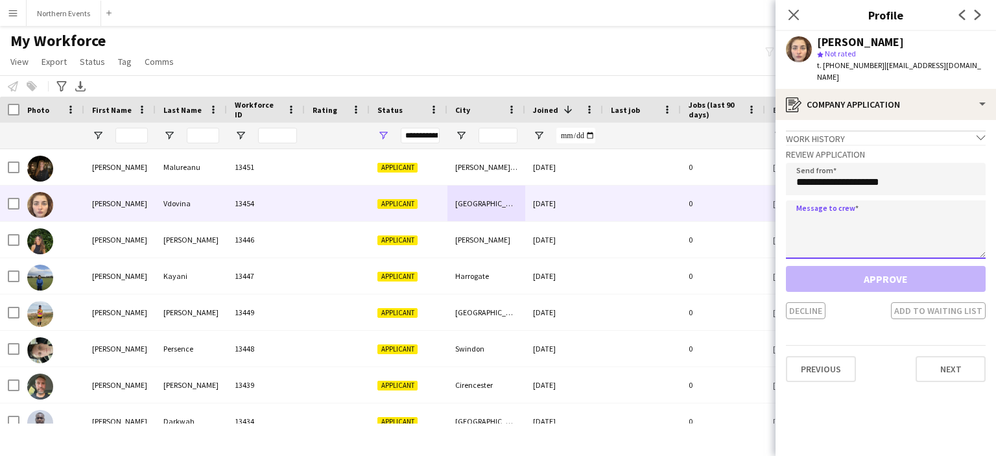
paste textarea "**********"
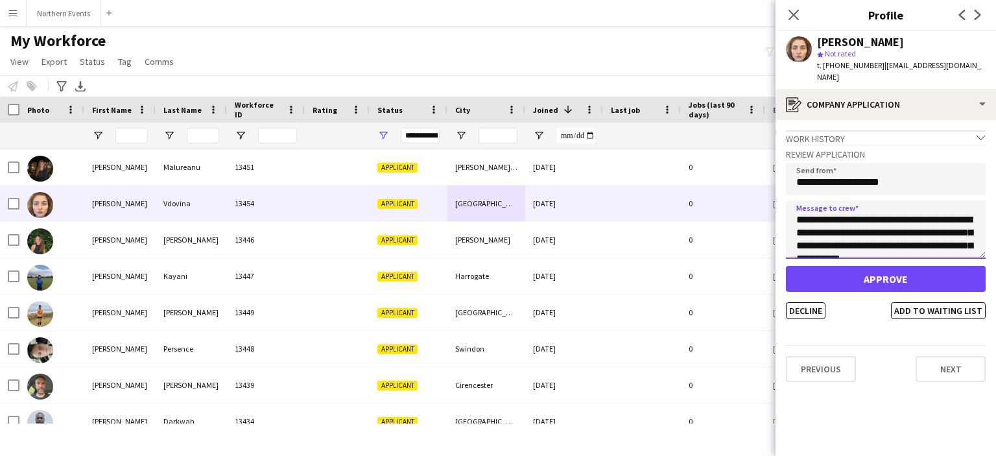
scroll to position [280, 0]
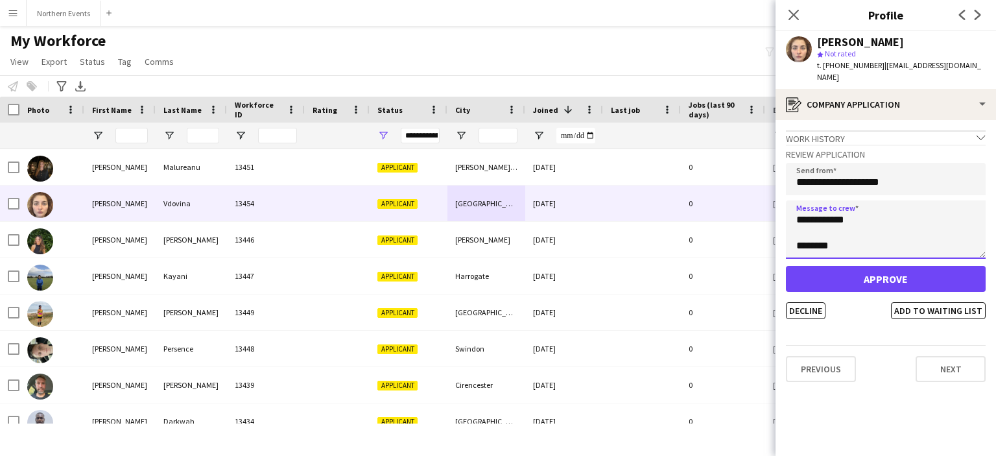
type textarea "**********"
click at [847, 171] on input "**********" at bounding box center [886, 179] width 200 height 32
type input "**********"
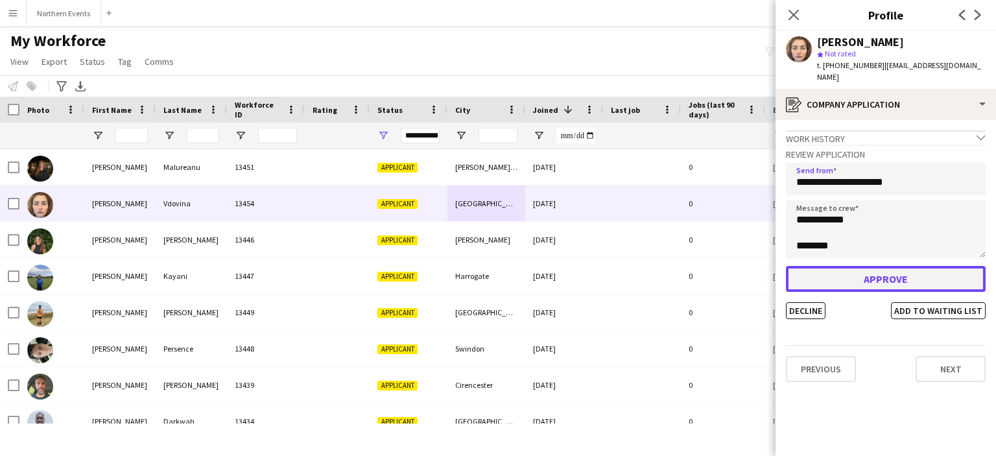
click at [872, 271] on button "Approve" at bounding box center [886, 279] width 200 height 26
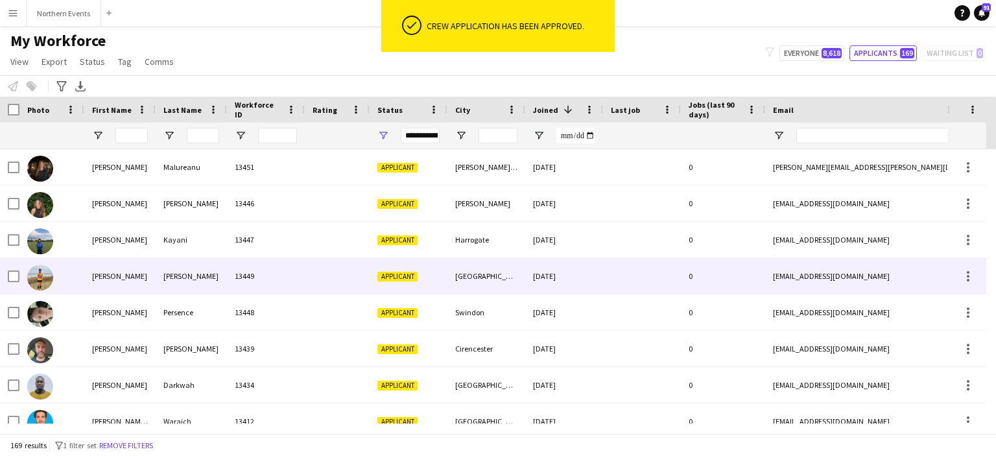
click at [473, 274] on div "Newcastle" at bounding box center [487, 276] width 78 height 36
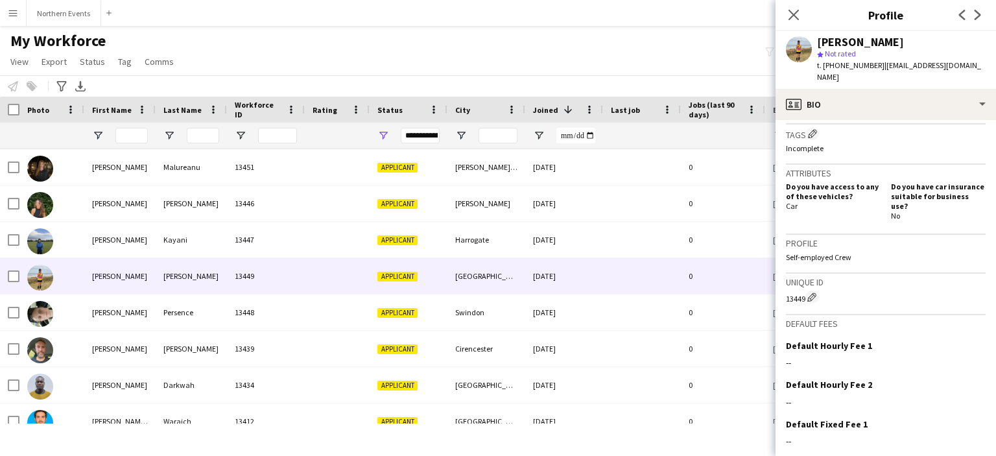
scroll to position [455, 0]
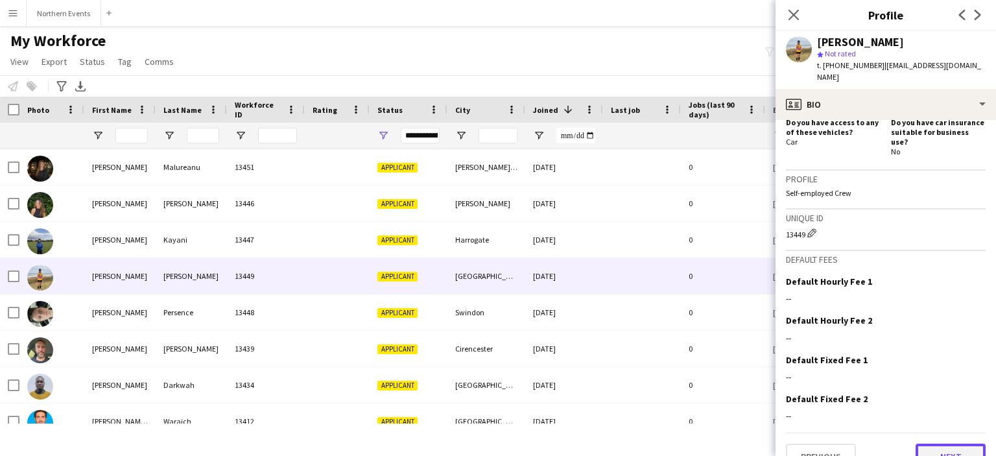
click at [930, 444] on button "Next" at bounding box center [951, 457] width 70 height 26
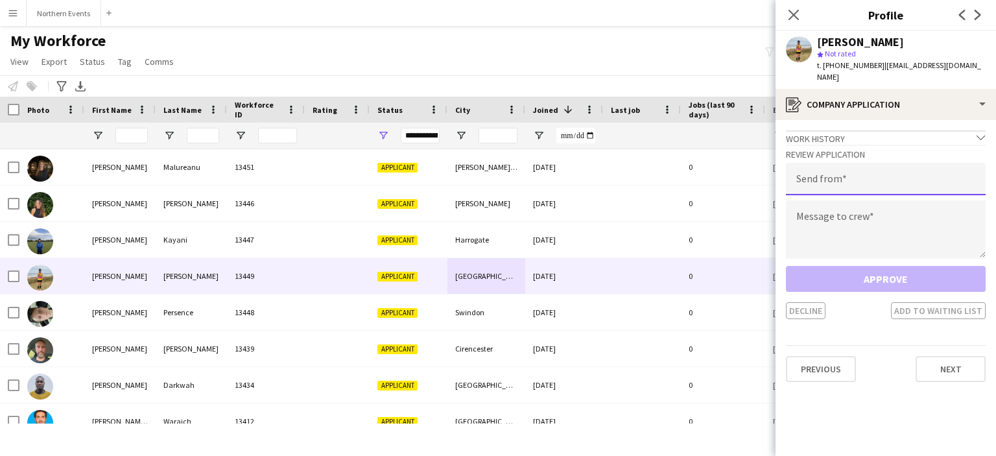
click at [868, 173] on input "email" at bounding box center [886, 179] width 200 height 32
type input "**********"
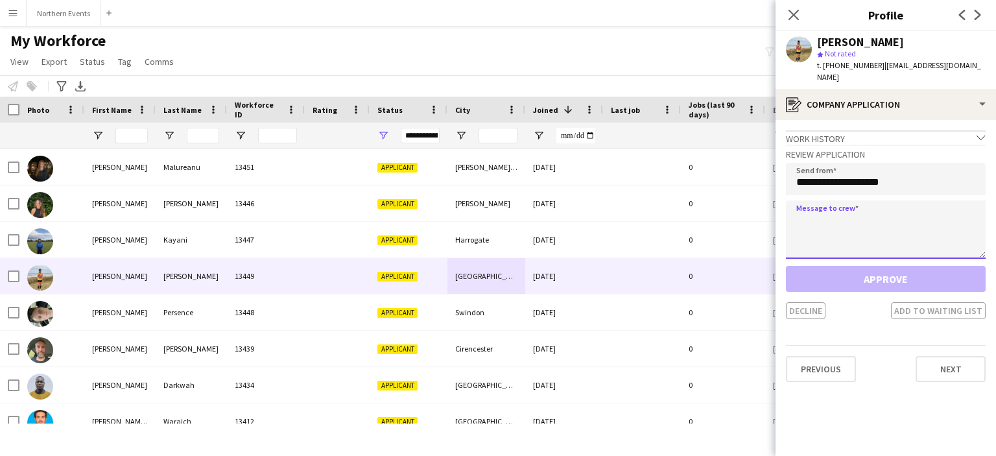
paste textarea "**********"
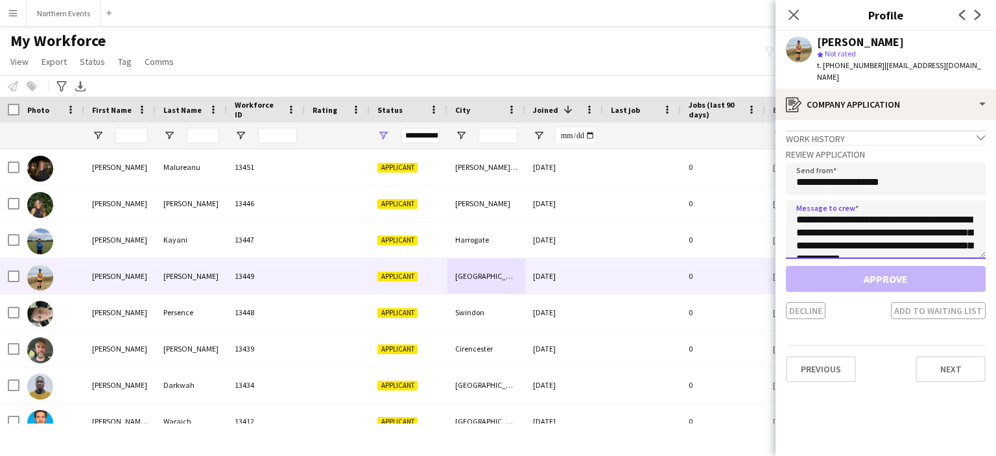
scroll to position [280, 0]
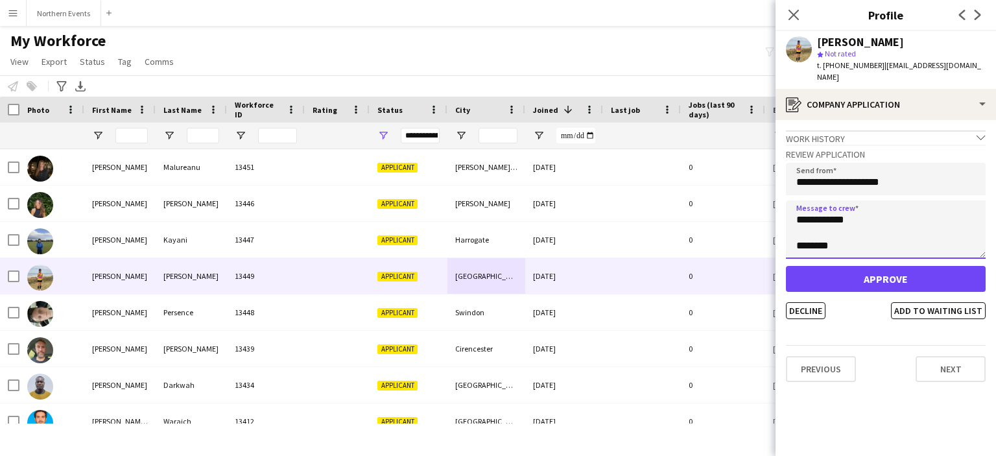
type textarea "**********"
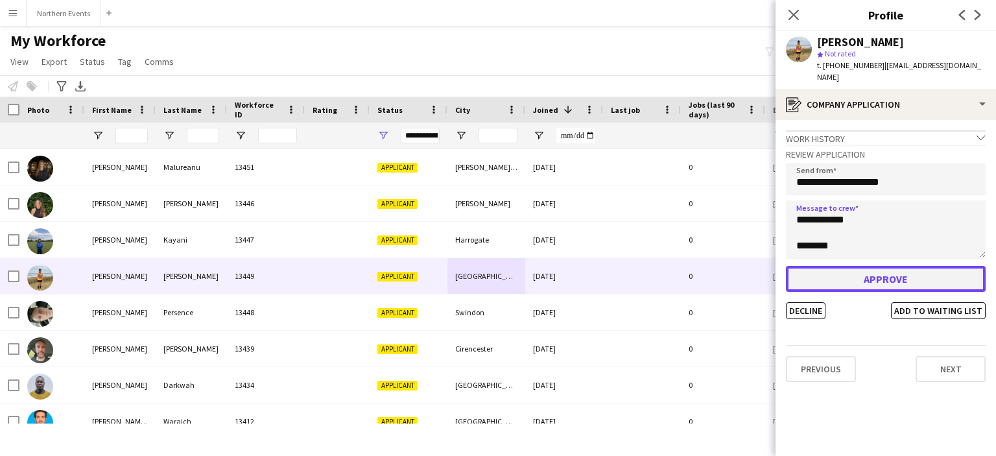
click at [867, 276] on button "Approve" at bounding box center [886, 279] width 200 height 26
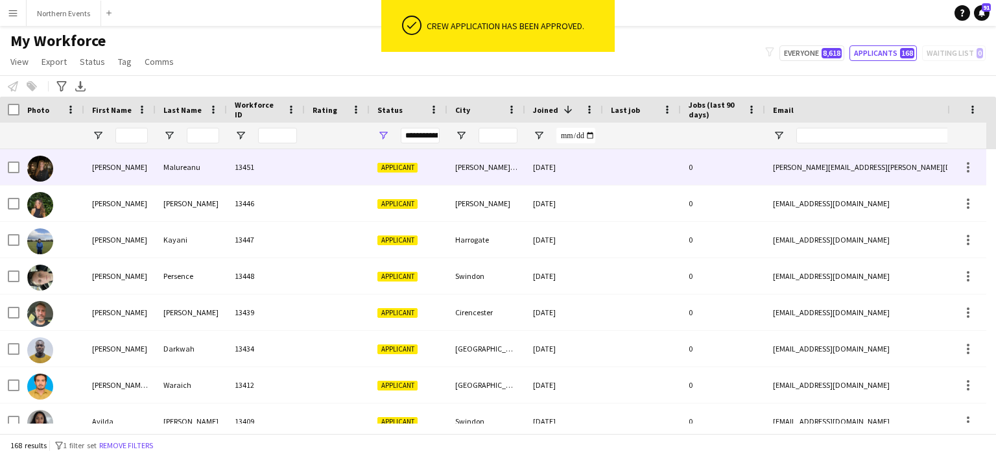
click at [501, 166] on div "Burton-on-Trent" at bounding box center [487, 167] width 78 height 36
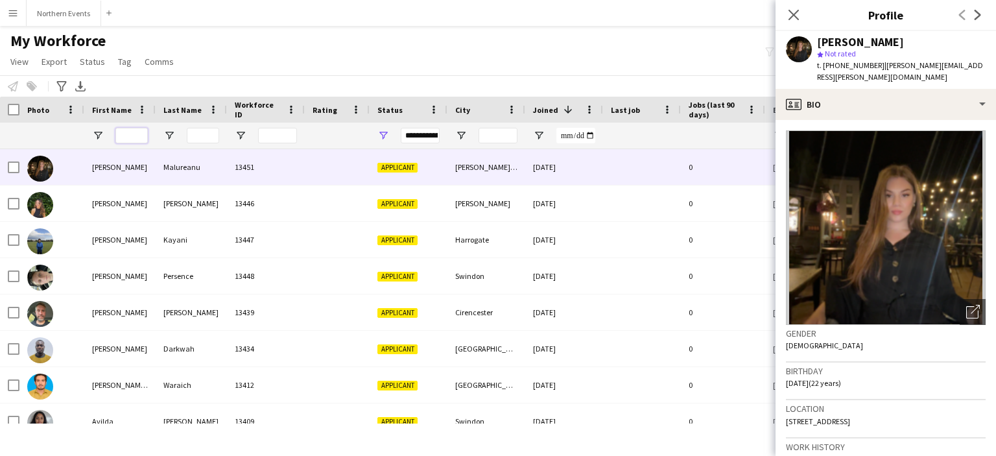
click at [138, 133] on input "First Name Filter Input" at bounding box center [131, 136] width 32 height 16
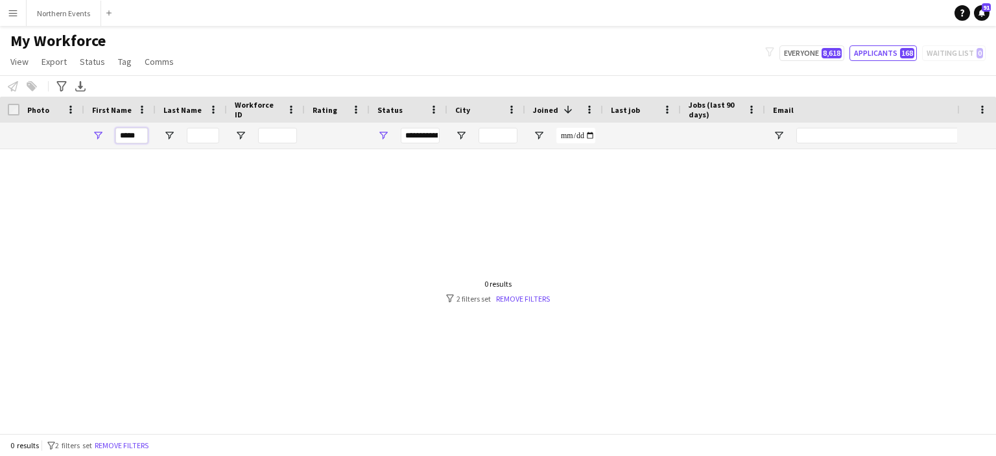
type input "*****"
click at [801, 54] on button "Everyone 8,618" at bounding box center [812, 53] width 65 height 16
click at [126, 129] on input "*****" at bounding box center [131, 136] width 32 height 16
type input "**********"
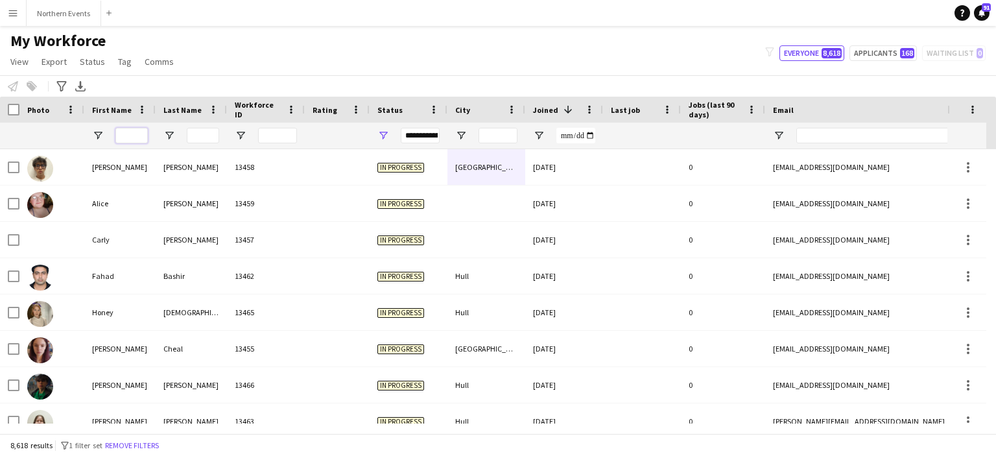
click at [132, 134] on input "First Name Filter Input" at bounding box center [131, 136] width 32 height 16
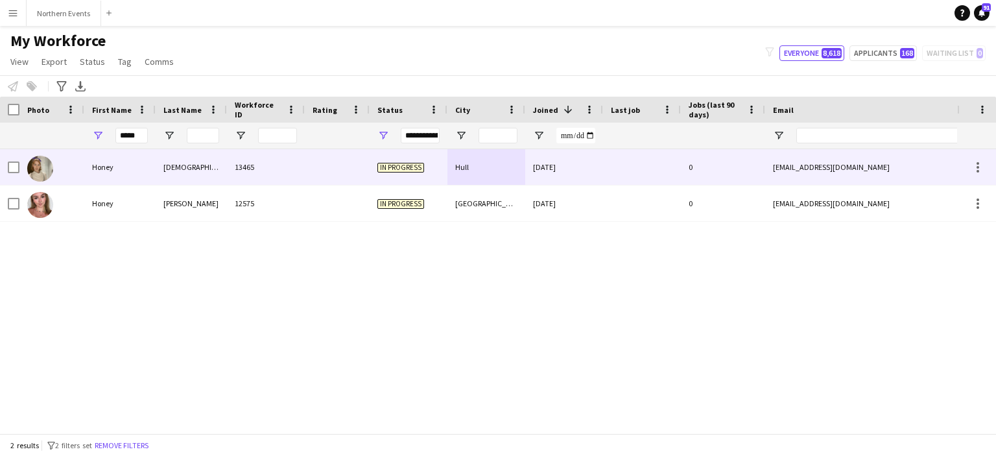
click at [112, 168] on div "Honey" at bounding box center [119, 167] width 71 height 36
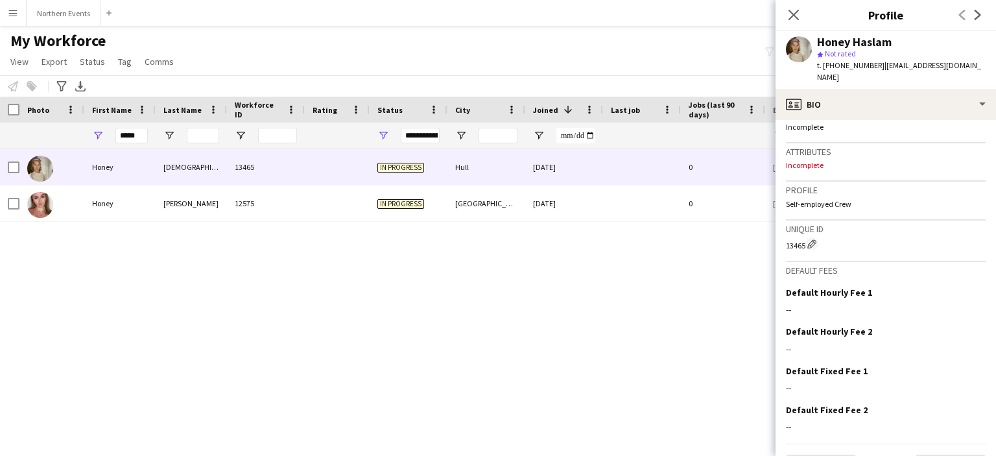
scroll to position [433, 0]
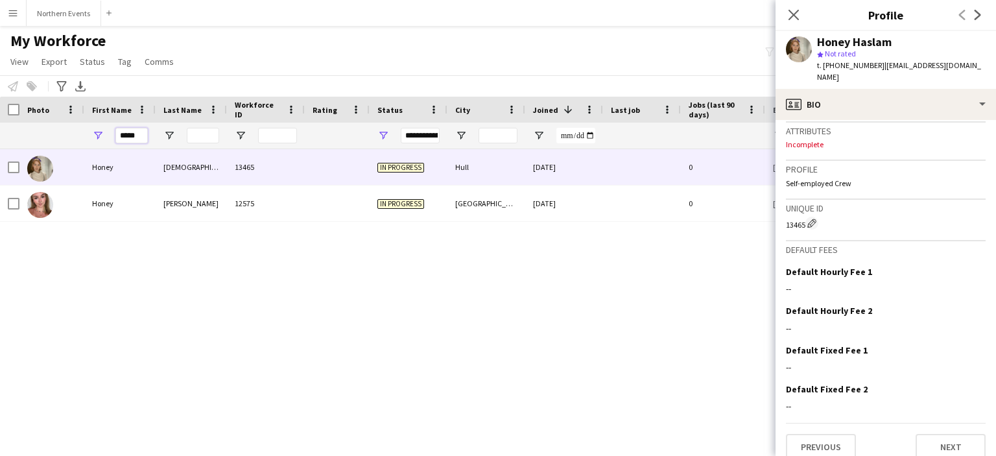
click at [146, 137] on input "*****" at bounding box center [131, 136] width 32 height 16
type input "******"
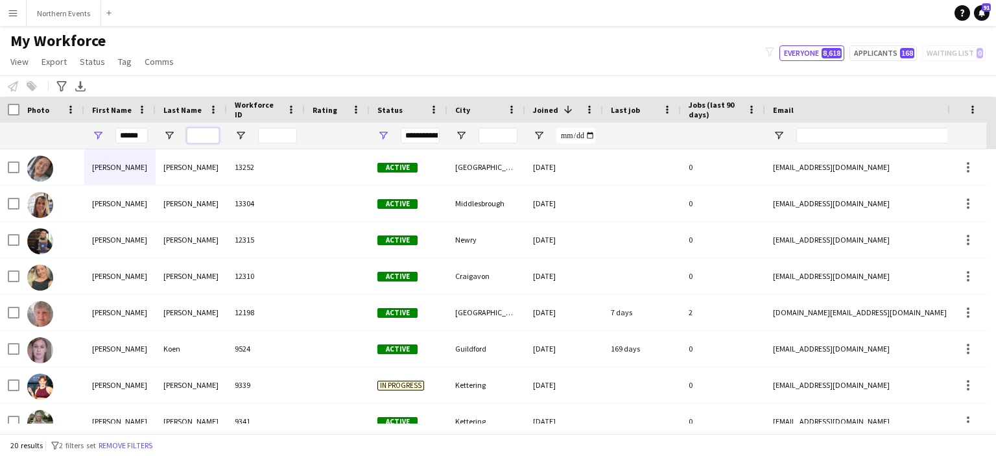
click at [191, 139] on input "Last Name Filter Input" at bounding box center [203, 136] width 32 height 16
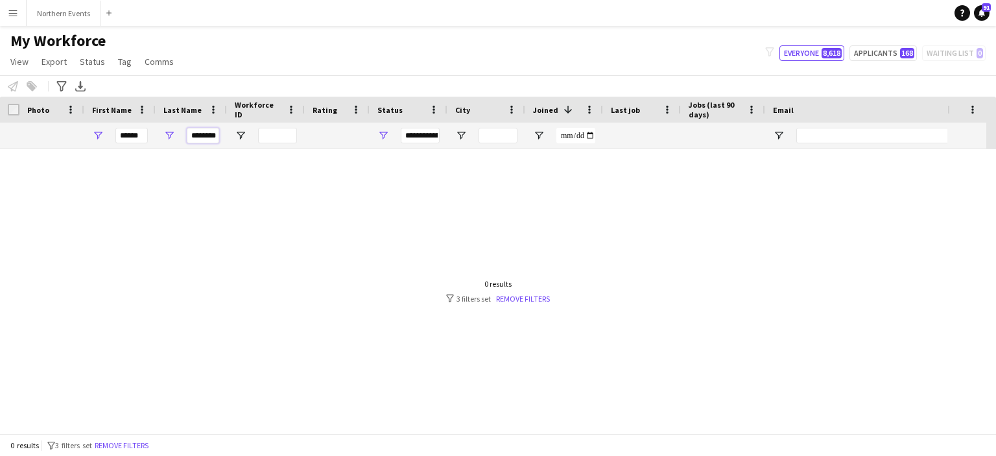
scroll to position [0, 3]
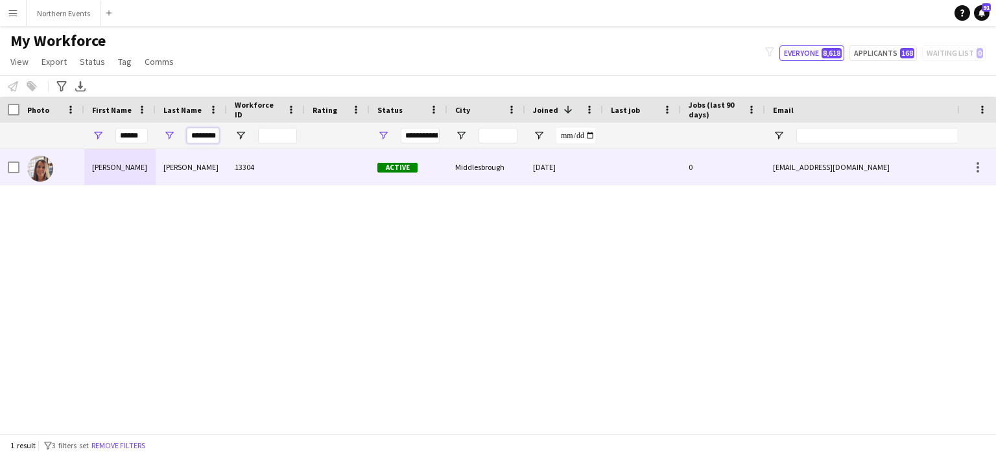
type input "********"
click at [192, 169] on div "Robinson" at bounding box center [191, 167] width 71 height 36
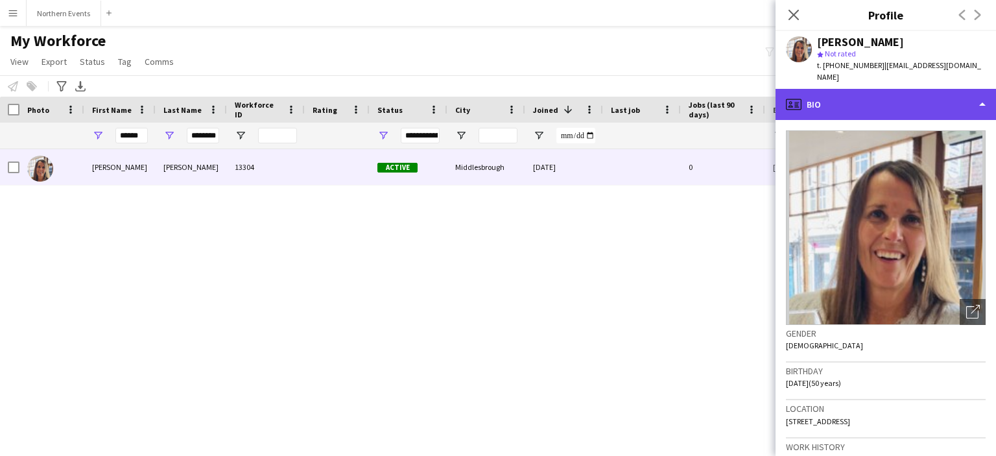
click at [874, 89] on div "profile Bio" at bounding box center [886, 104] width 221 height 31
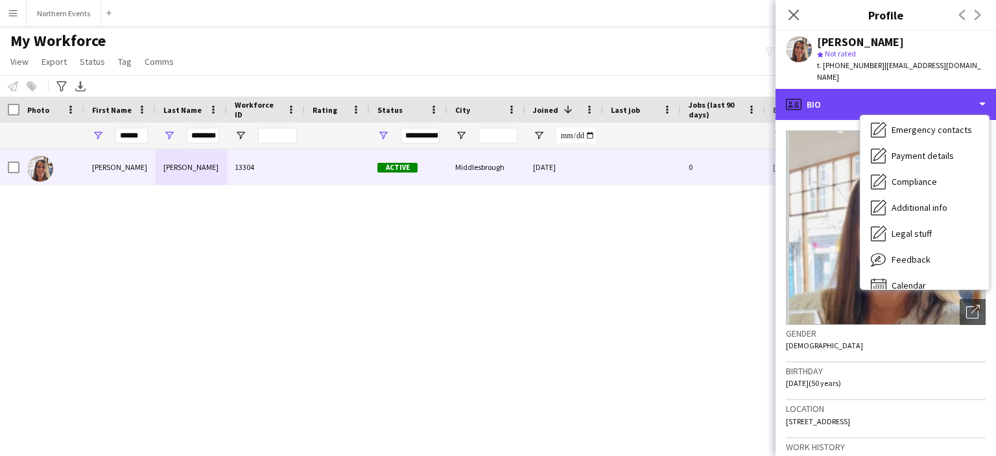
scroll to position [122, 0]
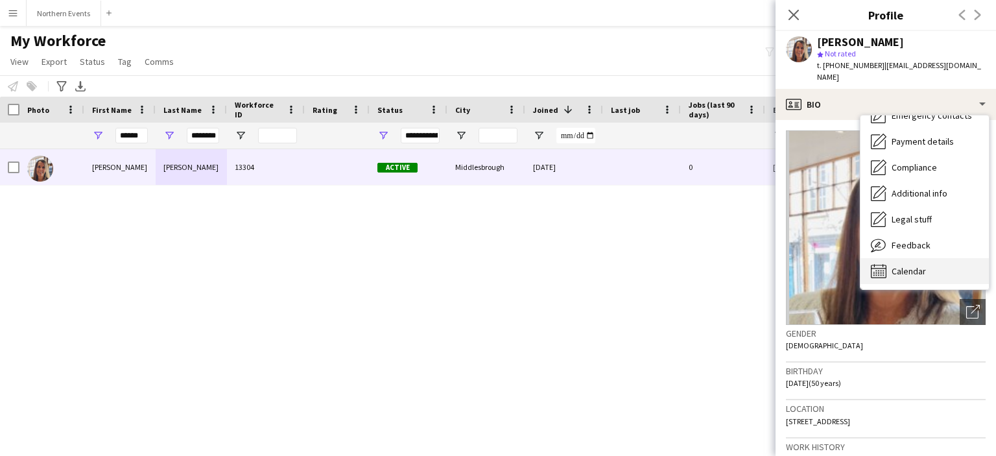
click at [915, 265] on span "Calendar" at bounding box center [909, 271] width 34 height 12
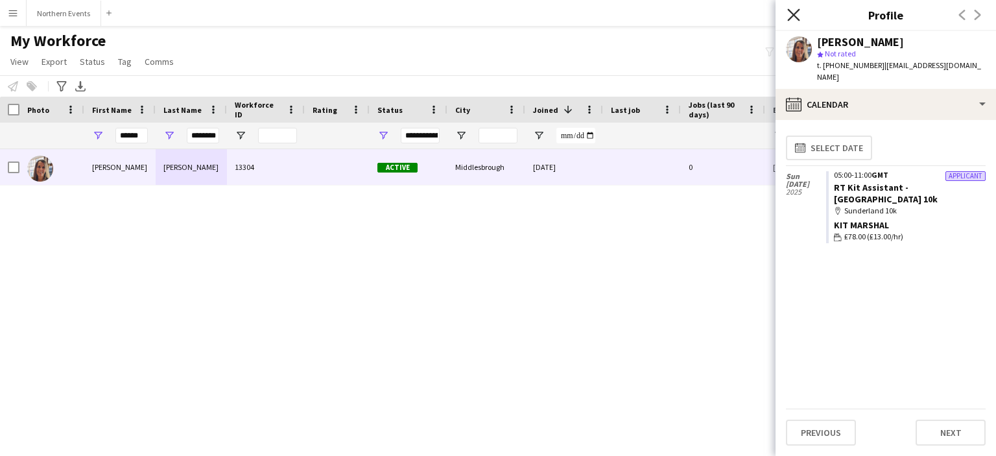
click at [791, 14] on icon at bounding box center [793, 14] width 12 height 12
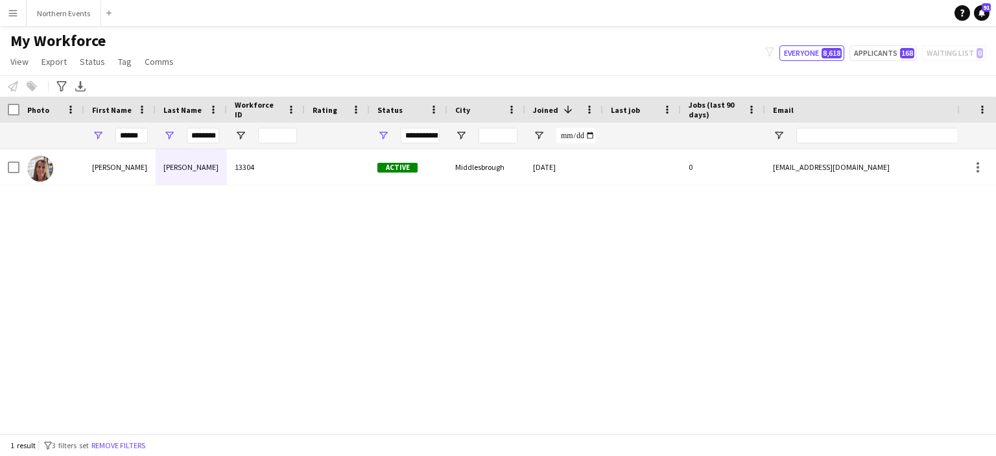
click at [196, 186] on div "Claire Robinson 13304 Active Middlesbrough 16-09-2025 0 claireseanrob@live.co.u…" at bounding box center [478, 286] width 957 height 274
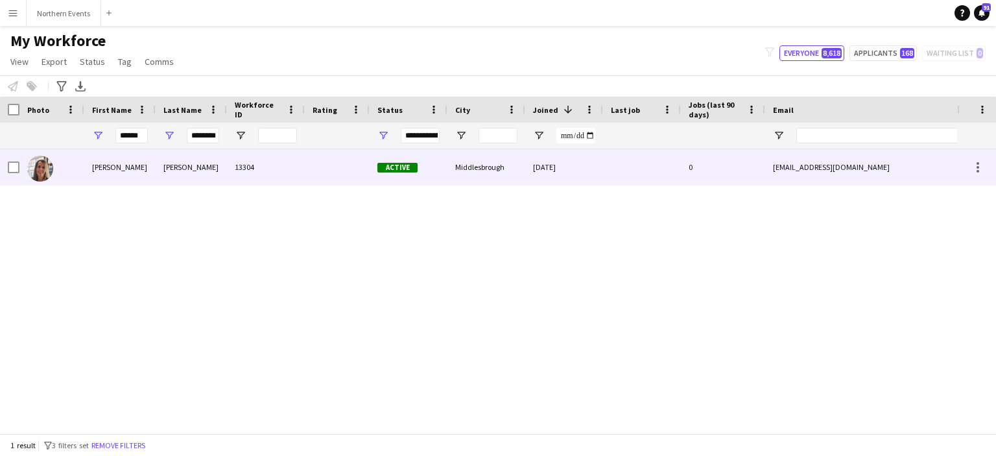
drag, startPoint x: 200, startPoint y: 168, endPoint x: 169, endPoint y: 169, distance: 31.8
click at [169, 169] on div "Robinson" at bounding box center [191, 167] width 71 height 36
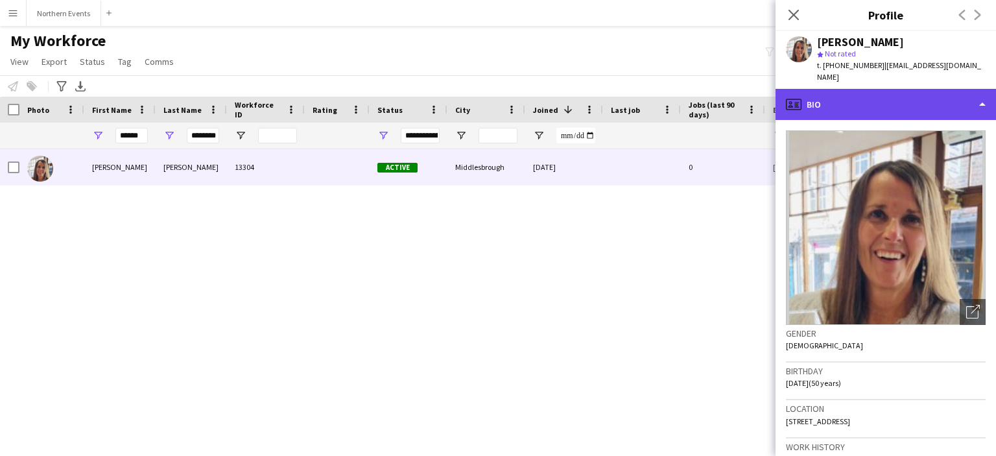
click at [918, 93] on div "profile Bio" at bounding box center [886, 104] width 221 height 31
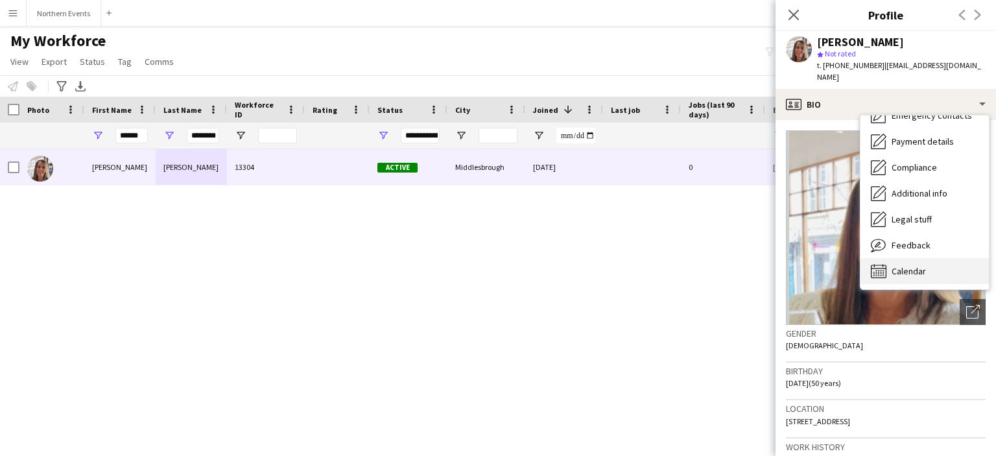
click at [911, 268] on div "Calendar Calendar" at bounding box center [925, 271] width 128 height 26
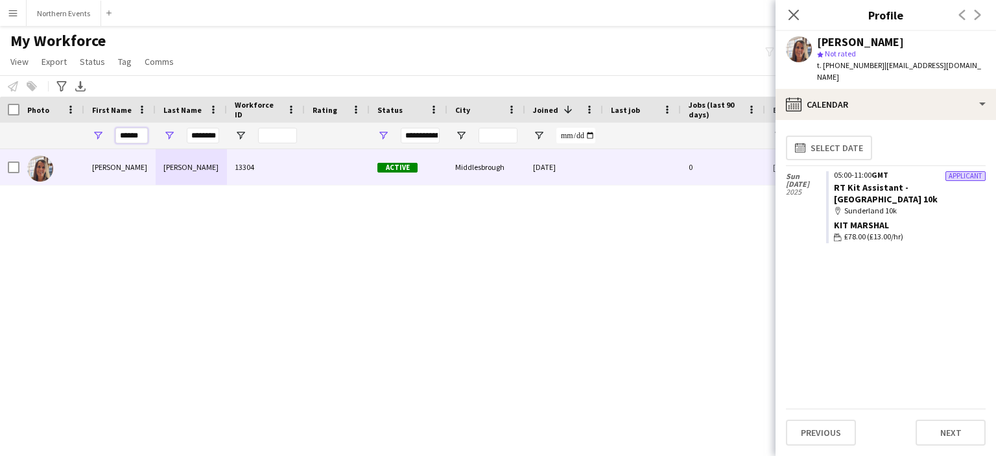
click at [142, 130] on input "******" at bounding box center [131, 136] width 32 height 16
click at [143, 137] on input "******" at bounding box center [131, 136] width 32 height 16
type input "****"
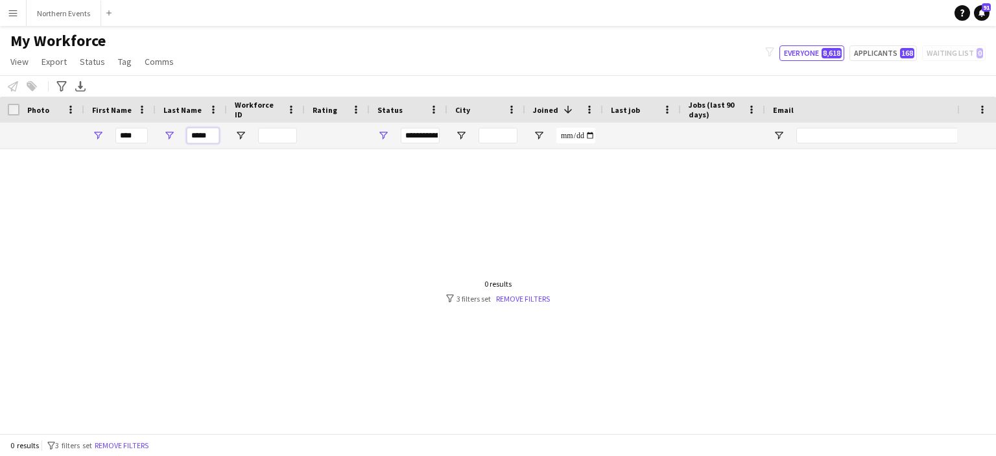
scroll to position [0, 0]
type input "*"
type input "***"
drag, startPoint x: 143, startPoint y: 141, endPoint x: 131, endPoint y: 142, distance: 11.7
click at [131, 142] on input "****" at bounding box center [131, 136] width 32 height 16
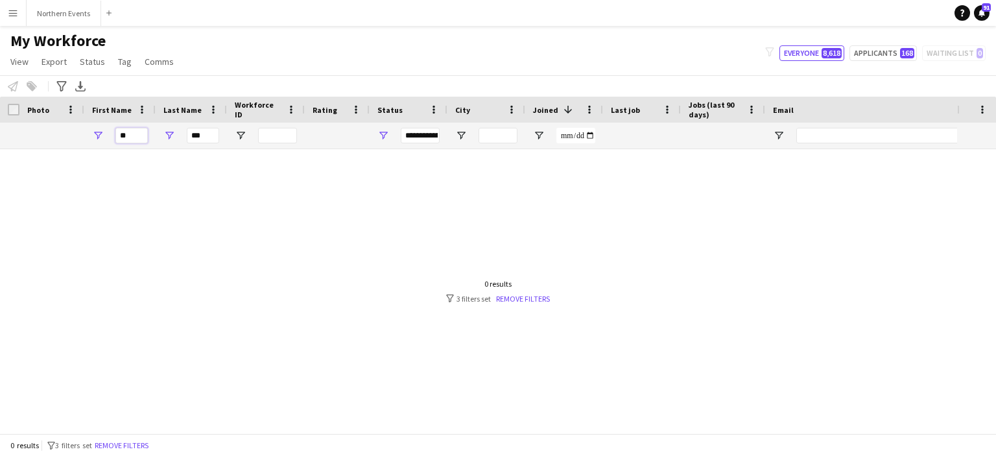
type input "*"
type input "****"
click at [207, 141] on input "***" at bounding box center [203, 136] width 32 height 16
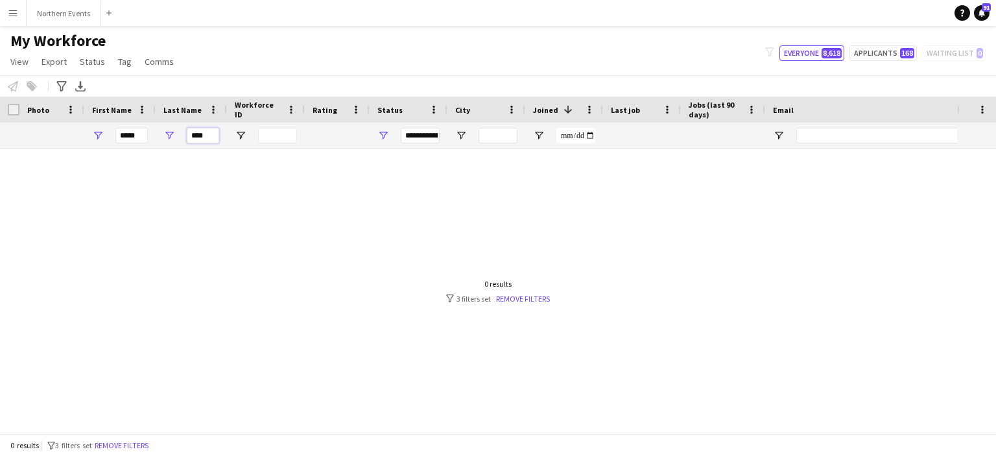
type input "****"
click at [421, 136] on div "**********" at bounding box center [420, 136] width 39 height 16
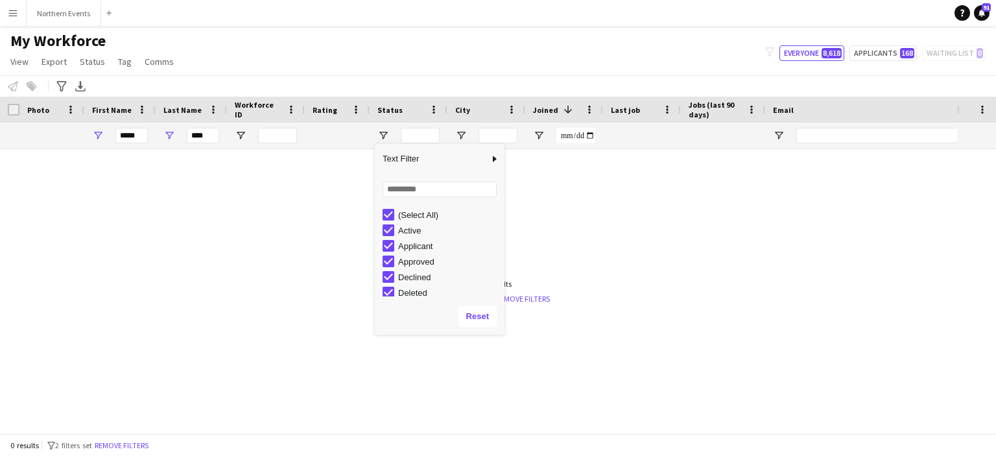
click at [560, 229] on div at bounding box center [478, 286] width 957 height 274
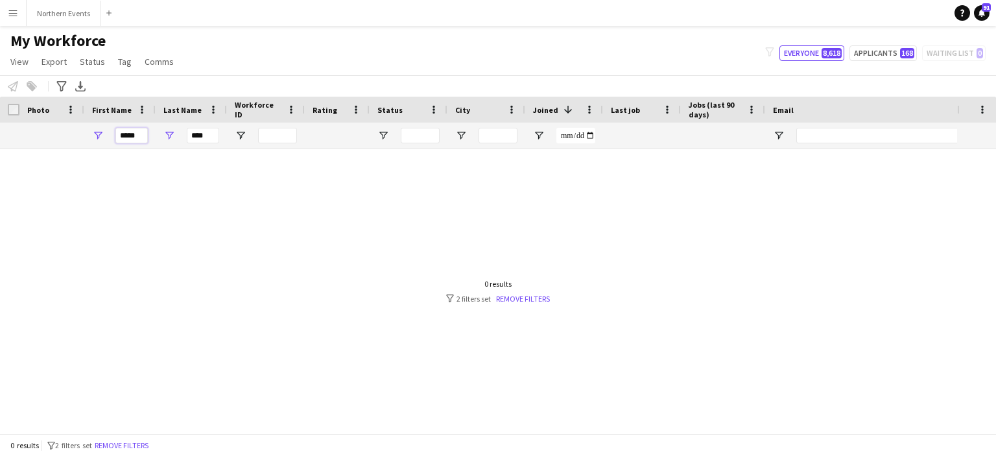
click at [142, 129] on input "****" at bounding box center [131, 136] width 32 height 16
click at [142, 132] on input "****" at bounding box center [131, 136] width 32 height 16
type input "*"
type input "****"
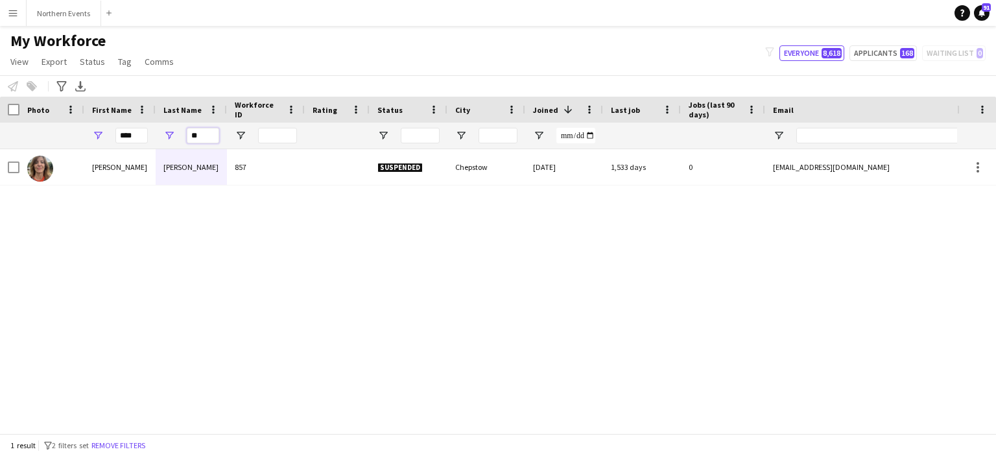
type input "*"
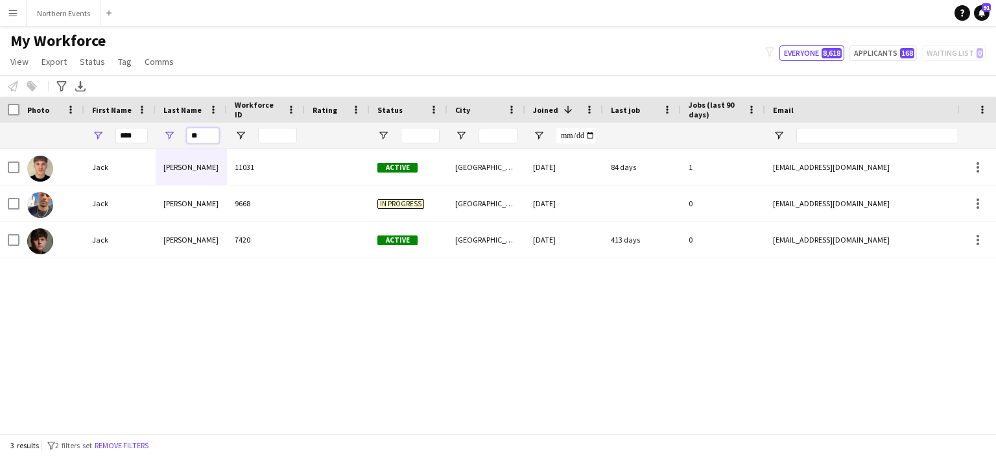
type input "**"
drag, startPoint x: 139, startPoint y: 139, endPoint x: 89, endPoint y: 142, distance: 50.0
click at [89, 142] on div "****" at bounding box center [119, 136] width 71 height 26
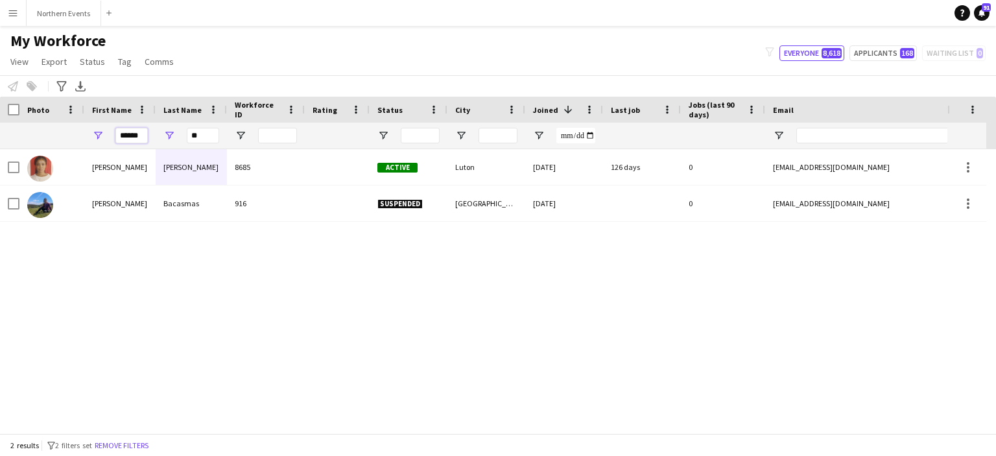
type input "******"
click at [209, 133] on input "**" at bounding box center [203, 136] width 32 height 16
type input "*"
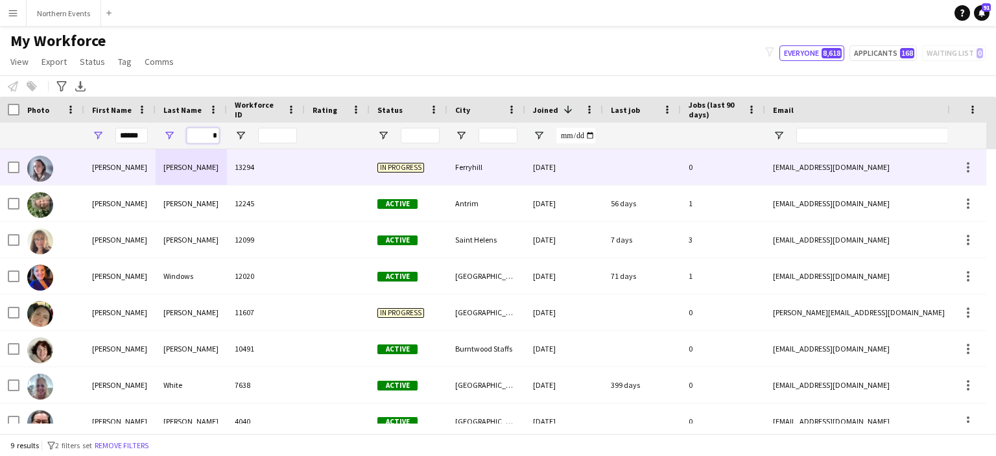
type input "*"
click at [202, 168] on div "wright - dawson" at bounding box center [191, 167] width 71 height 36
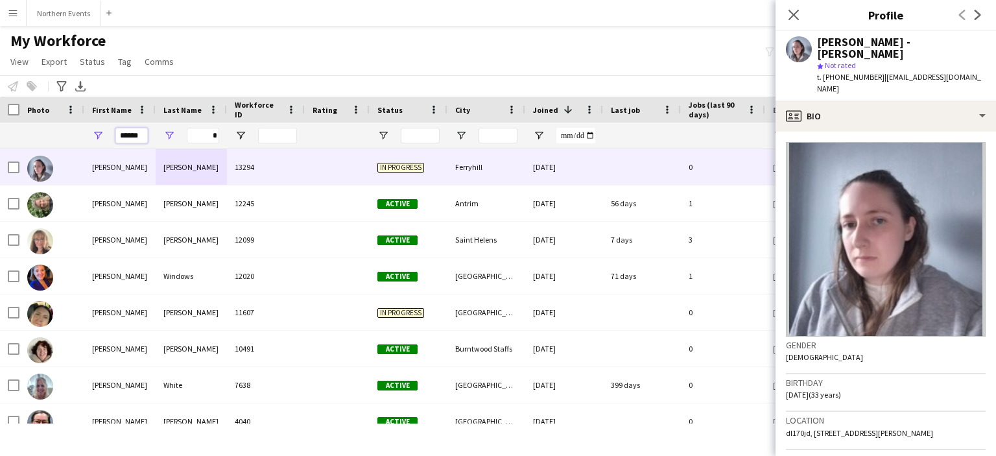
click at [132, 139] on input "******" at bounding box center [131, 136] width 32 height 16
type input "******"
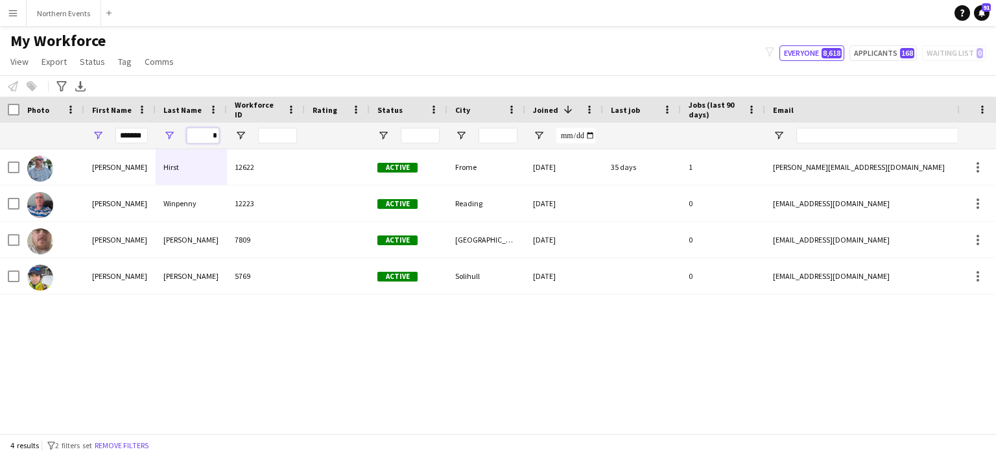
drag, startPoint x: 195, startPoint y: 133, endPoint x: 228, endPoint y: 134, distance: 33.1
click at [228, 134] on div "****** *" at bounding box center [703, 136] width 1406 height 26
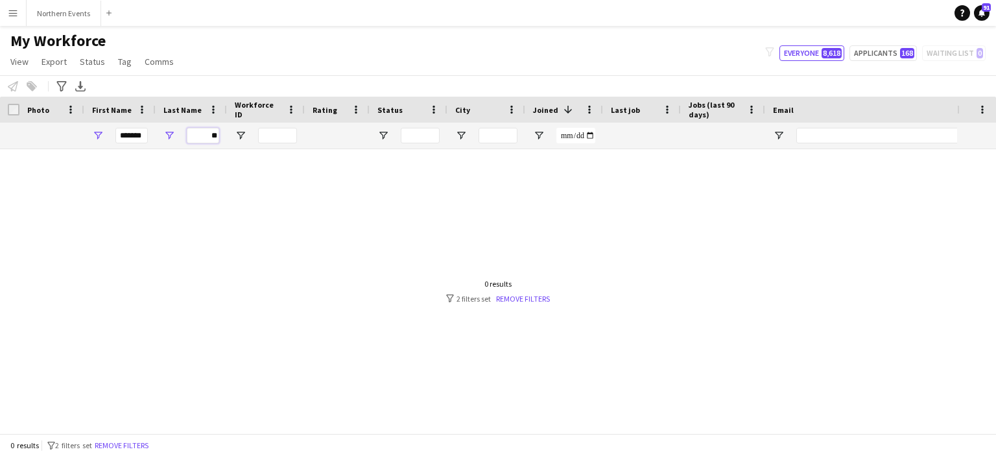
type input "*"
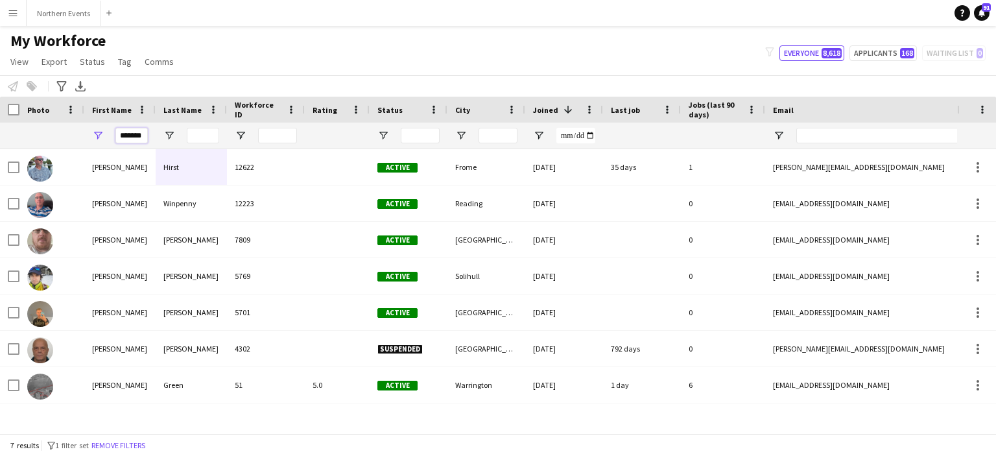
click at [145, 138] on input "******" at bounding box center [131, 136] width 32 height 16
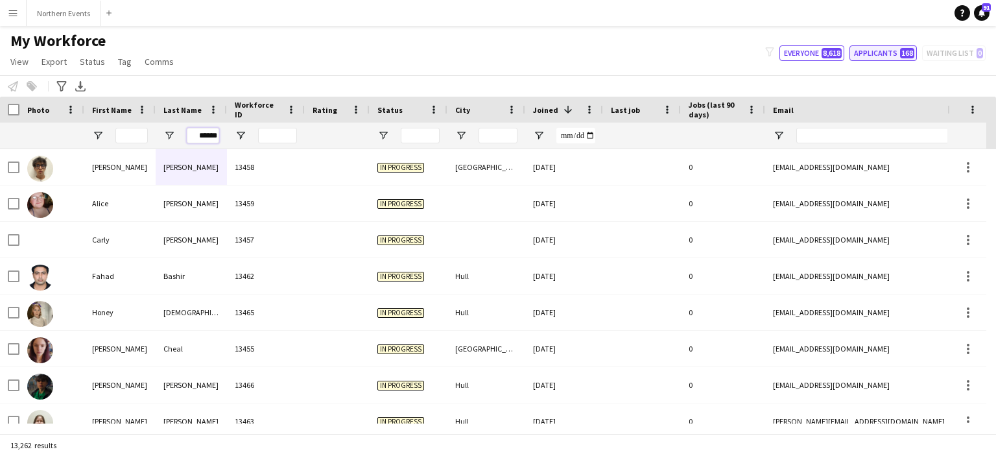
type input "******"
click at [874, 53] on button "Applicants 168" at bounding box center [883, 53] width 67 height 16
type input "**********"
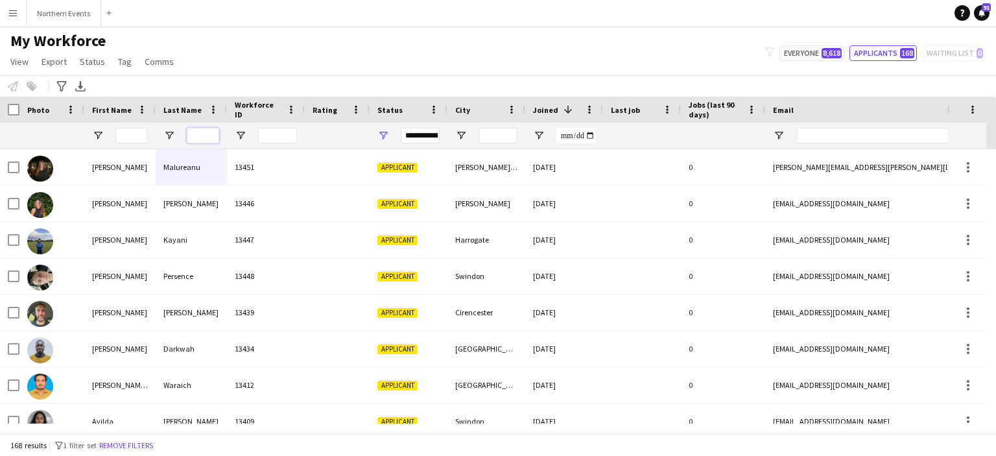
click at [200, 141] on input "Last Name Filter Input" at bounding box center [203, 136] width 32 height 16
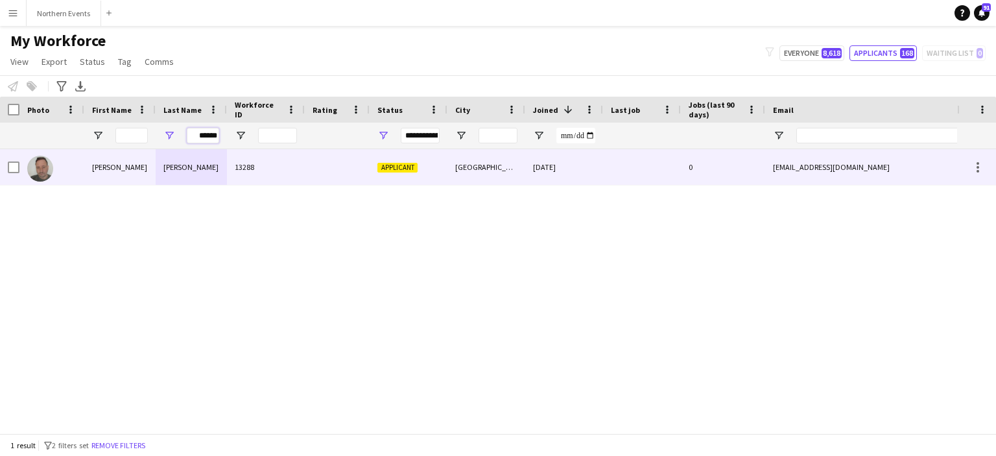
type input "******"
click at [183, 168] on div "Glover" at bounding box center [191, 167] width 71 height 36
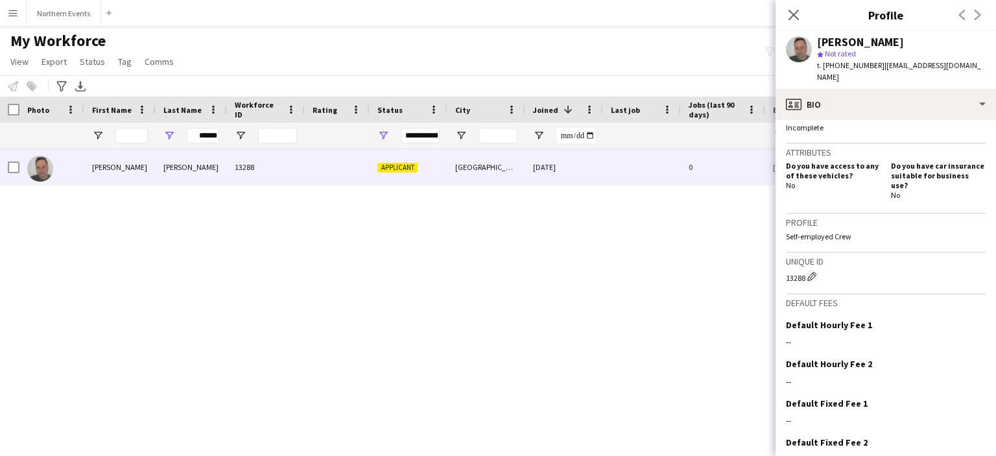
scroll to position [455, 0]
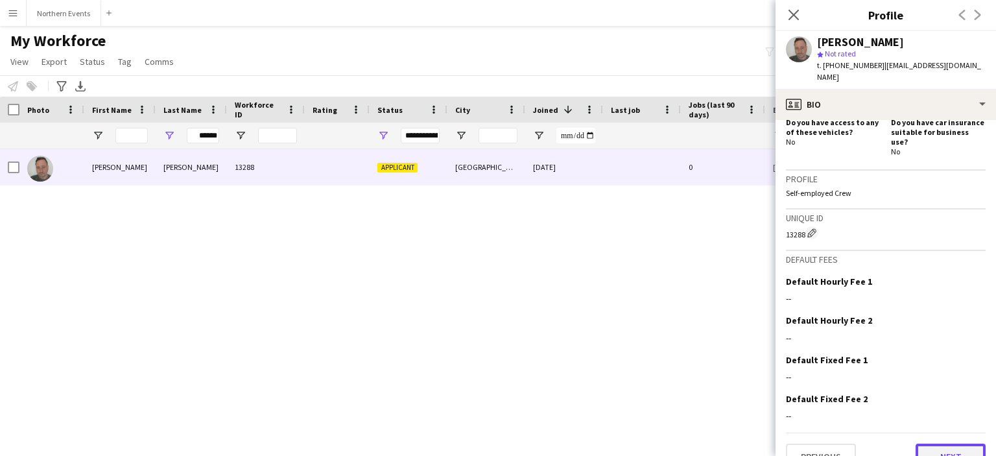
click at [937, 444] on button "Next" at bounding box center [951, 457] width 70 height 26
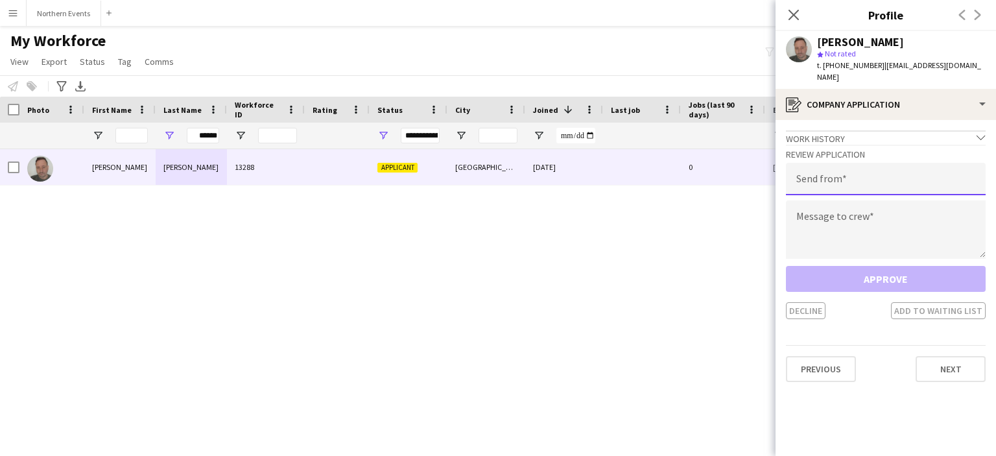
click at [864, 172] on input "email" at bounding box center [886, 179] width 200 height 32
type input "**********"
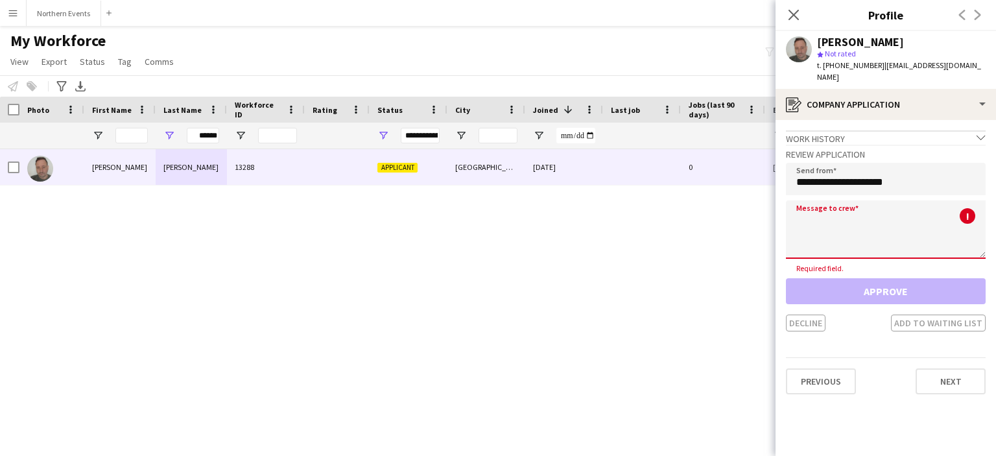
paste textarea "**********"
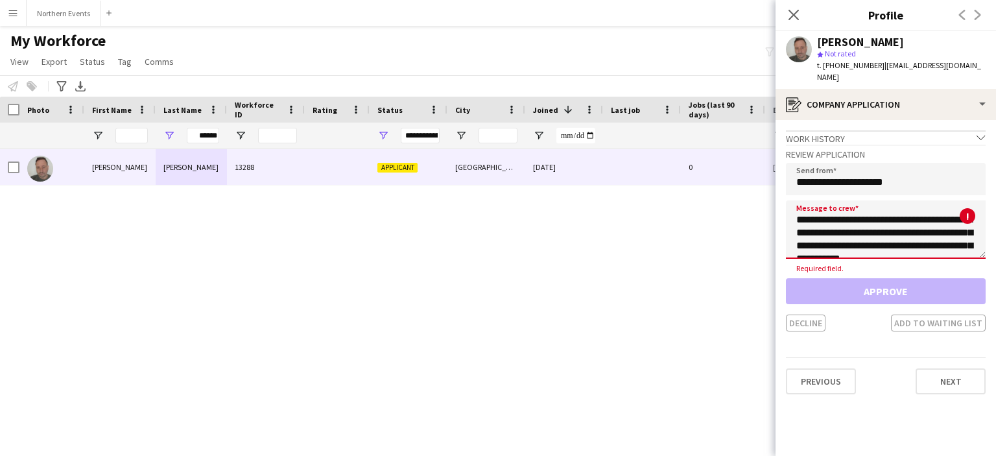
scroll to position [280, 0]
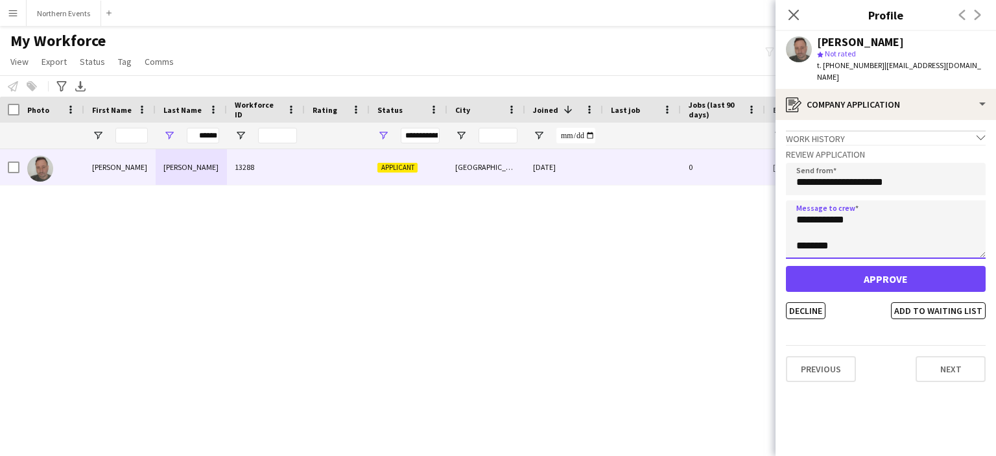
type textarea "**********"
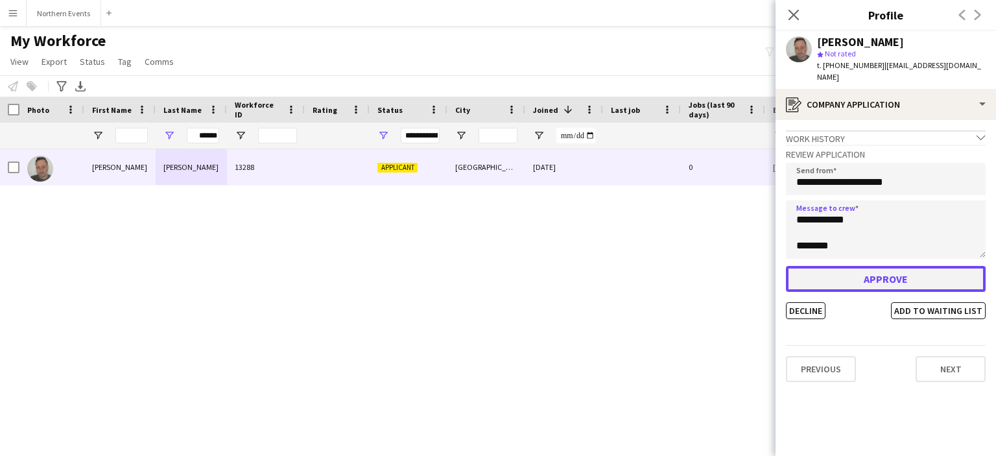
click at [903, 267] on button "Approve" at bounding box center [886, 279] width 200 height 26
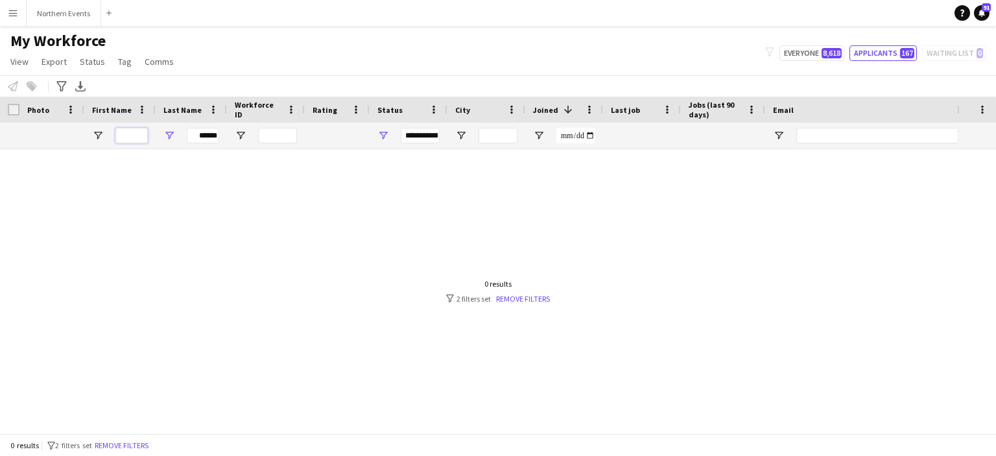
click at [145, 137] on input "First Name Filter Input" at bounding box center [131, 136] width 32 height 16
type input "****"
drag, startPoint x: 195, startPoint y: 132, endPoint x: 222, endPoint y: 137, distance: 27.1
click at [222, 137] on div "******" at bounding box center [191, 136] width 71 height 26
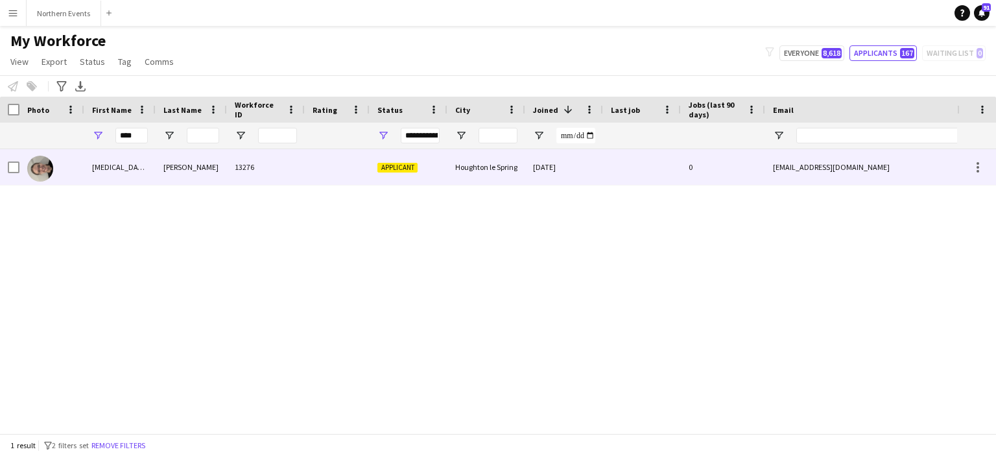
click at [175, 160] on div "Bullock" at bounding box center [191, 167] width 71 height 36
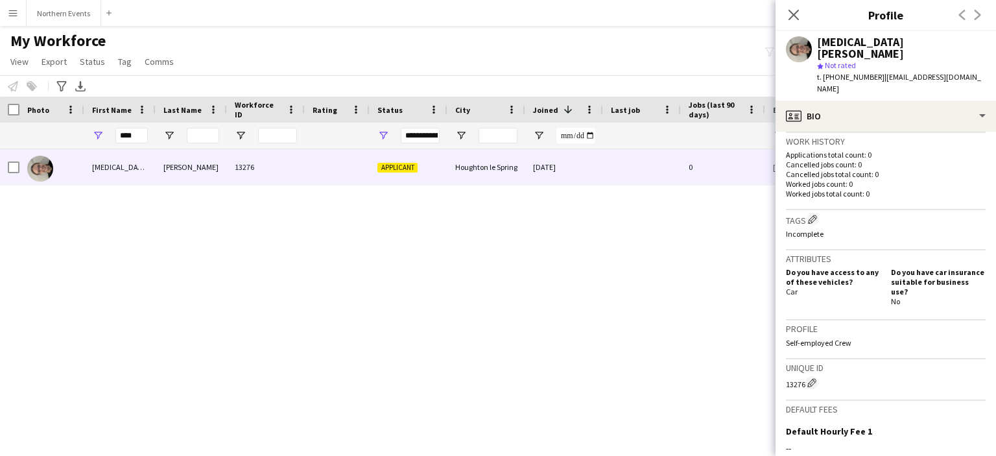
scroll to position [455, 0]
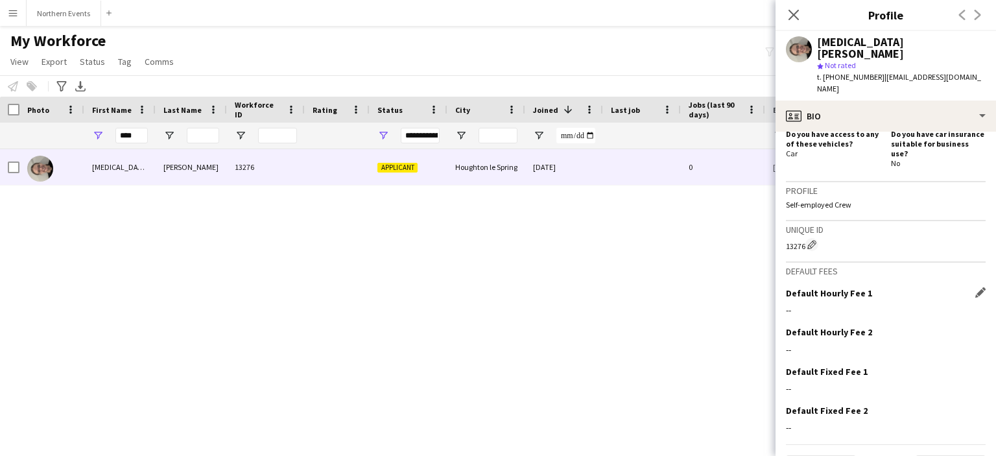
click at [877, 287] on div "Default Hourly Fee 1 Edit this field" at bounding box center [886, 293] width 200 height 12
click at [802, 304] on div "--" at bounding box center [886, 310] width 200 height 12
click at [785, 277] on app-crew-profile-bio "Open photos pop-in Gender Female Birthday 11-04-2007 (18 years) Location 19 Ric…" at bounding box center [886, 294] width 221 height 324
click at [965, 287] on div "Default Hourly Fee 1 Edit this field" at bounding box center [886, 293] width 200 height 12
click at [975, 287] on app-icon "Edit this field" at bounding box center [980, 292] width 10 height 10
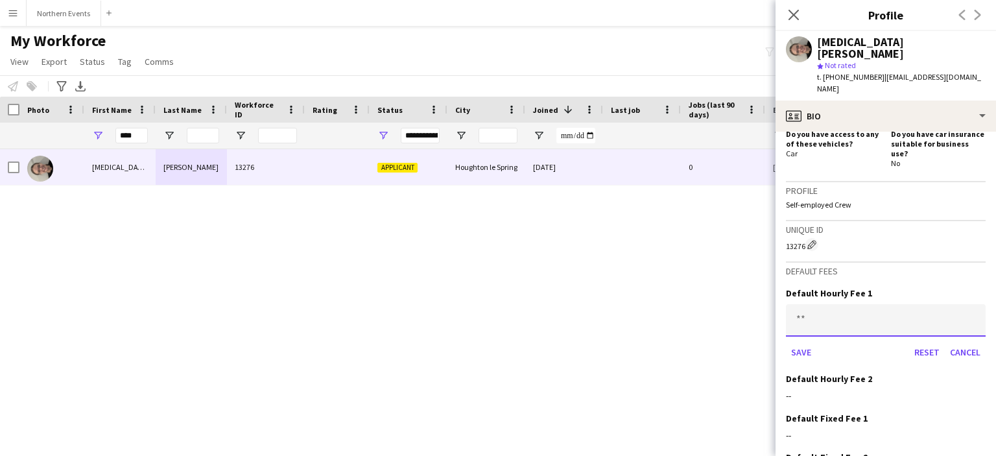
click at [844, 304] on input at bounding box center [886, 320] width 200 height 32
type input "******"
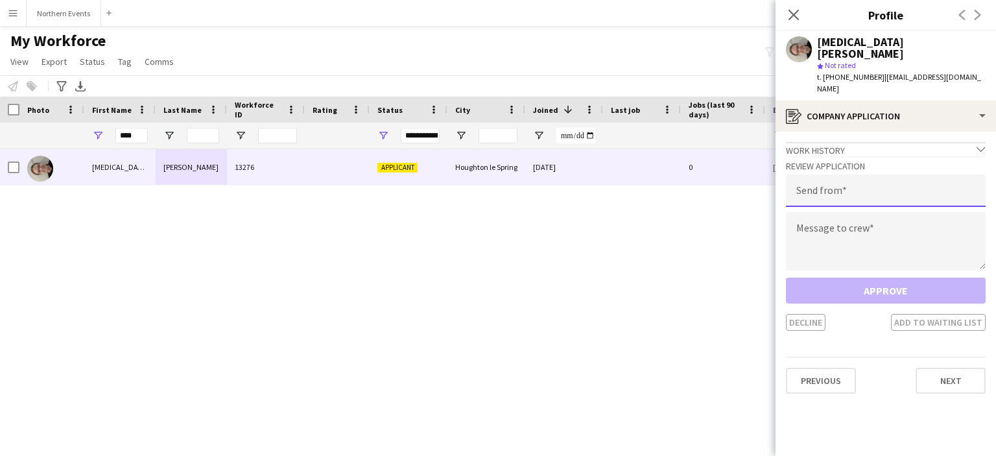
click at [838, 174] on input "email" at bounding box center [886, 190] width 200 height 32
type input "**********"
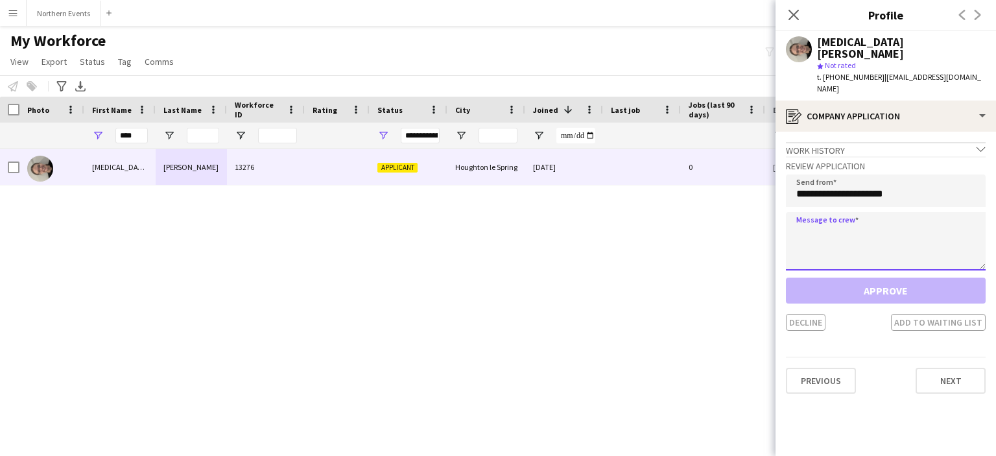
paste textarea "**********"
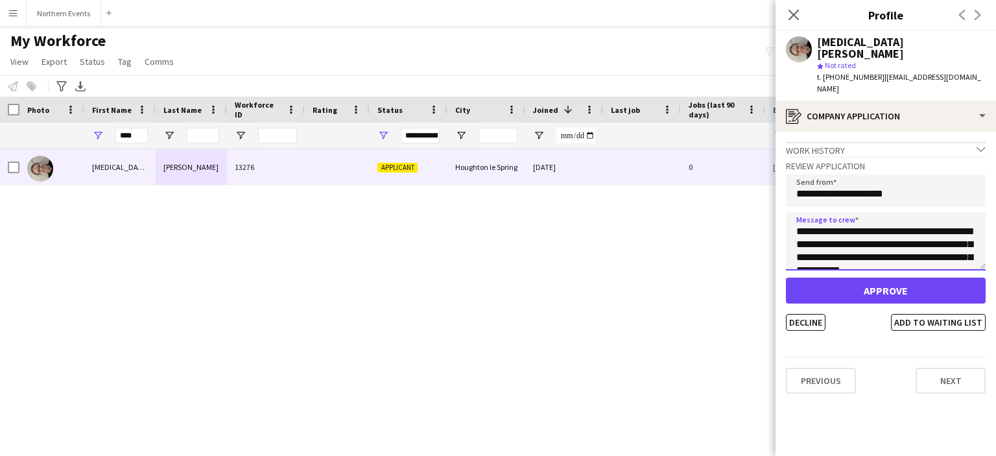
scroll to position [280, 0]
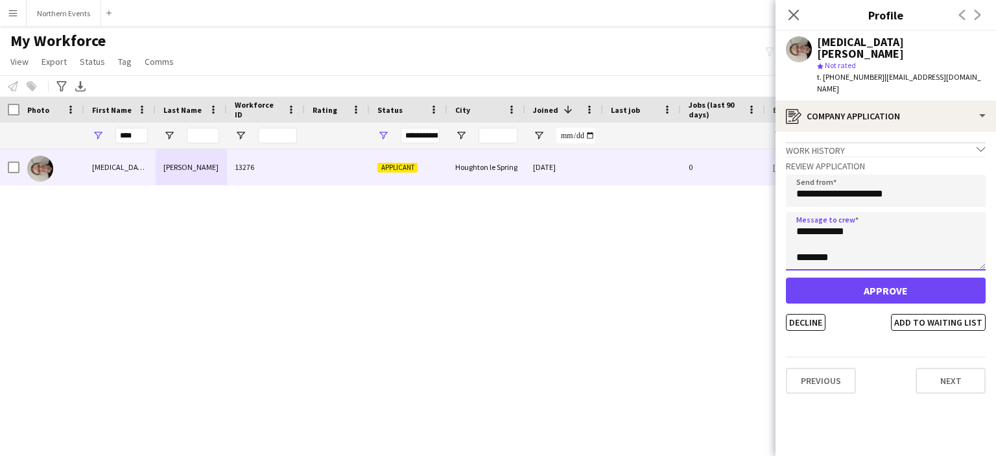
type textarea "**********"
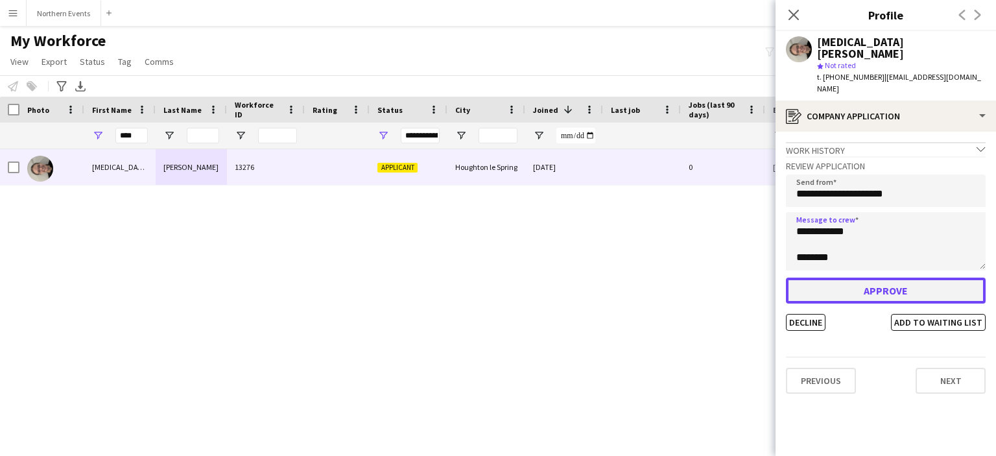
click at [846, 278] on button "Approve" at bounding box center [886, 291] width 200 height 26
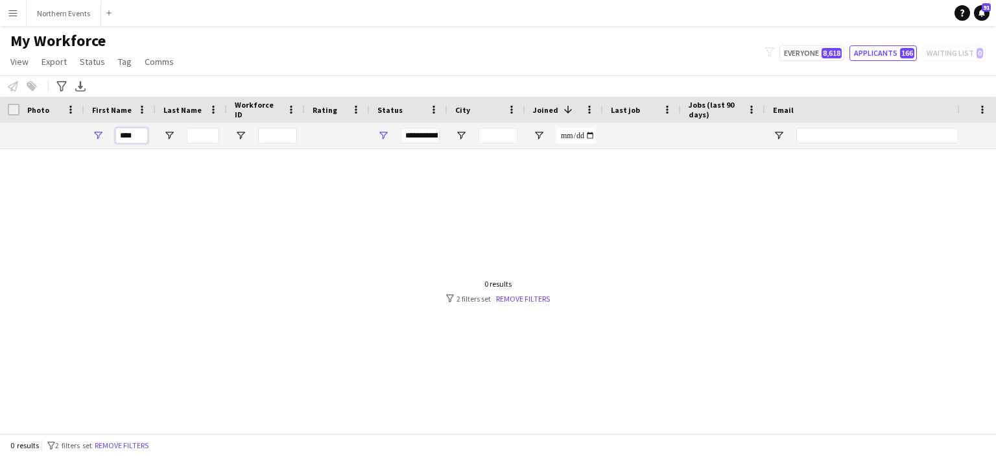
click at [140, 134] on input "****" at bounding box center [131, 136] width 32 height 16
type input "******"
click at [197, 139] on input "Last Name Filter Input" at bounding box center [203, 136] width 32 height 16
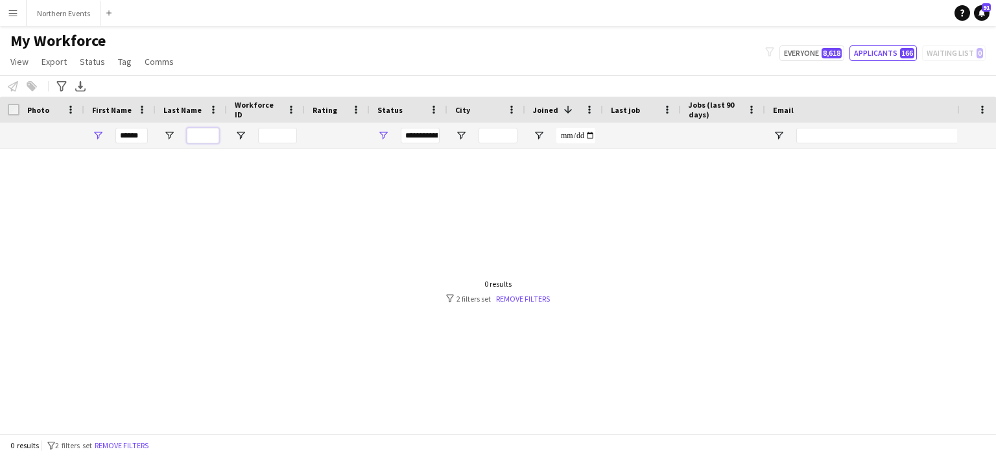
click at [197, 139] on input "Last Name Filter Input" at bounding box center [203, 136] width 32 height 16
click at [820, 51] on button "Everyone 8,618" at bounding box center [812, 53] width 65 height 16
type input "**********"
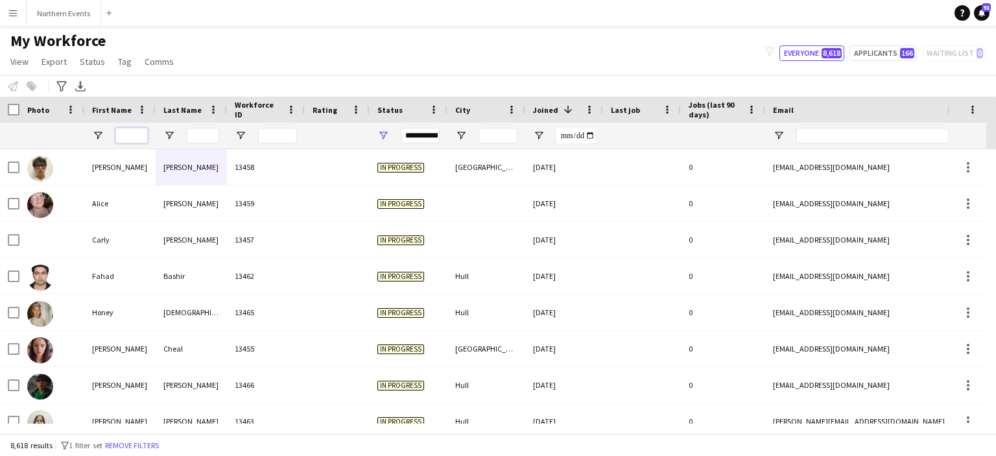
click at [131, 132] on input "First Name Filter Input" at bounding box center [131, 136] width 32 height 16
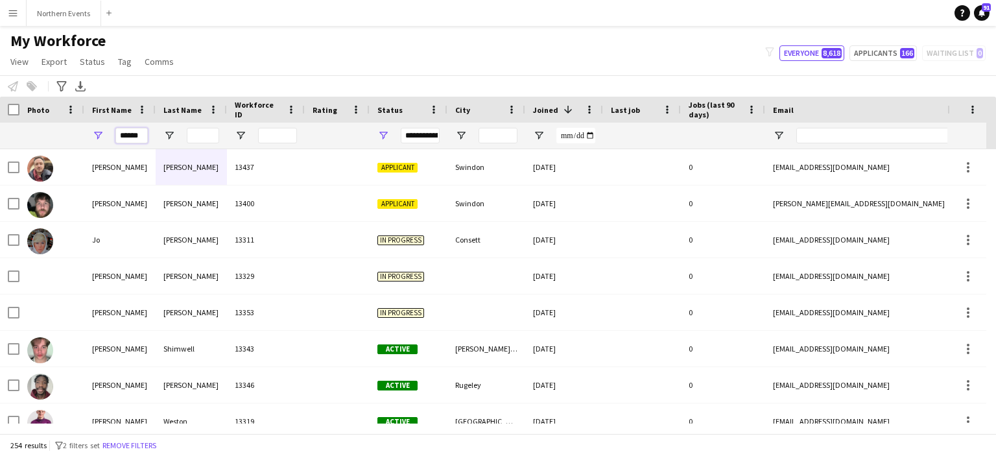
type input "******"
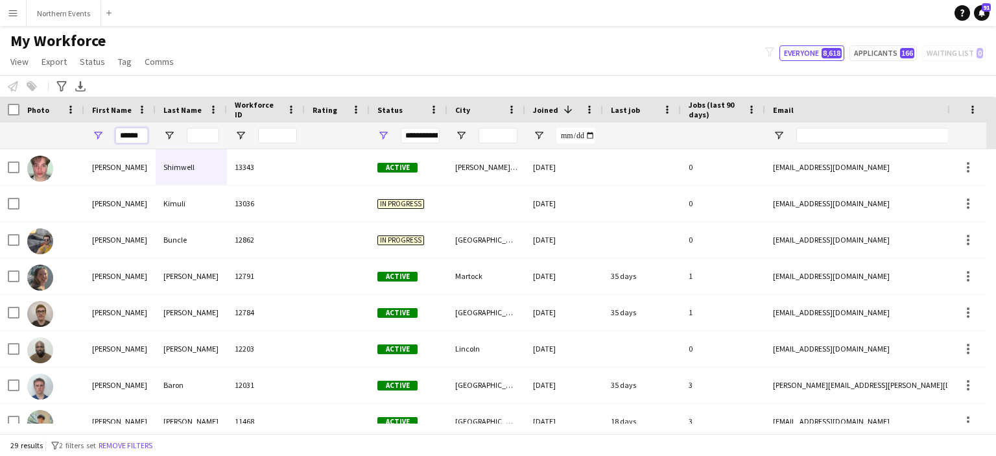
click at [138, 130] on input "******" at bounding box center [131, 136] width 32 height 16
click at [835, 136] on input "Email Filter Input" at bounding box center [906, 136] width 221 height 16
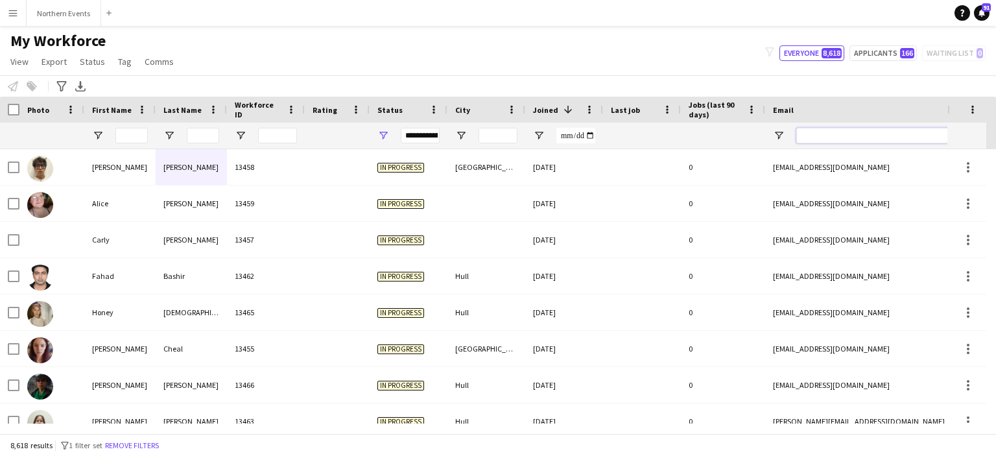
click at [806, 134] on input "Email Filter Input" at bounding box center [906, 136] width 221 height 16
paste input "**********"
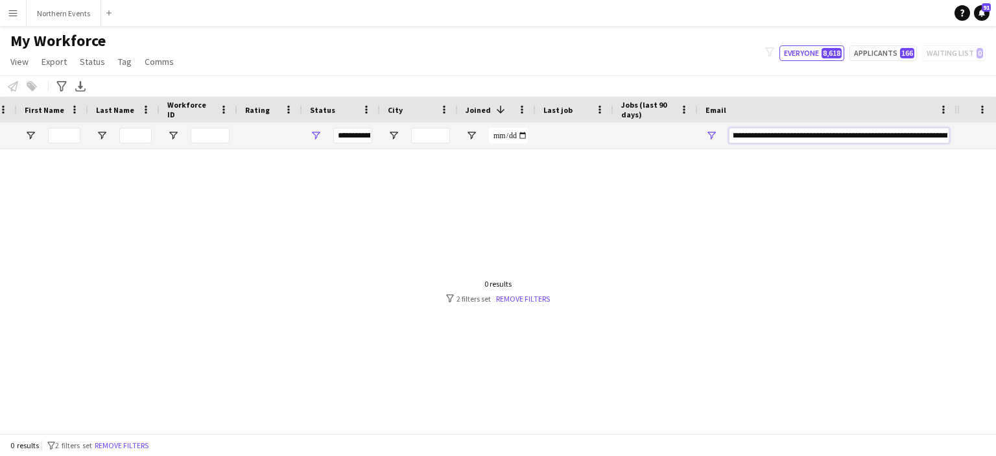
drag, startPoint x: 876, startPoint y: 132, endPoint x: 672, endPoint y: 166, distance: 206.4
click at [672, 166] on div "Workforce Details Photo First Name" at bounding box center [498, 265] width 996 height 337
type input "**********"
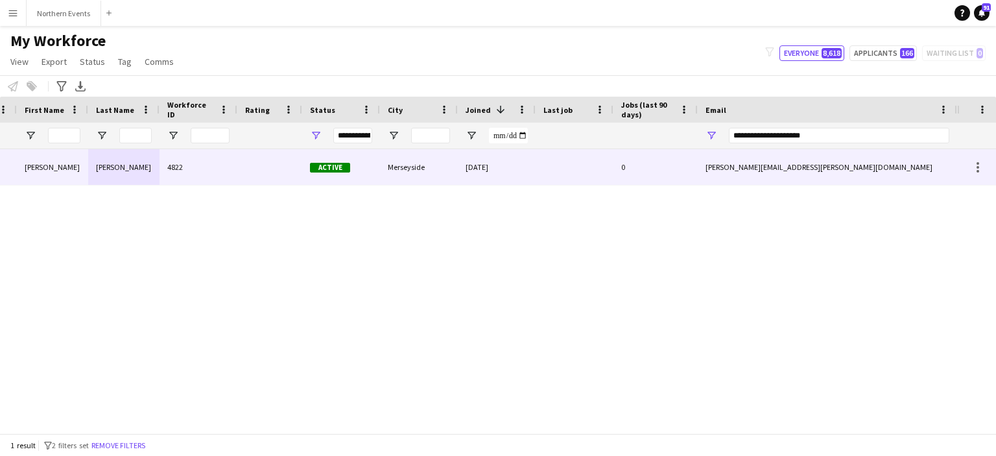
click at [101, 168] on div "Platt" at bounding box center [123, 167] width 71 height 36
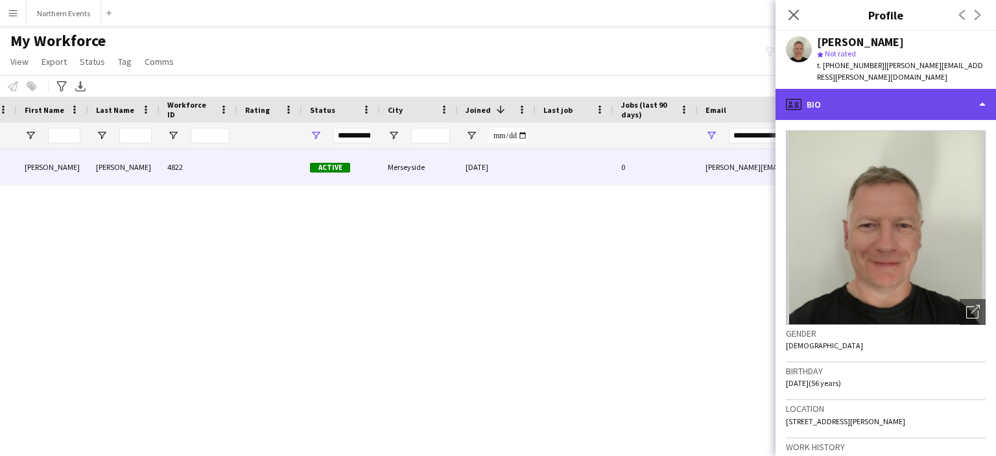
click at [828, 97] on div "profile Bio" at bounding box center [886, 104] width 221 height 31
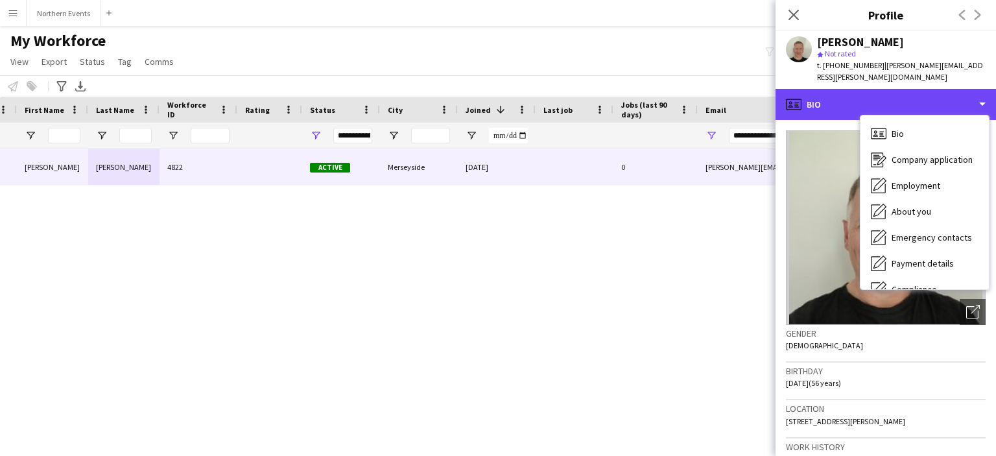
scroll to position [122, 0]
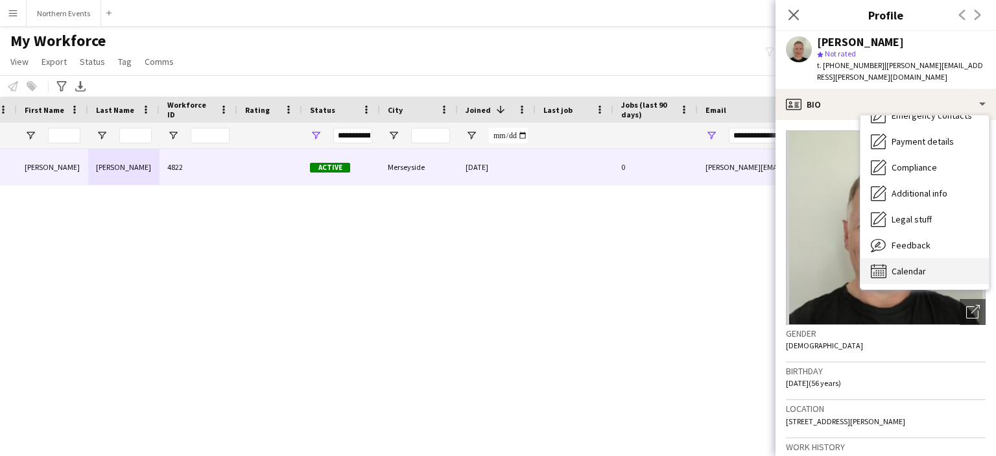
click at [931, 258] on div "Calendar Calendar" at bounding box center [925, 271] width 128 height 26
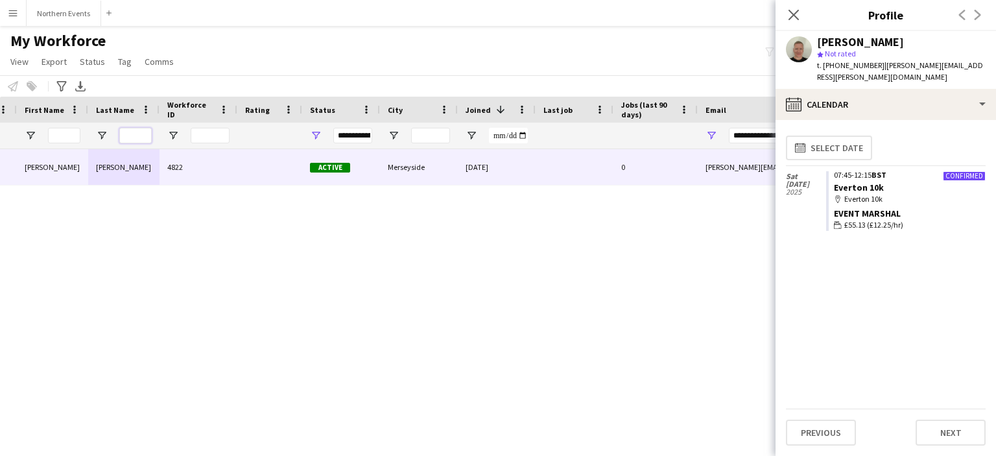
click at [129, 136] on input "Last Name Filter Input" at bounding box center [135, 136] width 32 height 16
click at [741, 134] on input "**********" at bounding box center [839, 136] width 221 height 16
click at [138, 139] on input "Last Name Filter Input" at bounding box center [135, 136] width 32 height 16
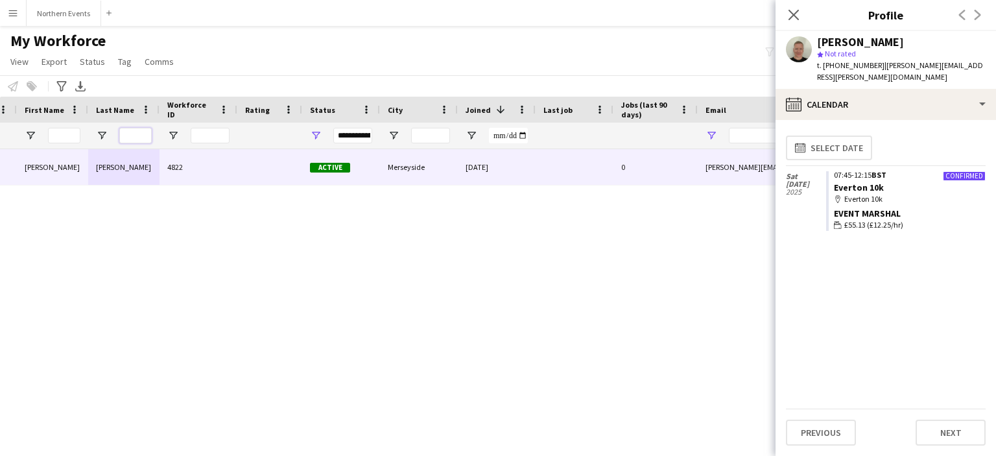
click at [136, 132] on input "Last Name Filter Input" at bounding box center [135, 136] width 32 height 16
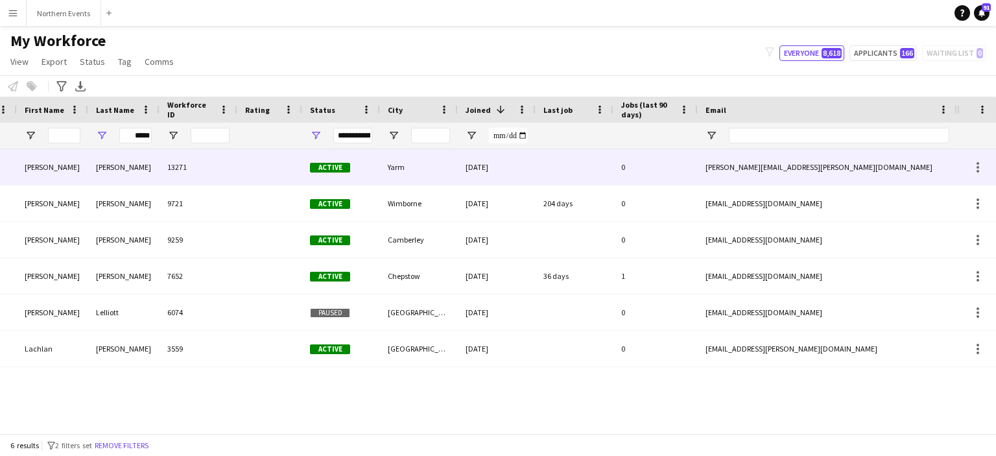
click at [113, 171] on div "Elliott" at bounding box center [123, 167] width 71 height 36
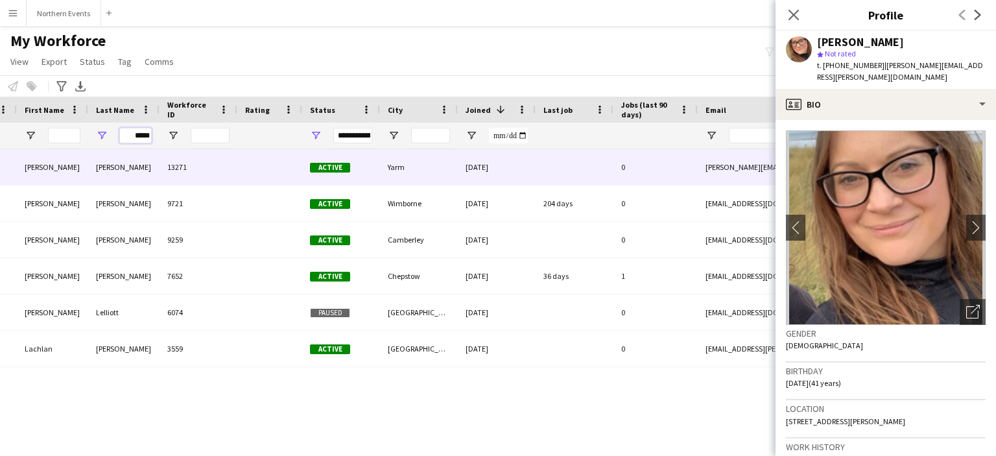
click at [148, 132] on input "*****" at bounding box center [135, 136] width 32 height 16
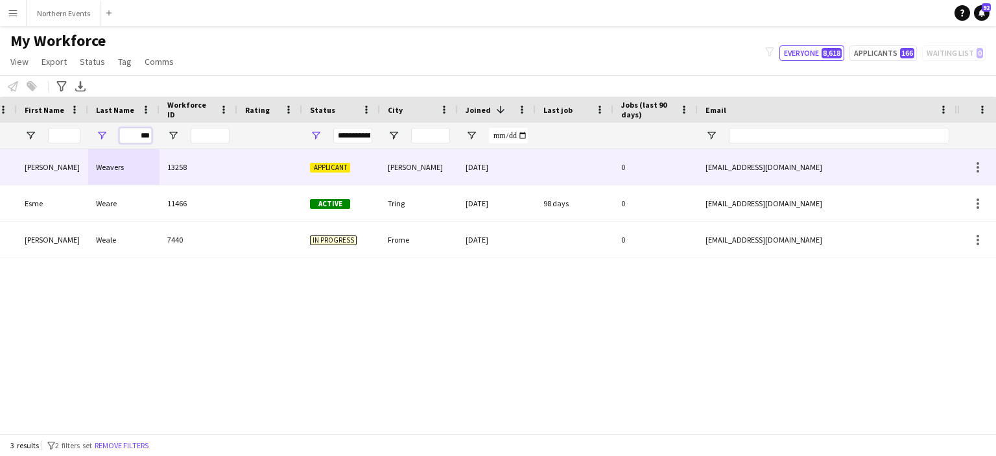
type input "***"
click at [116, 169] on div "Weavers" at bounding box center [123, 167] width 71 height 36
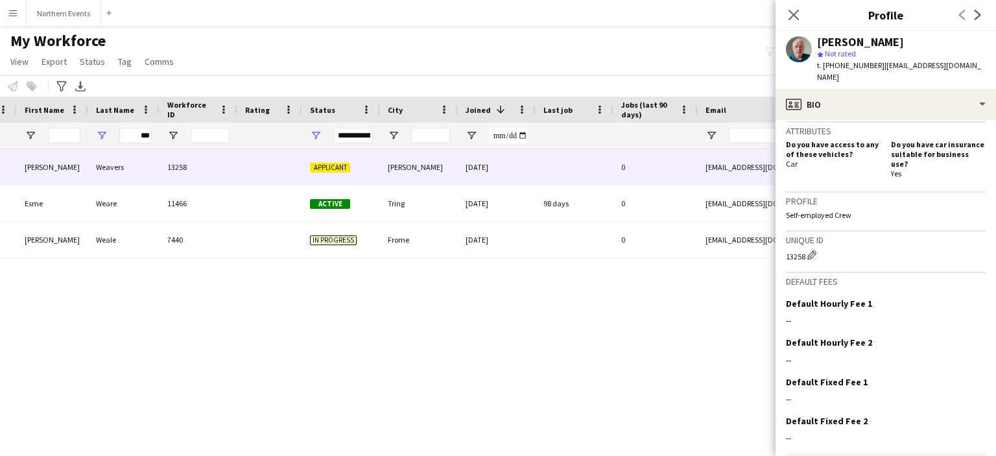
scroll to position [455, 0]
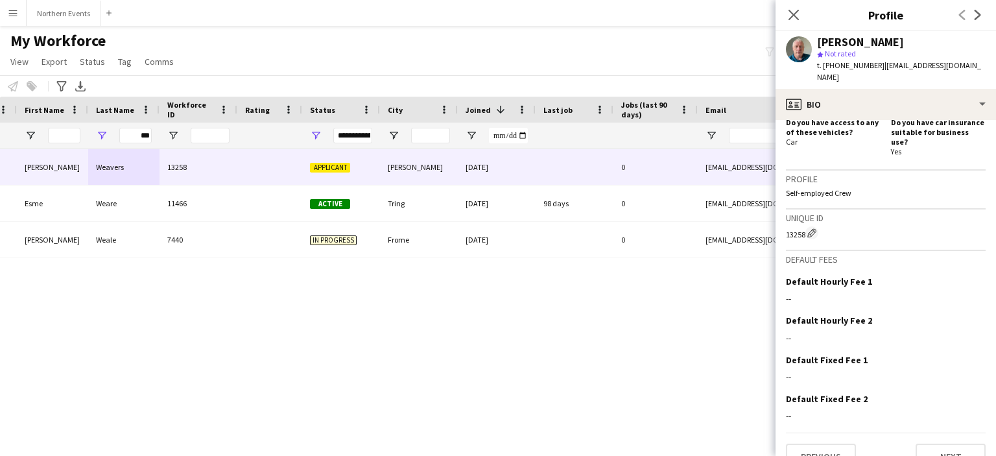
click at [950, 449] on app-crew-profile-bio "Open photos pop-in Gender Male Birthday 24-10-1966 (58 years) Location Campion …" at bounding box center [886, 288] width 221 height 336
drag, startPoint x: 951, startPoint y: 438, endPoint x: 976, endPoint y: 433, distance: 25.8
drag, startPoint x: 976, startPoint y: 433, endPoint x: 925, endPoint y: 441, distance: 51.9
click at [925, 444] on button "Next" at bounding box center [951, 457] width 70 height 26
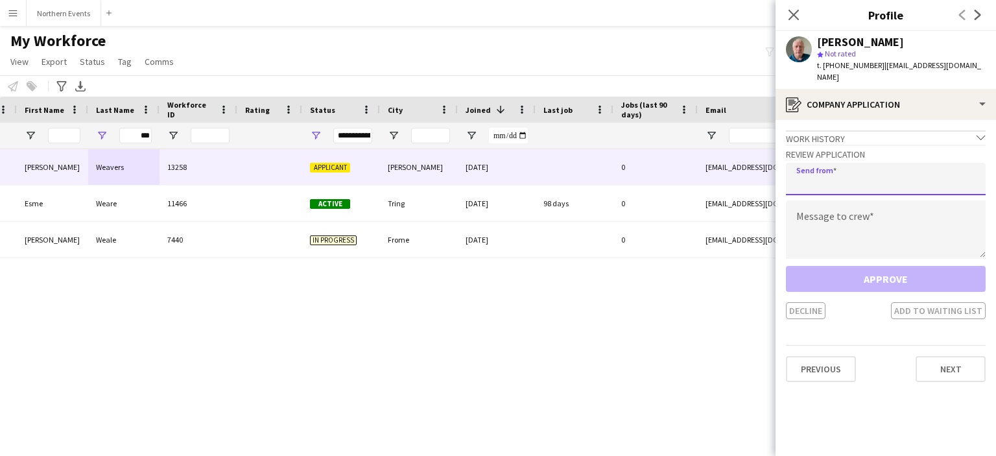
click at [866, 174] on input "email" at bounding box center [886, 179] width 200 height 32
type input "**********"
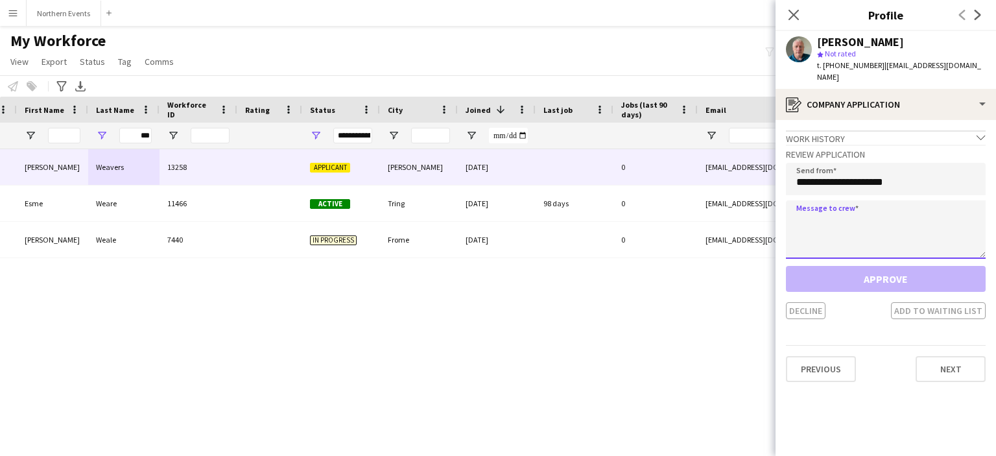
paste textarea "**********"
type textarea "**********"
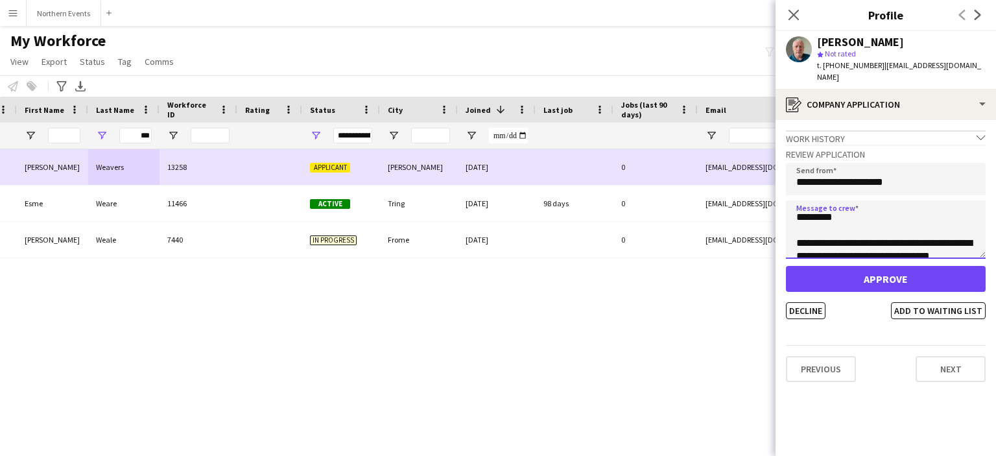
scroll to position [0, 0]
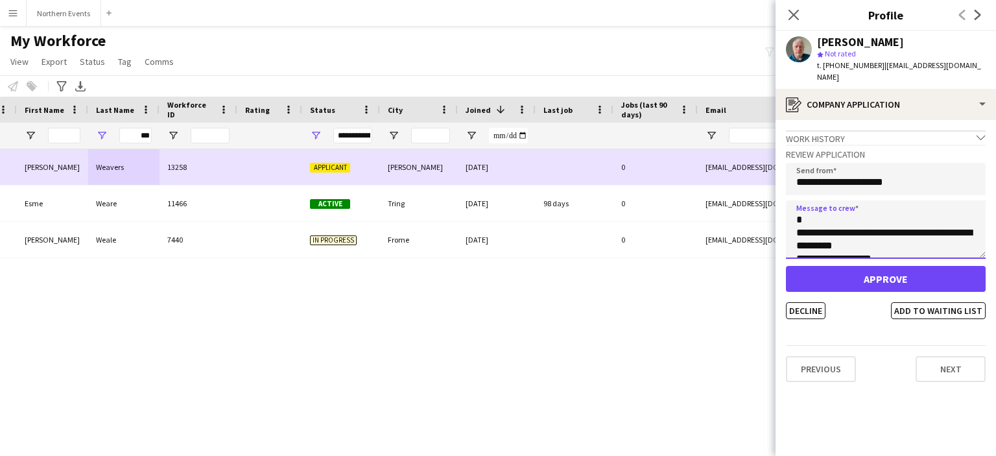
drag, startPoint x: 908, startPoint y: 243, endPoint x: 757, endPoint y: 167, distance: 169.1
click at [757, 167] on body "Menu Boards Boards Boards All jobs Status Workforce Workforce My Workforce Recr…" at bounding box center [498, 228] width 996 height 456
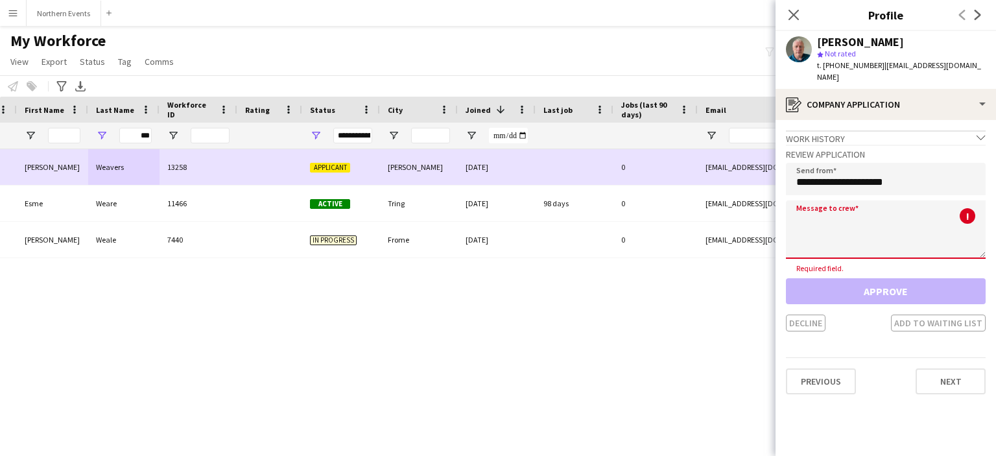
paste textarea "**********"
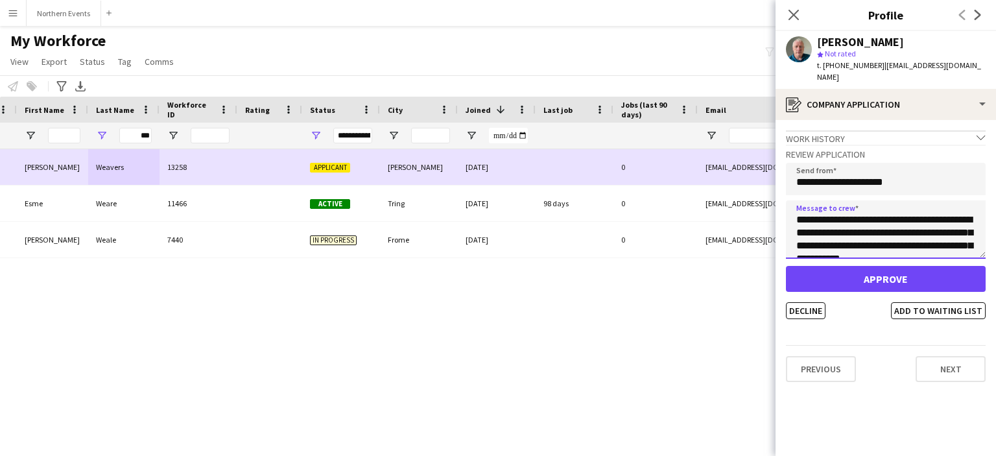
scroll to position [280, 0]
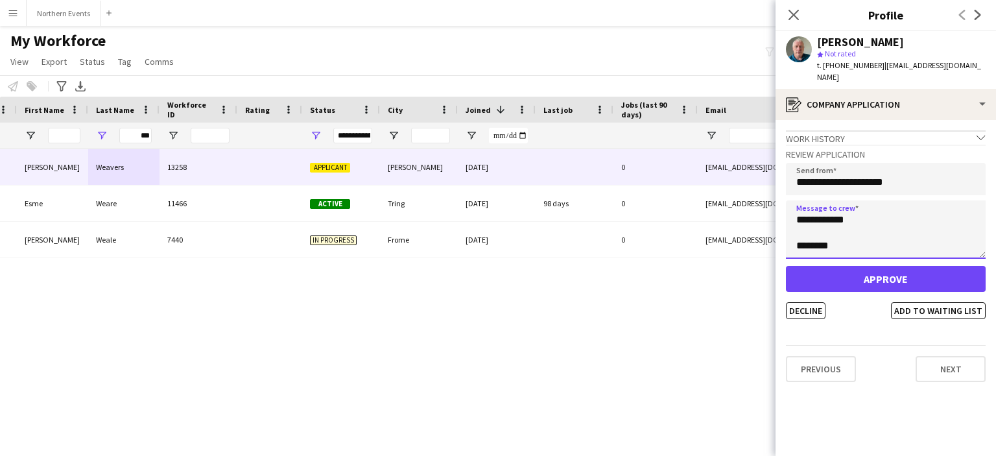
click at [857, 241] on textarea "**********" at bounding box center [886, 229] width 200 height 58
type textarea "**********"
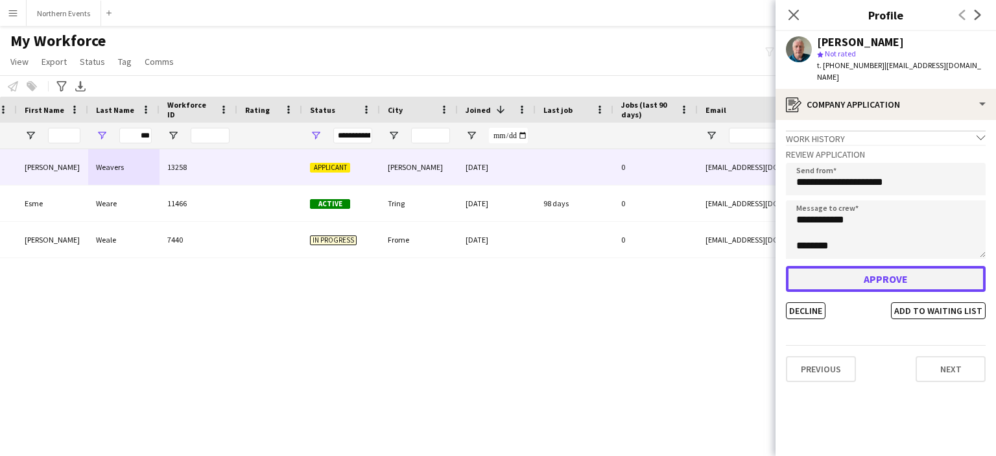
click at [855, 266] on button "Approve" at bounding box center [886, 279] width 200 height 26
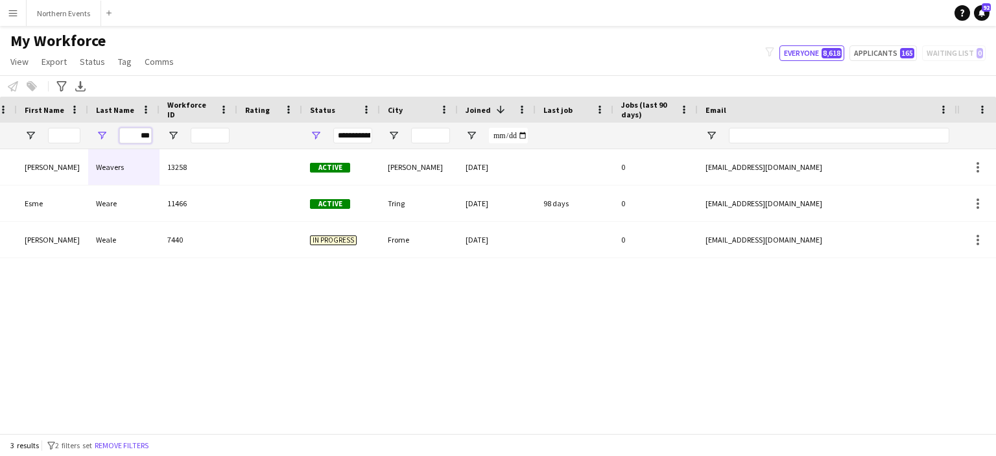
click at [143, 132] on input "***" at bounding box center [135, 136] width 32 height 16
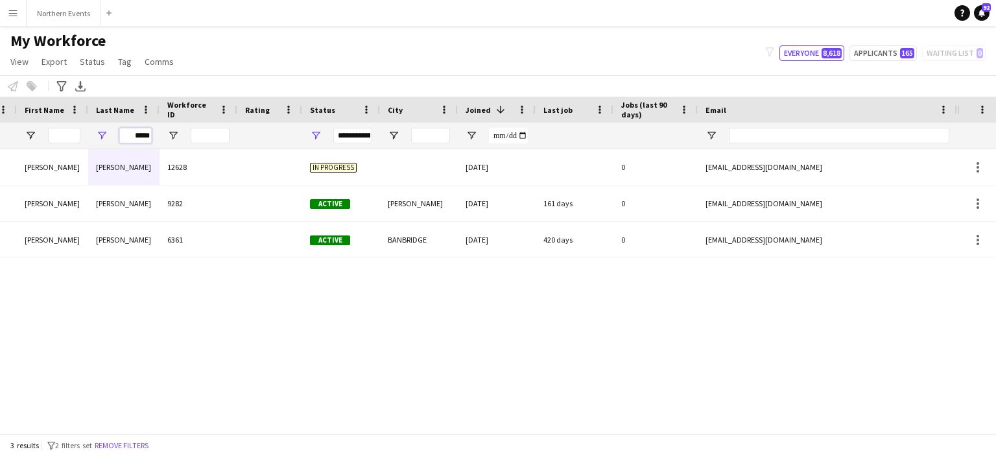
type input "*****"
drag, startPoint x: 132, startPoint y: 137, endPoint x: 160, endPoint y: 137, distance: 27.9
click at [160, 137] on div "*****" at bounding box center [636, 136] width 1406 height 26
click at [70, 134] on input "First Name Filter Input" at bounding box center [64, 136] width 32 height 16
click at [70, 136] on input "First Name Filter Input" at bounding box center [64, 136] width 32 height 16
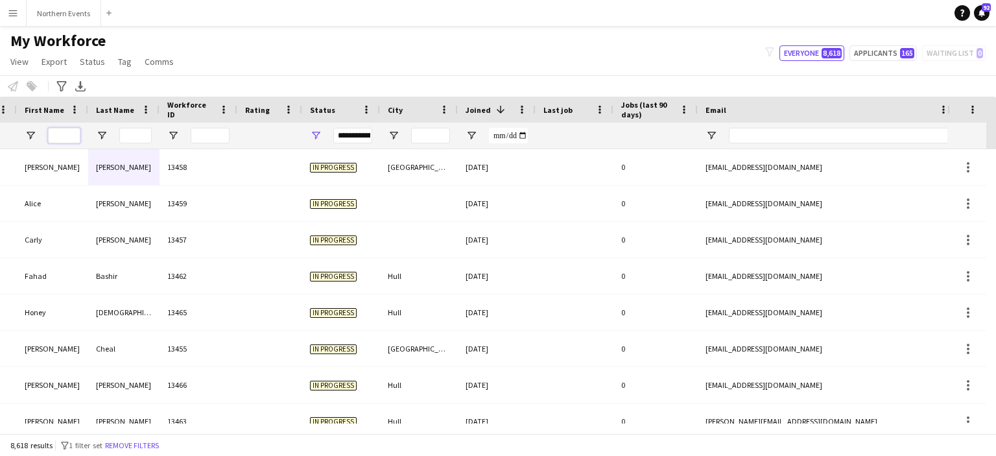
click at [70, 136] on input "First Name Filter Input" at bounding box center [64, 136] width 32 height 16
type input "*****"
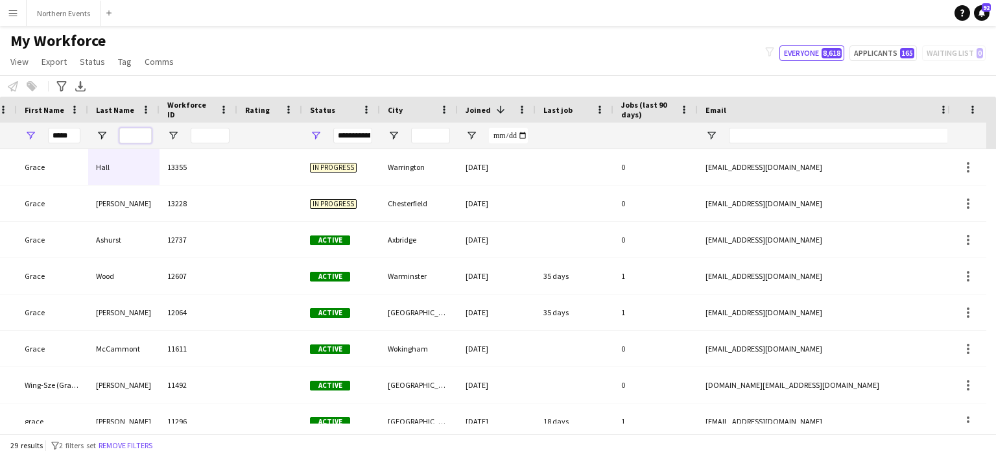
click at [143, 129] on input "Last Name Filter Input" at bounding box center [135, 136] width 32 height 16
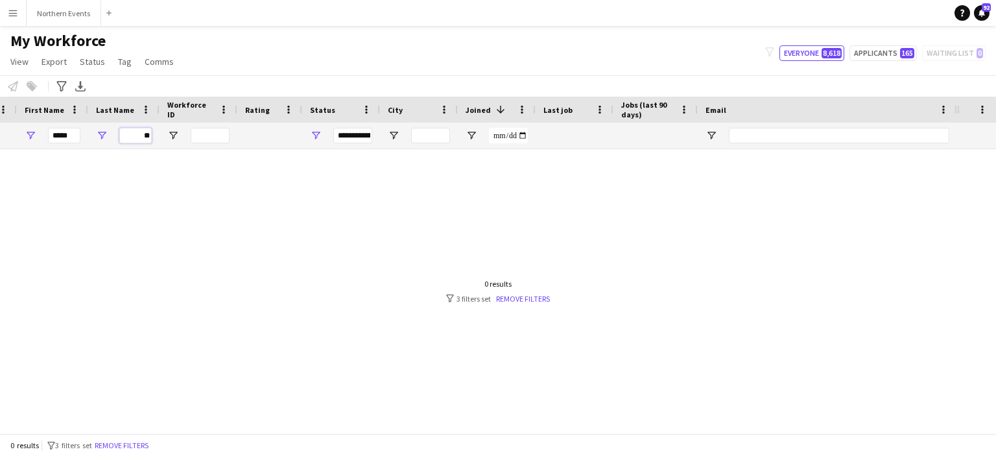
type input "*"
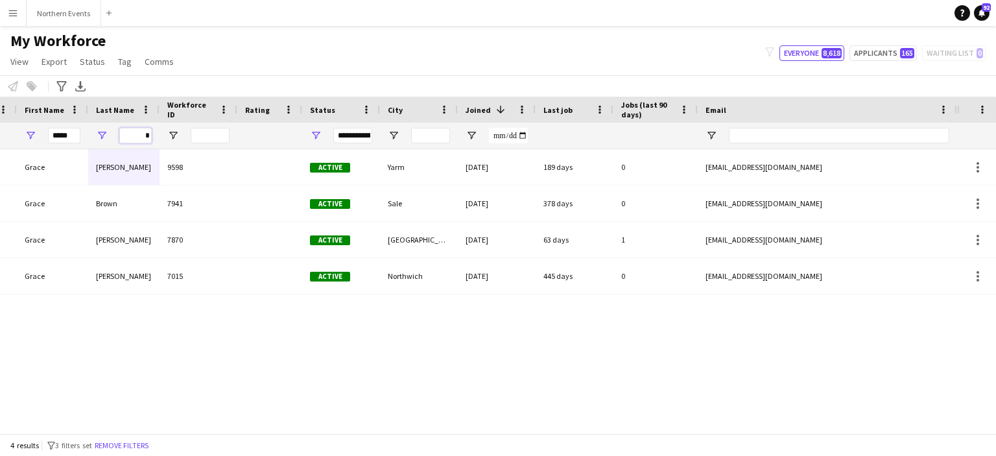
click at [144, 134] on input "*" at bounding box center [135, 136] width 32 height 16
drag, startPoint x: 144, startPoint y: 134, endPoint x: 163, endPoint y: 134, distance: 19.5
click at [163, 134] on div "***** *" at bounding box center [636, 136] width 1406 height 26
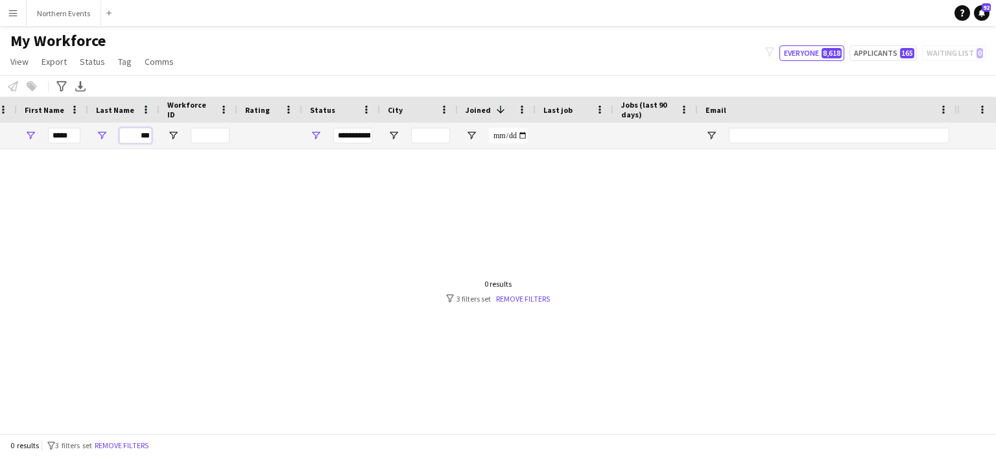
type input "***"
click at [872, 56] on button "Applicants 165" at bounding box center [883, 53] width 67 height 16
type input "**********"
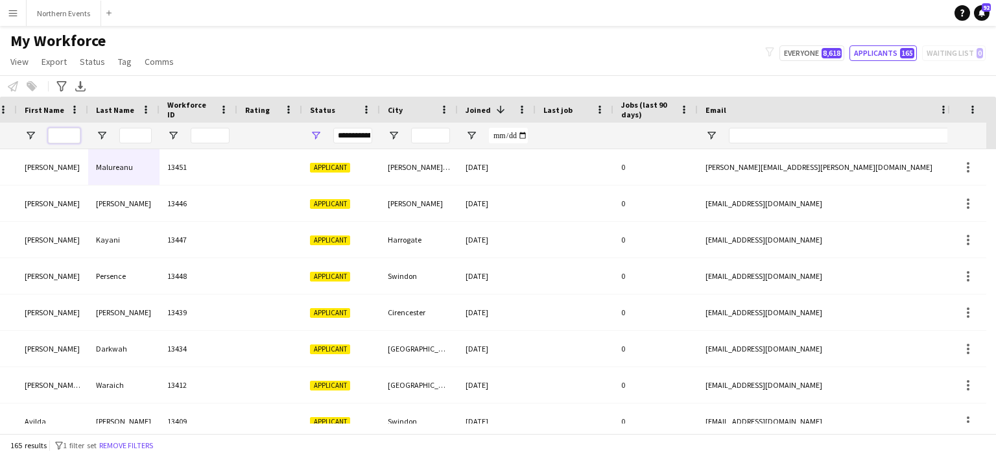
click at [66, 132] on input "First Name Filter Input" at bounding box center [64, 136] width 32 height 16
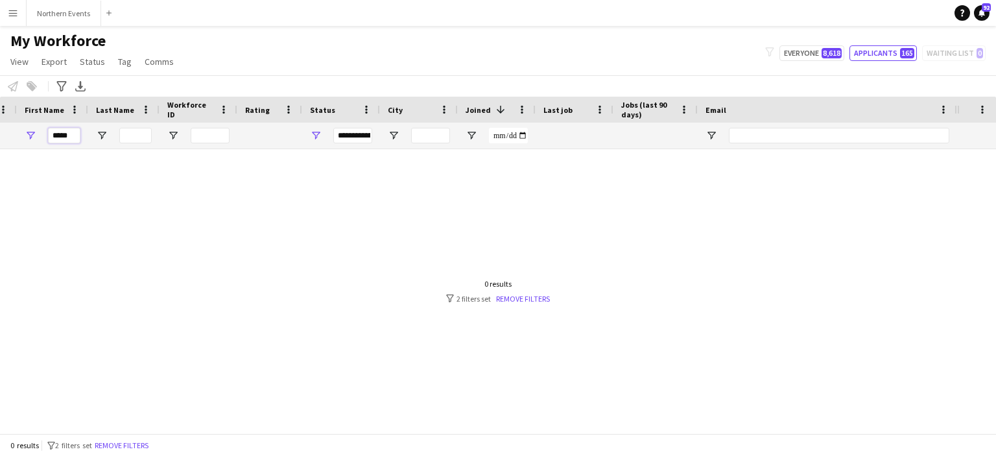
type input "*****"
